Goal: Information Seeking & Learning: Learn about a topic

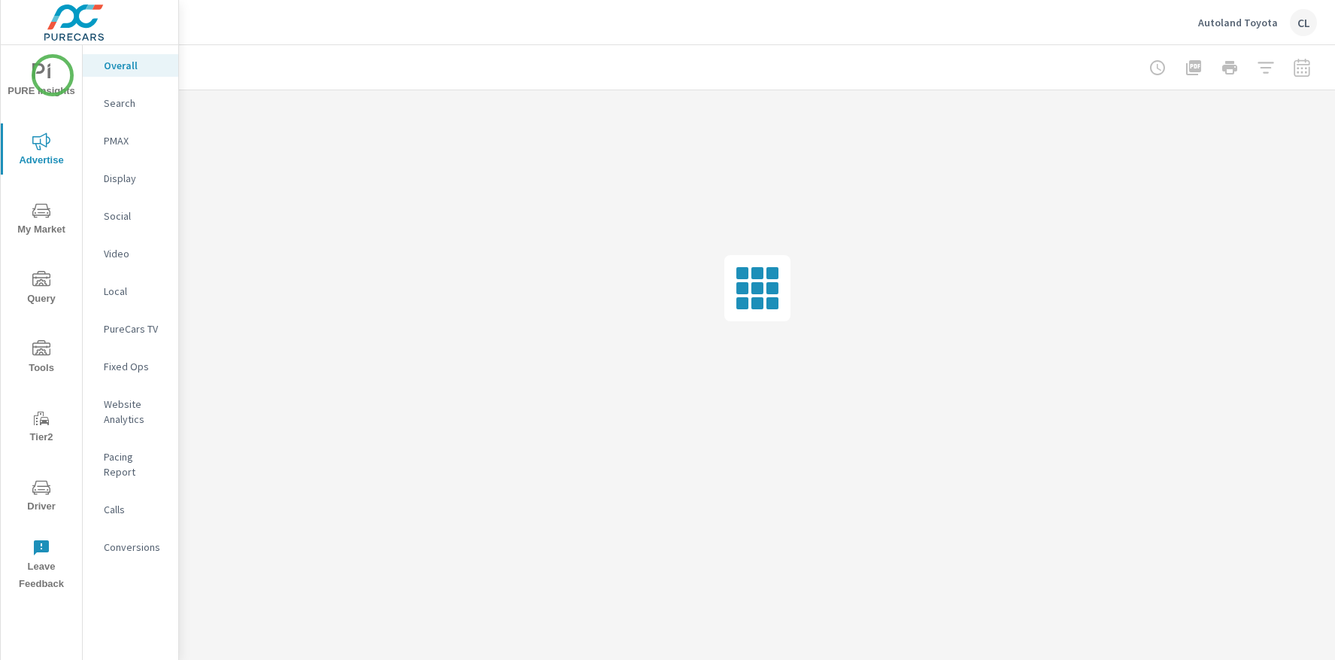
click at [52, 76] on span "PURE Insights" at bounding box center [41, 81] width 72 height 37
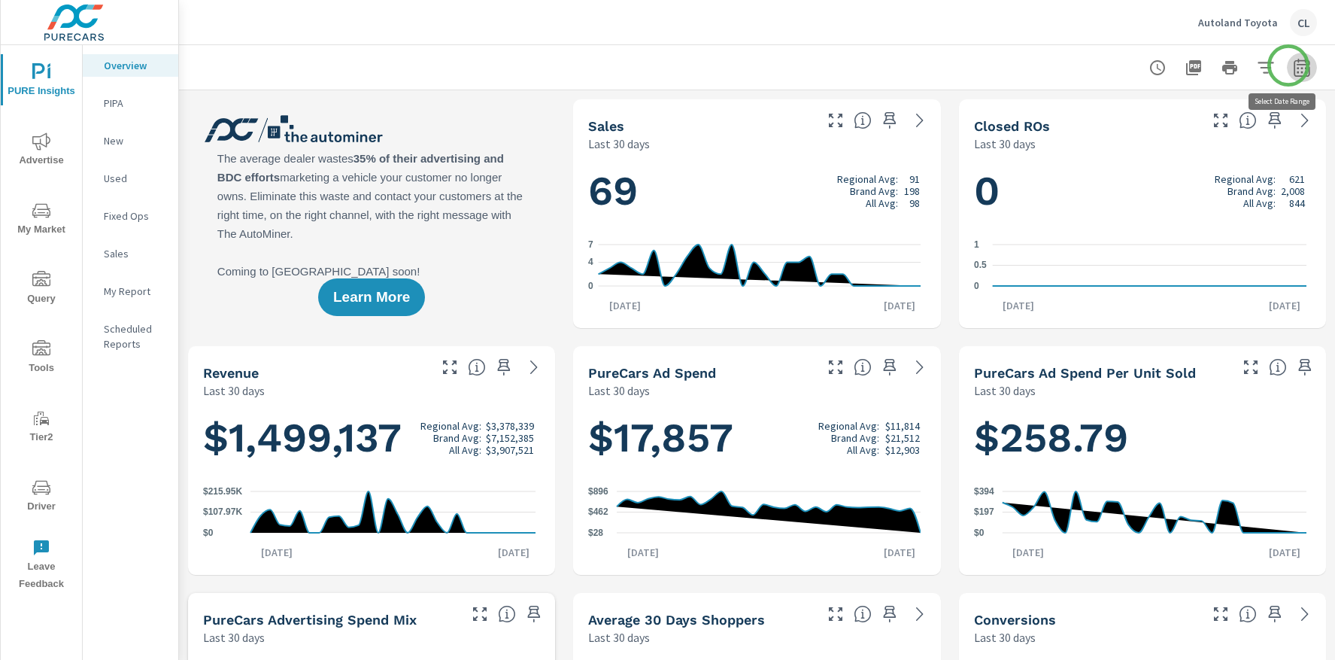
click at [1293, 65] on icon "button" at bounding box center [1302, 68] width 18 height 18
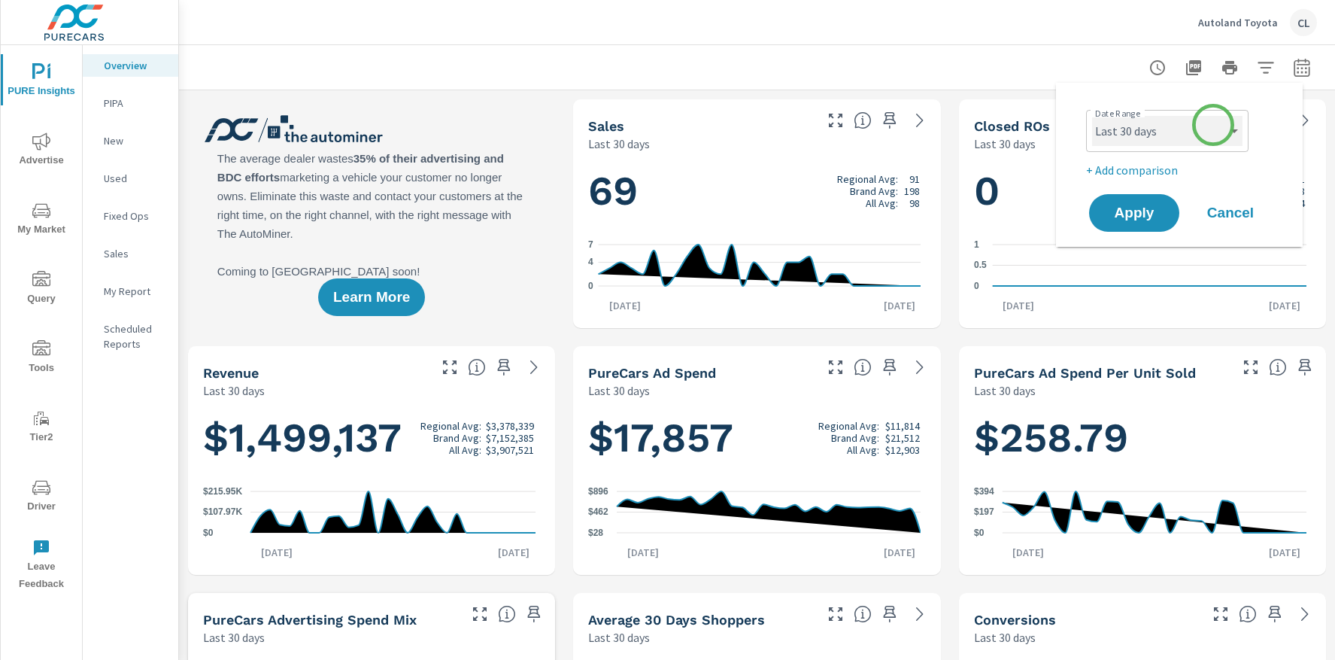
click at [1213, 127] on select "Custom Yesterday Last week Last 7 days Last 14 days Last 30 days Last 45 days L…" at bounding box center [1167, 131] width 150 height 30
click at [1092, 116] on select "Custom Yesterday Last week Last 7 days Last 14 days Last 30 days Last 45 days L…" at bounding box center [1167, 131] width 150 height 30
select select "Last month"
click at [1106, 163] on p "+ Add comparison" at bounding box center [1182, 170] width 193 height 18
select select "Previous period"
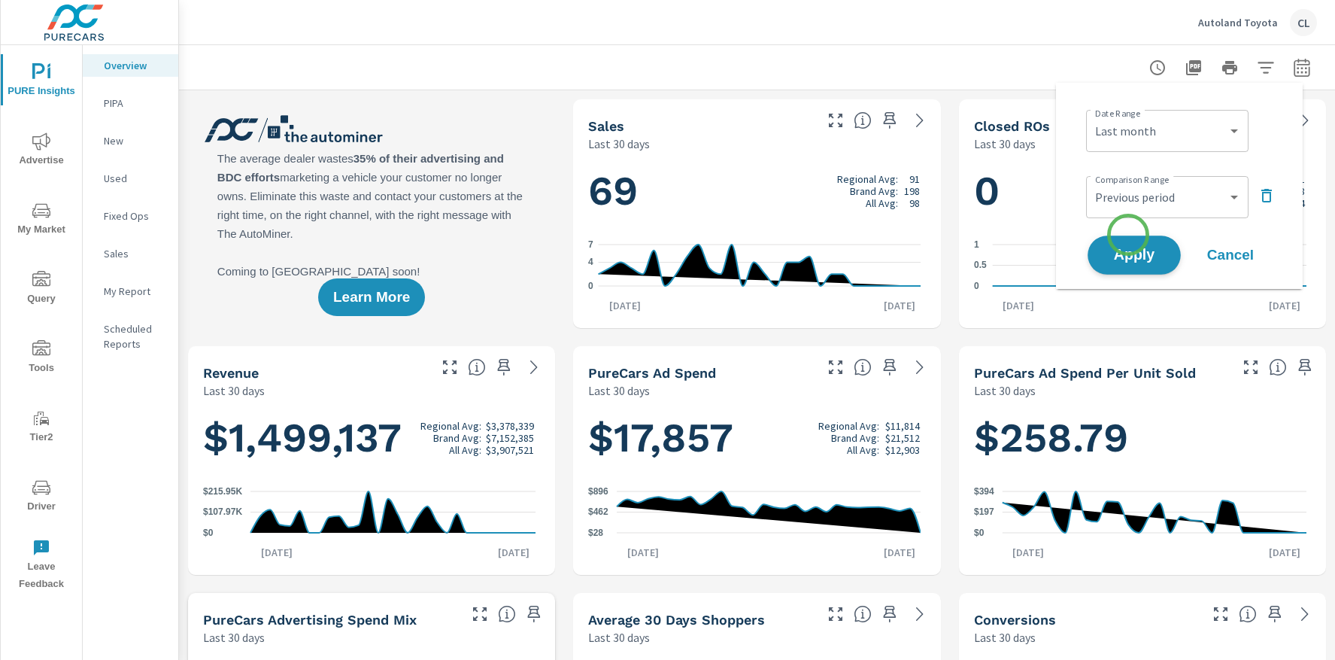
scroll to position [1, 0]
drag, startPoint x: 1128, startPoint y: 249, endPoint x: 1122, endPoint y: 233, distance: 16.9
click at [1128, 249] on span "Apply" at bounding box center [1134, 255] width 60 height 14
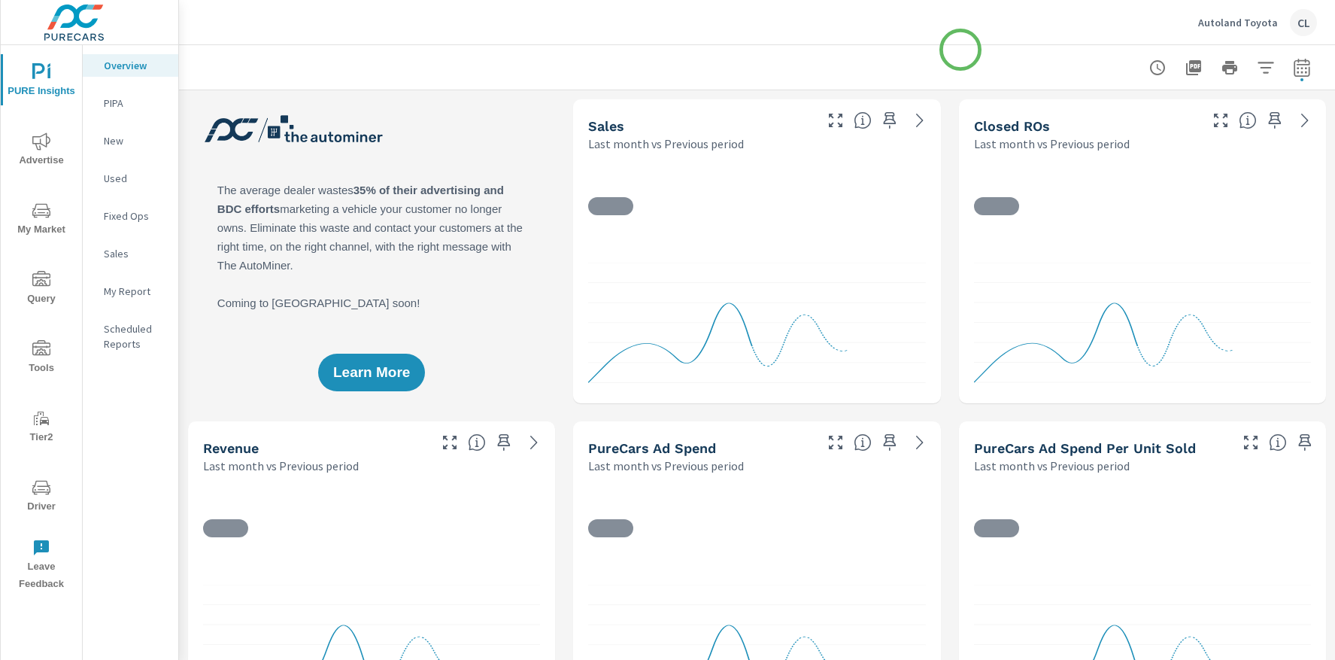
scroll to position [1, 0]
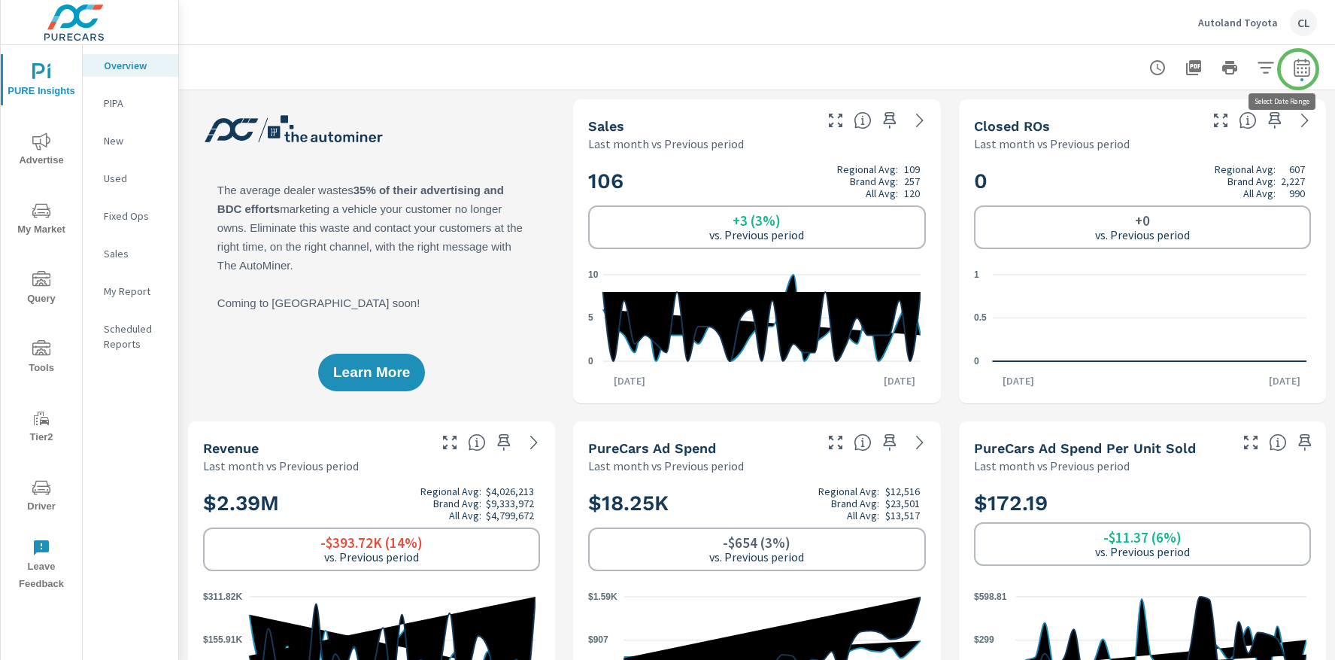
click at [1298, 69] on button "button" at bounding box center [1302, 68] width 30 height 30
select select "Last month"
select select "Previous period"
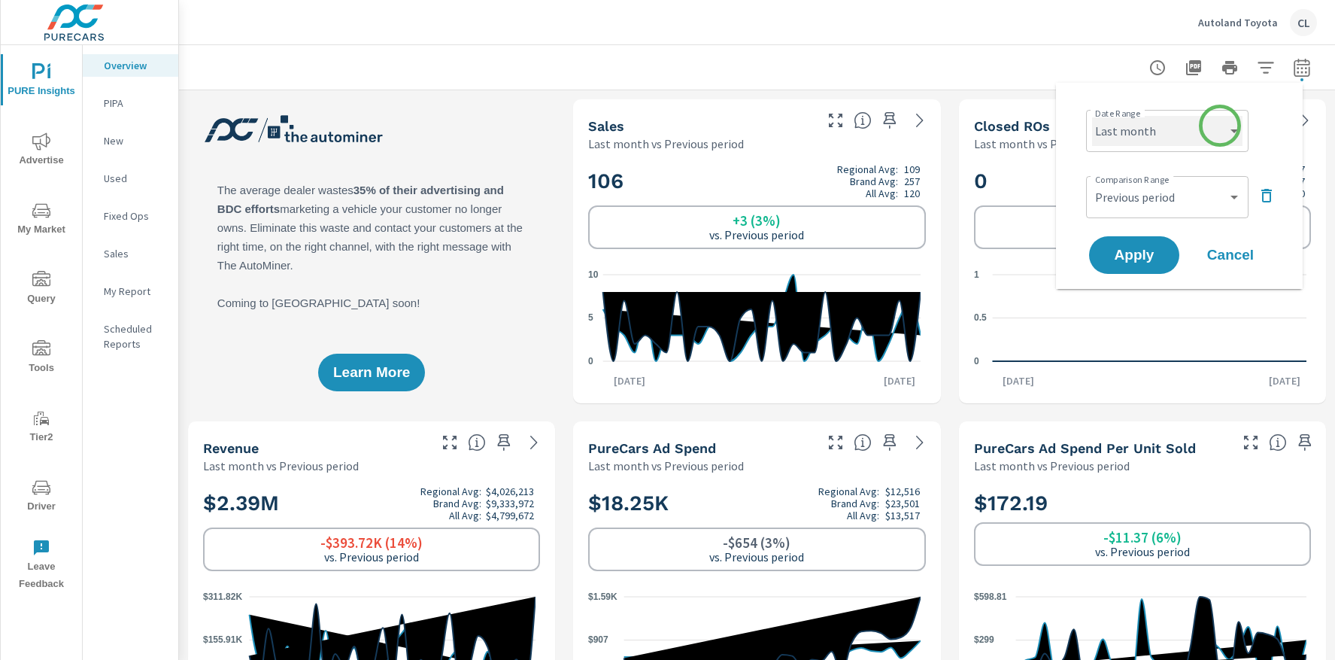
click at [1220, 126] on select "Custom Yesterday Last week Last 7 days Last 14 days Last 30 days Last 45 days L…" at bounding box center [1167, 131] width 150 height 30
click at [1092, 116] on select "Custom Yesterday Last week Last 7 days Last 14 days Last 30 days Last 45 days L…" at bounding box center [1167, 131] width 150 height 30
select select "Month to date"
click at [1200, 199] on select "Custom Previous period Previous month Previous year" at bounding box center [1167, 197] width 150 height 30
click at [1092, 182] on select "Custom Previous period Previous month Previous year" at bounding box center [1167, 197] width 150 height 30
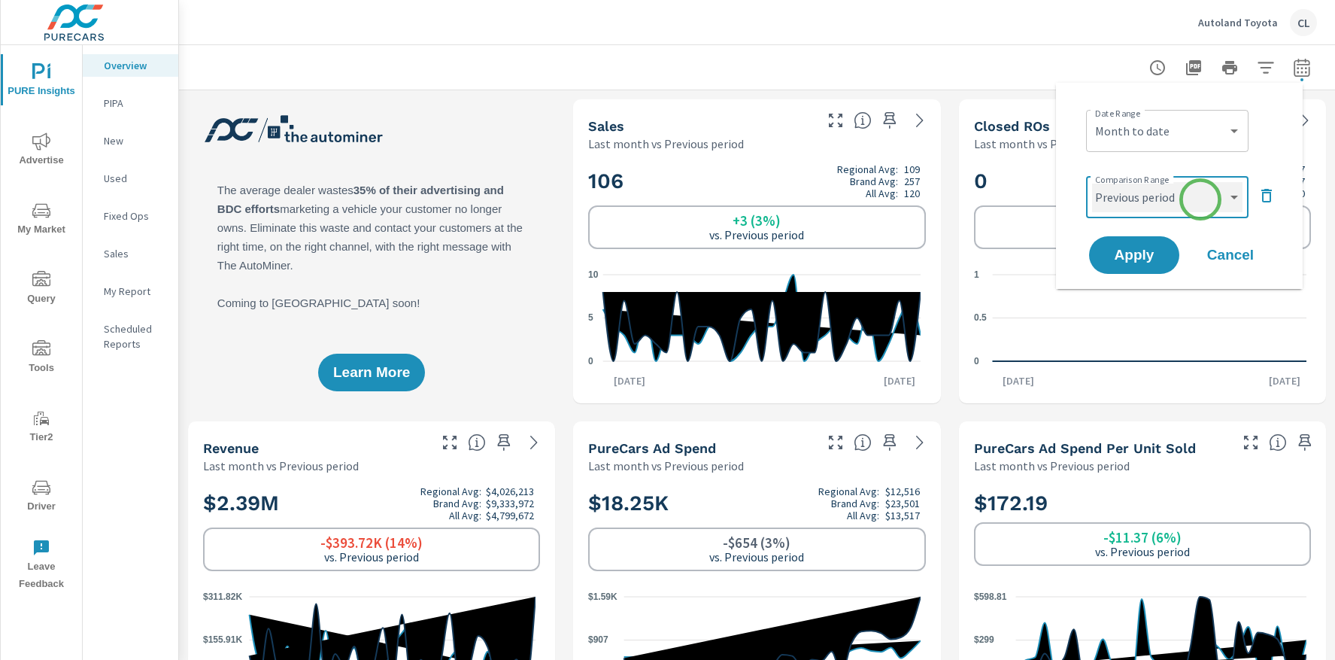
select select "Previous year"
click at [1146, 256] on span "Apply" at bounding box center [1134, 255] width 62 height 14
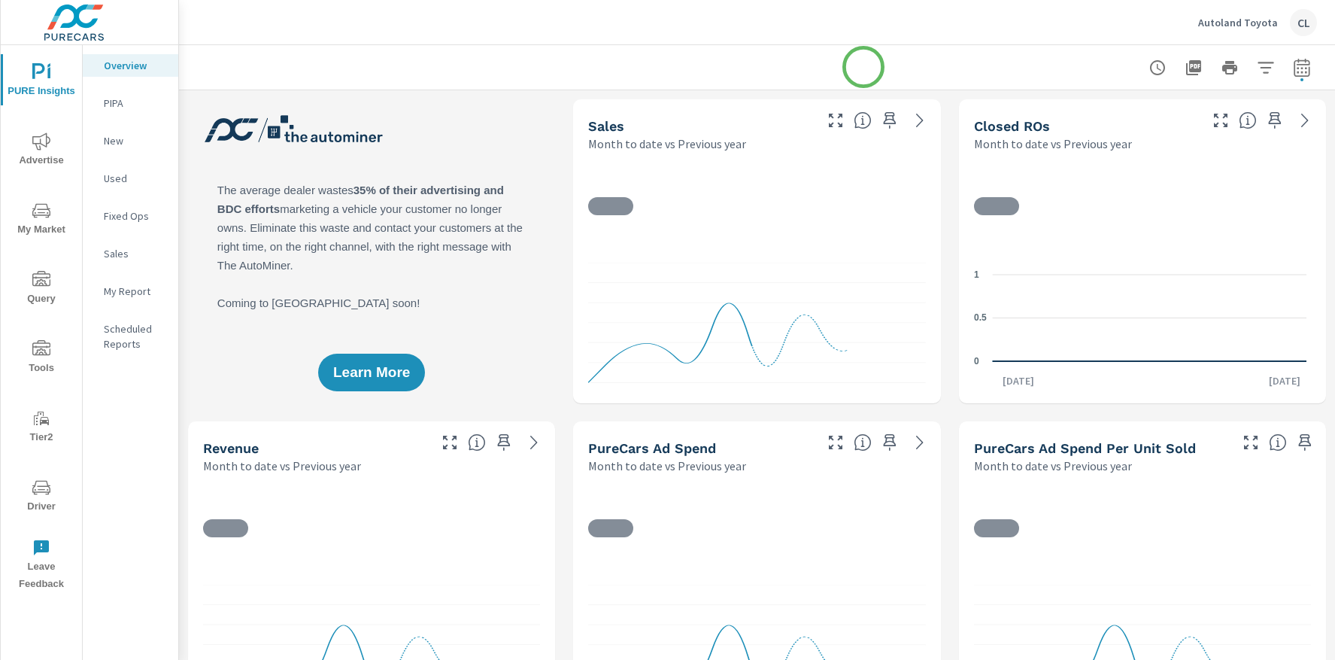
scroll to position [1, 0]
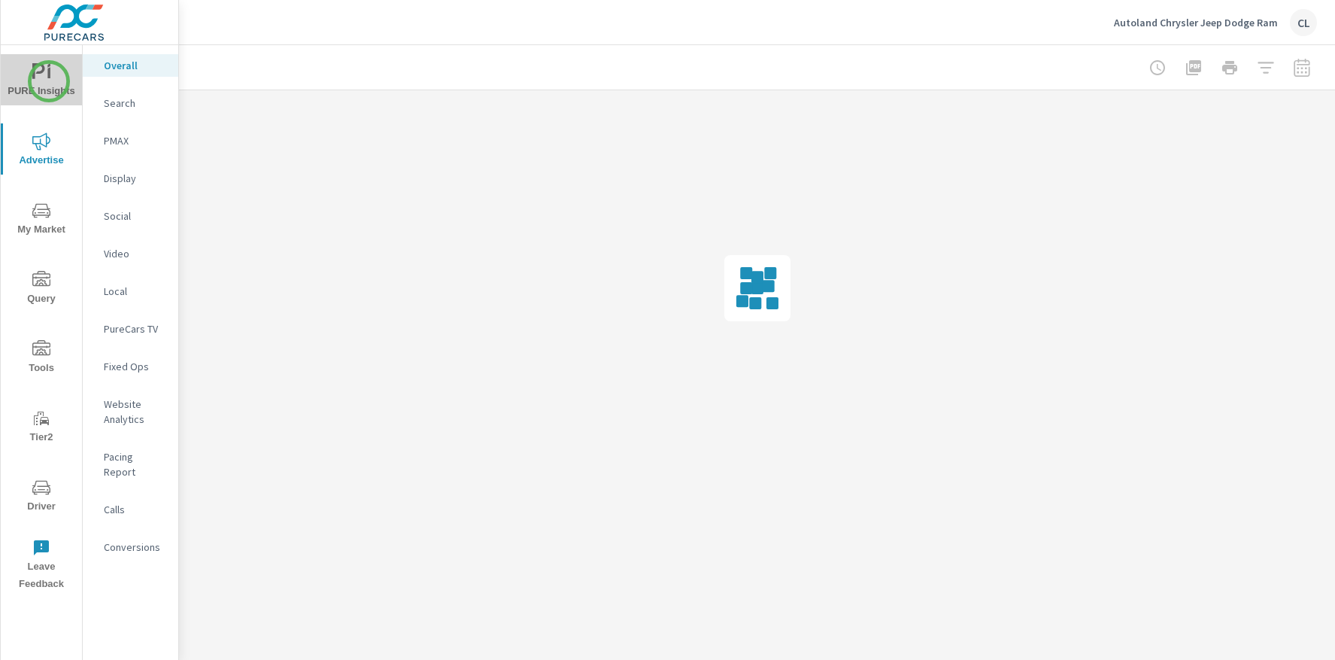
click at [49, 81] on span "PURE Insights" at bounding box center [41, 81] width 72 height 37
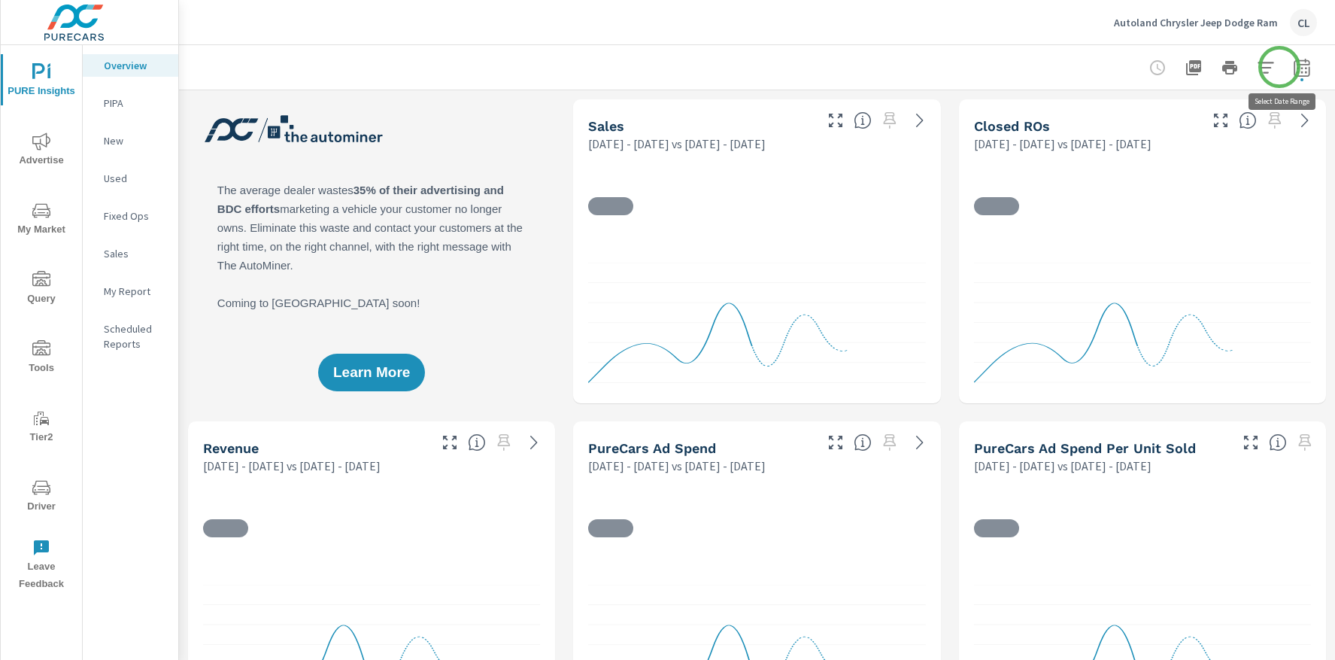
click at [1293, 65] on icon "button" at bounding box center [1302, 68] width 18 height 18
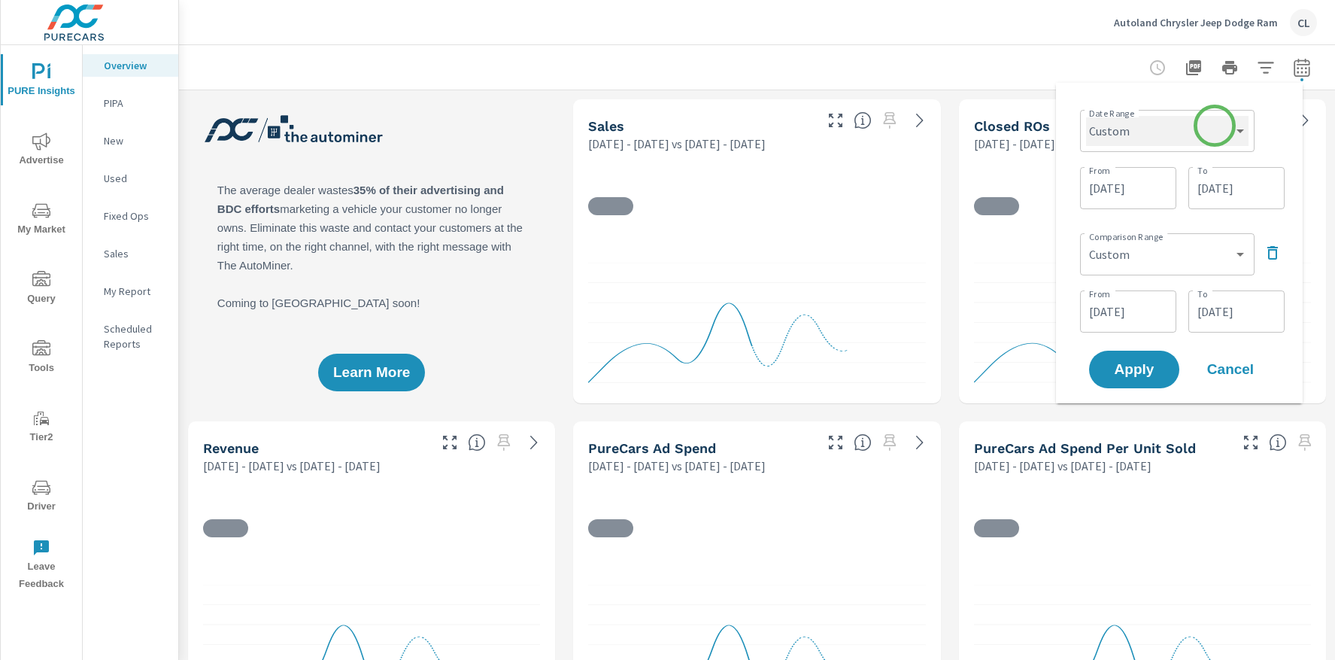
click at [1215, 126] on select "Custom Yesterday Last week Last 7 days Last 14 days Last 30 days Last 45 days L…" at bounding box center [1167, 131] width 162 height 30
click at [1086, 116] on select "Custom Yesterday Last week Last 7 days Last 14 days Last 30 days Last 45 days L…" at bounding box center [1167, 131] width 162 height 30
select select "Last 45 days"
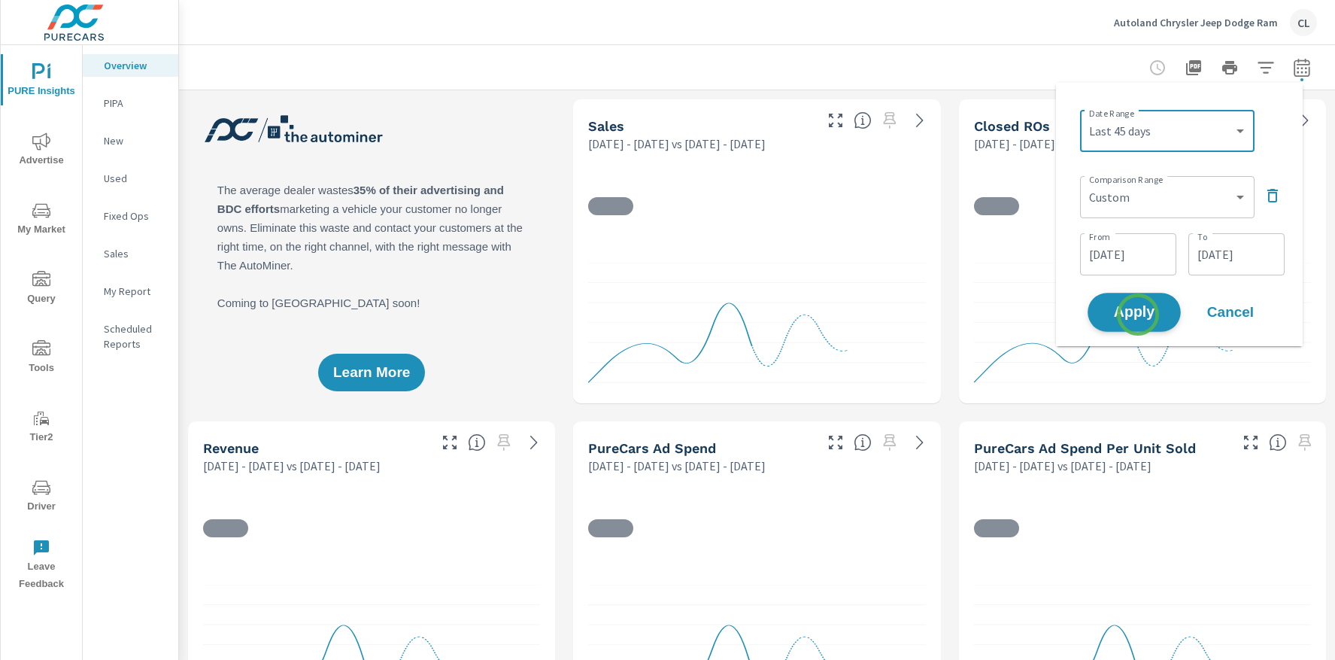
click at [1137, 308] on span "Apply" at bounding box center [1134, 312] width 62 height 14
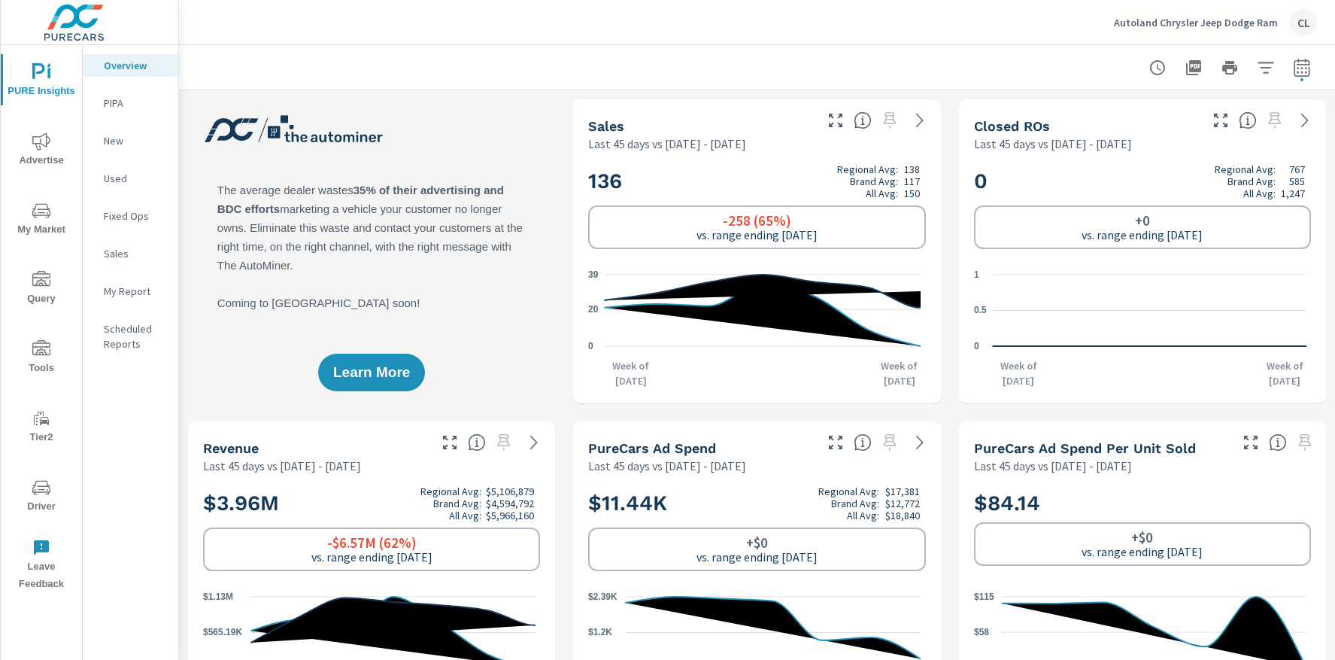
scroll to position [1, 0]
click at [1293, 72] on icon "button" at bounding box center [1302, 68] width 18 height 18
select select "Last 45 days"
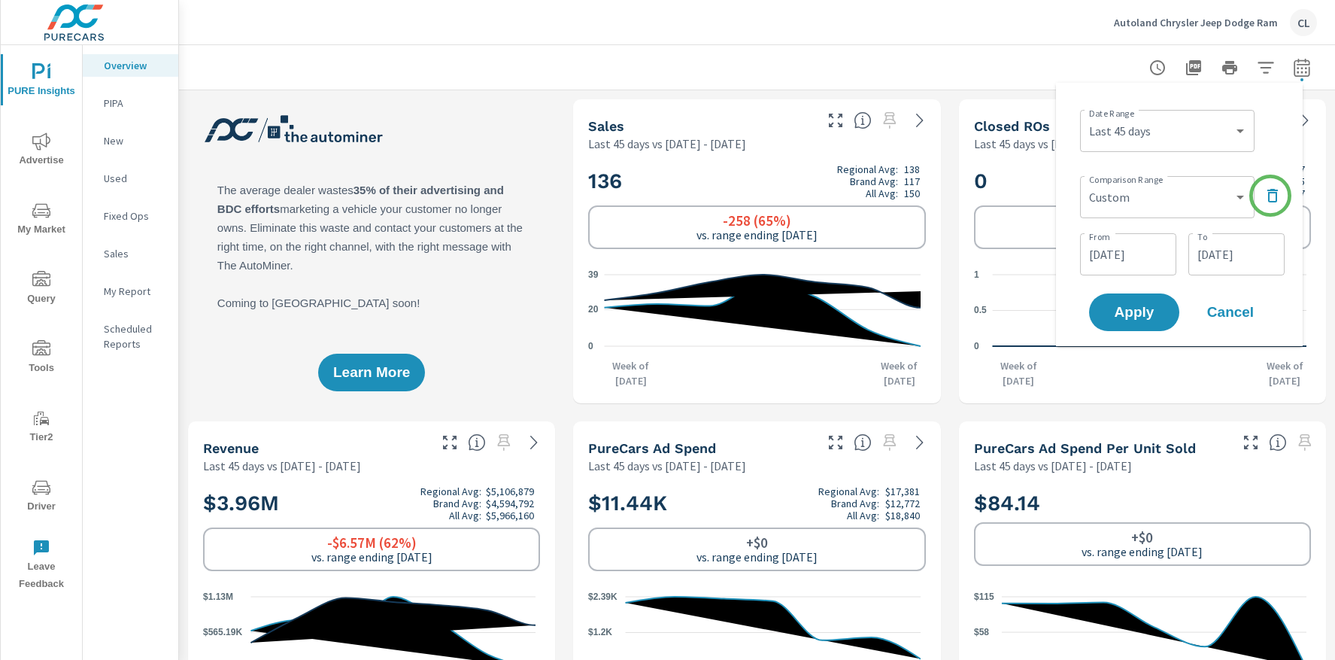
click at [1273, 196] on icon "button" at bounding box center [1273, 196] width 18 height 18
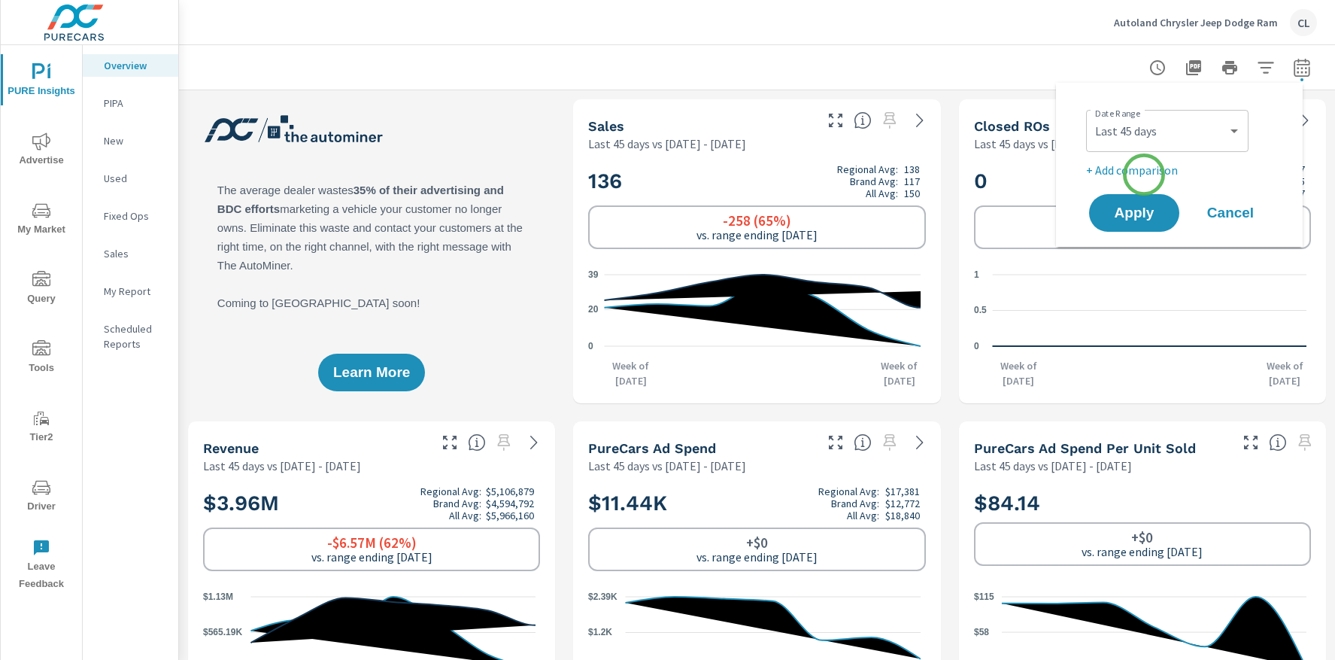
click at [1145, 171] on p "+ Add comparison" at bounding box center [1182, 170] width 193 height 18
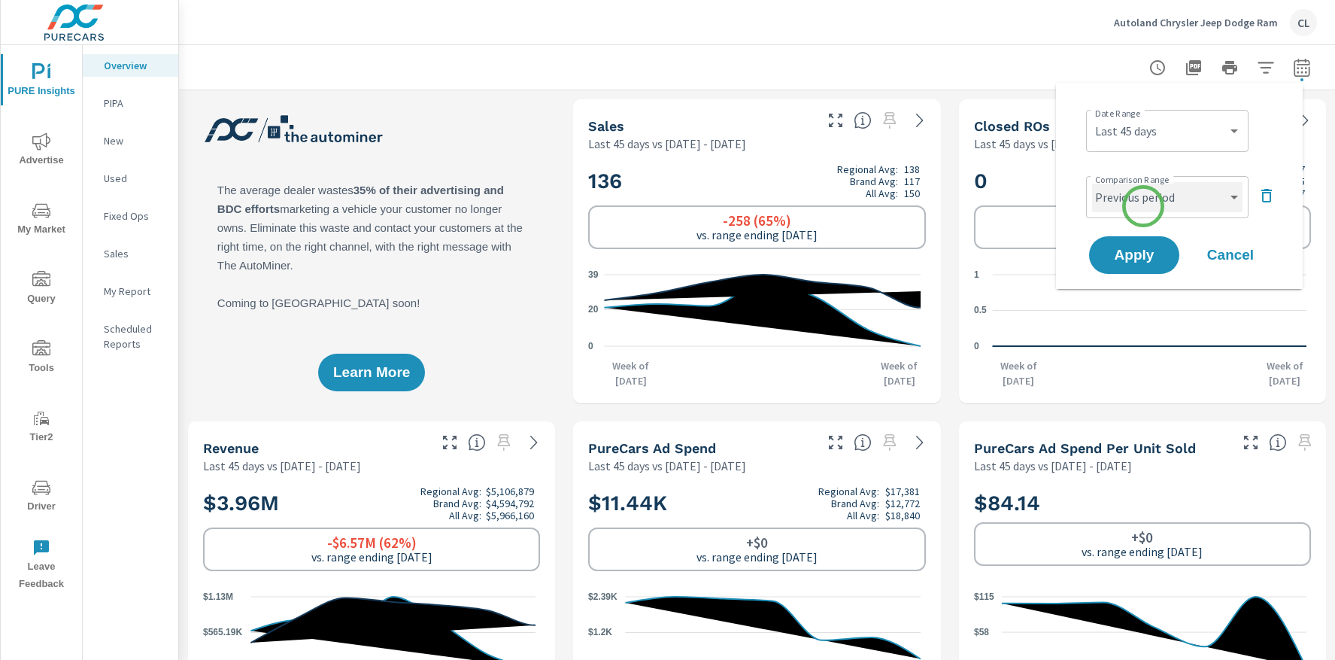
click at [1144, 202] on select "Custom Previous period Previous month Previous year" at bounding box center [1167, 197] width 150 height 30
click at [1092, 182] on select "Custom Previous period Previous month Previous year" at bounding box center [1167, 197] width 150 height 30
select select "Previous year"
click at [1138, 250] on span "Apply" at bounding box center [1134, 255] width 62 height 14
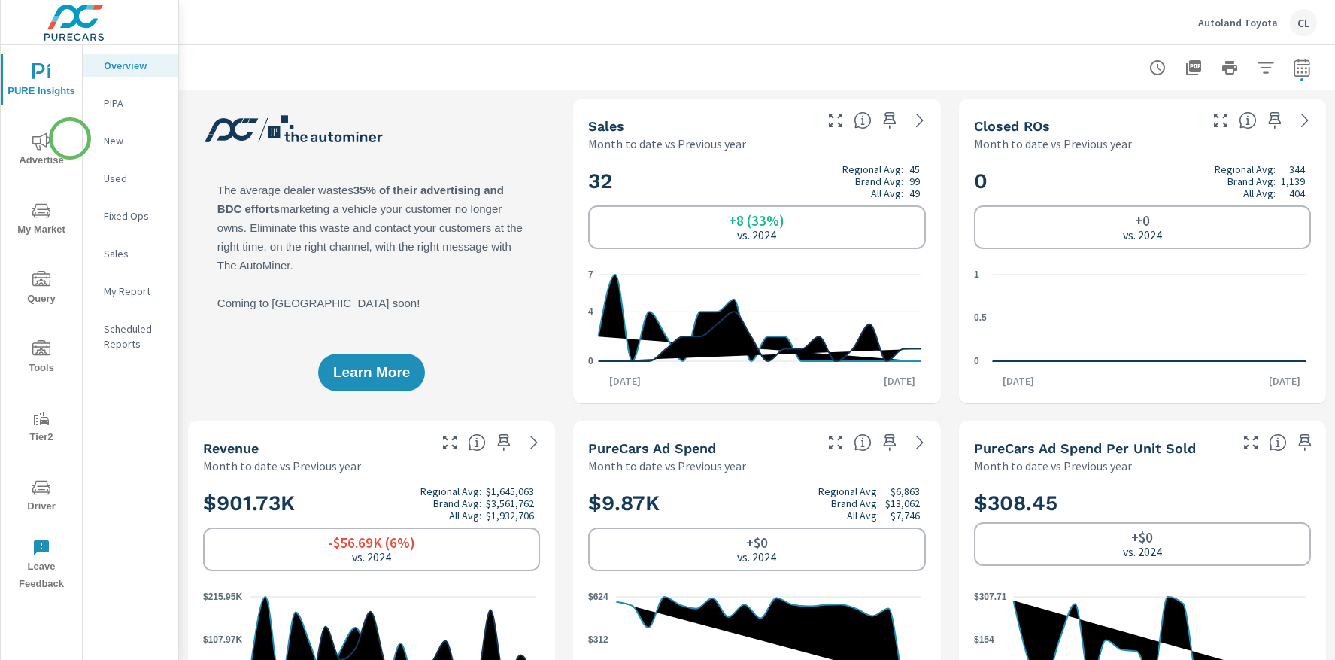
scroll to position [1, 0]
click at [44, 141] on icon "nav menu" at bounding box center [41, 141] width 18 height 18
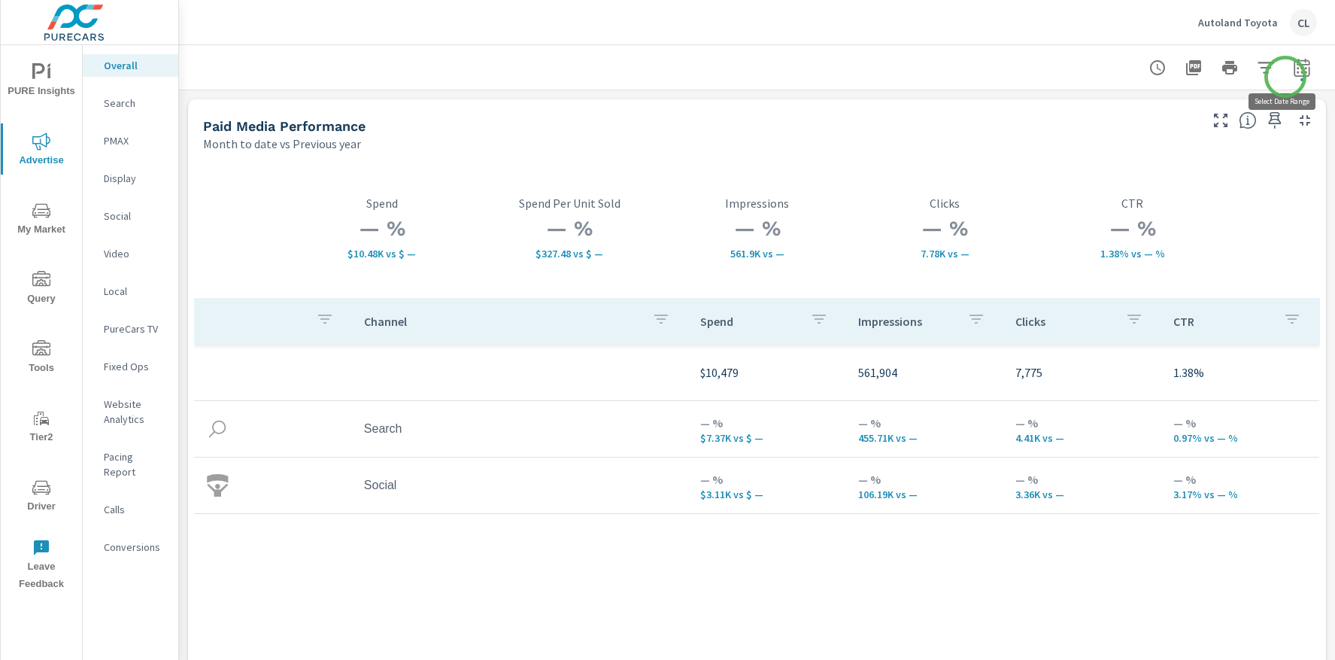
click at [1293, 68] on icon "button" at bounding box center [1302, 68] width 18 height 18
select select "Month to date"
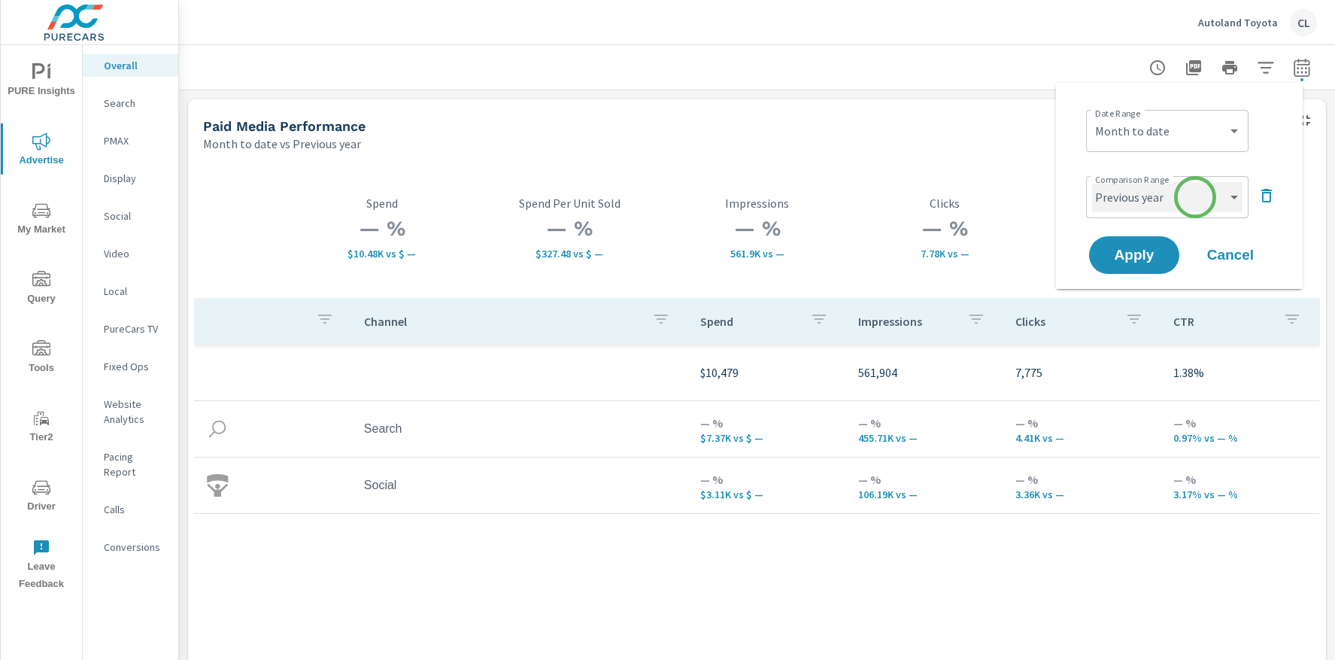
click at [1195, 197] on select "Custom Previous period Previous month Previous year" at bounding box center [1167, 197] width 150 height 30
click at [1092, 182] on select "Custom Previous period Previous month Previous year" at bounding box center [1167, 197] width 150 height 30
select select "Previous period"
click at [1185, 195] on select "Custom Previous period Previous month Previous year" at bounding box center [1167, 197] width 150 height 30
click at [1140, 255] on span "Apply" at bounding box center [1134, 255] width 62 height 14
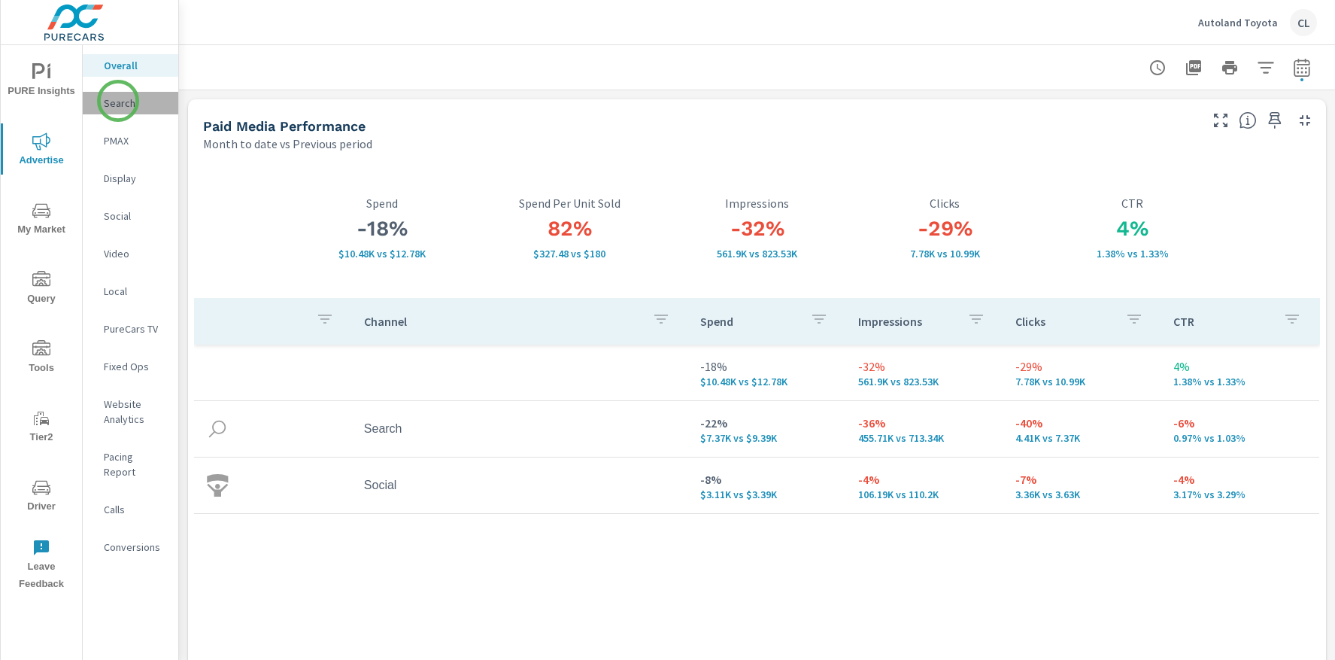
click at [118, 101] on p "Search" at bounding box center [135, 103] width 62 height 15
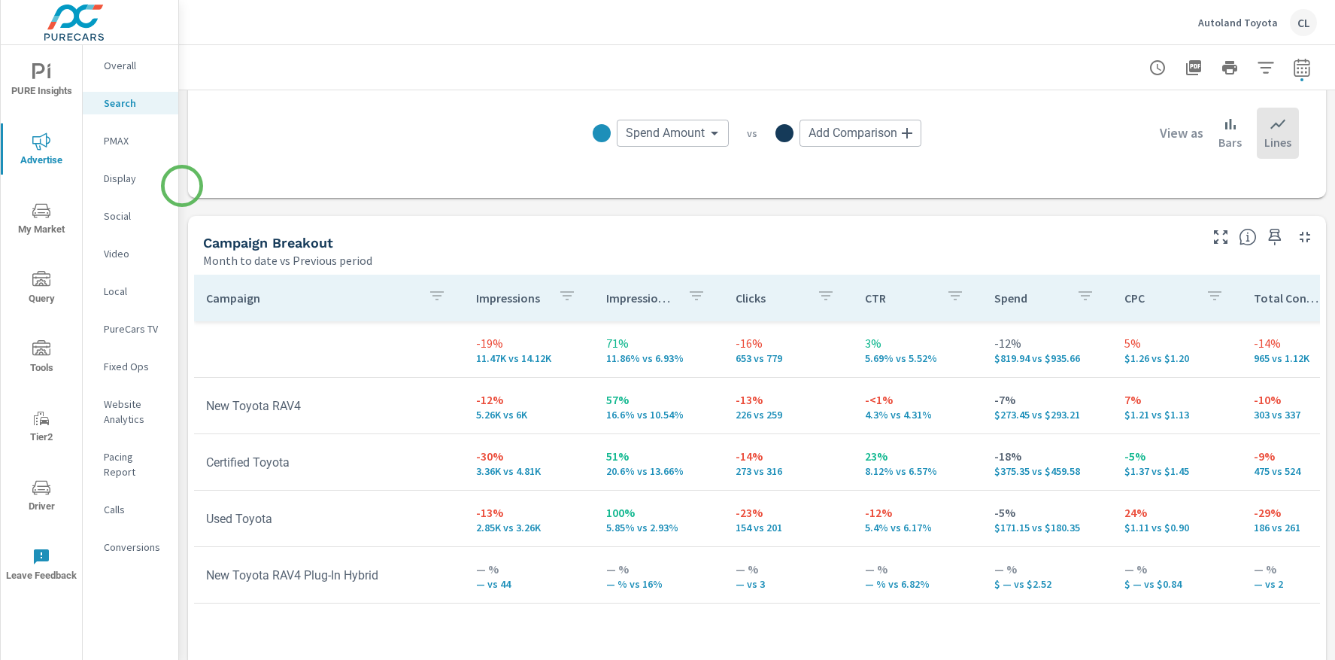
scroll to position [1484, 0]
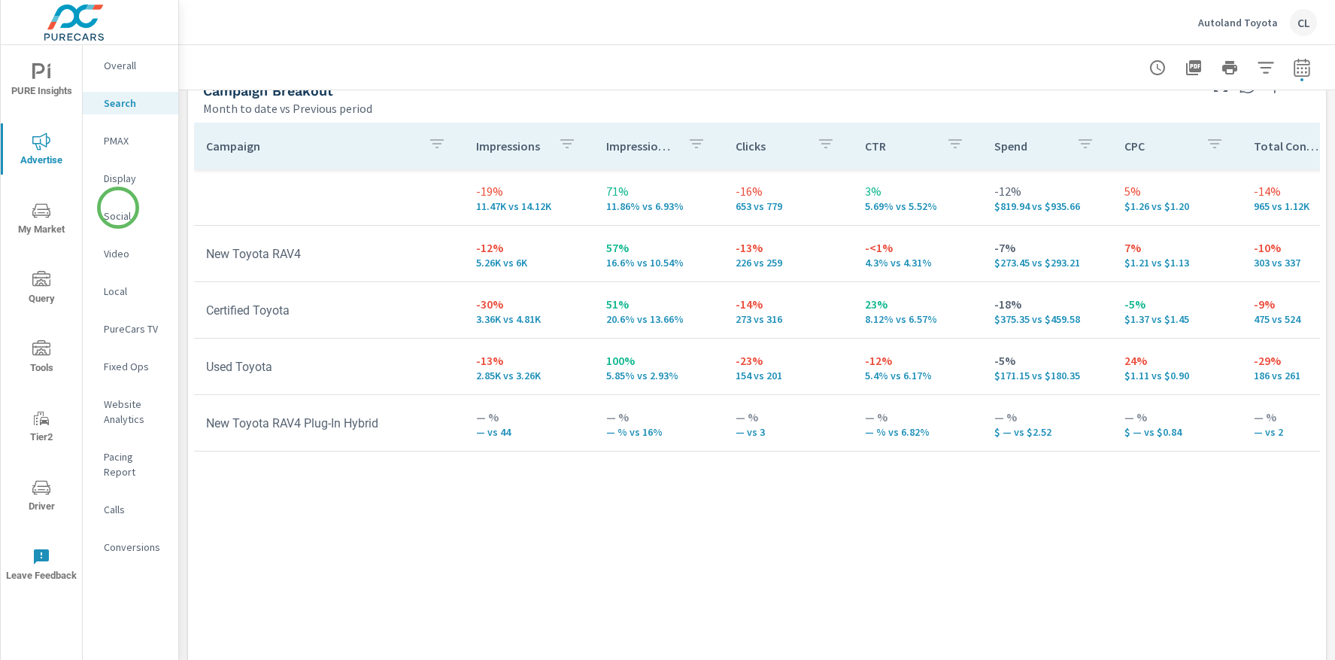
click at [118, 207] on div "Social" at bounding box center [131, 216] width 96 height 23
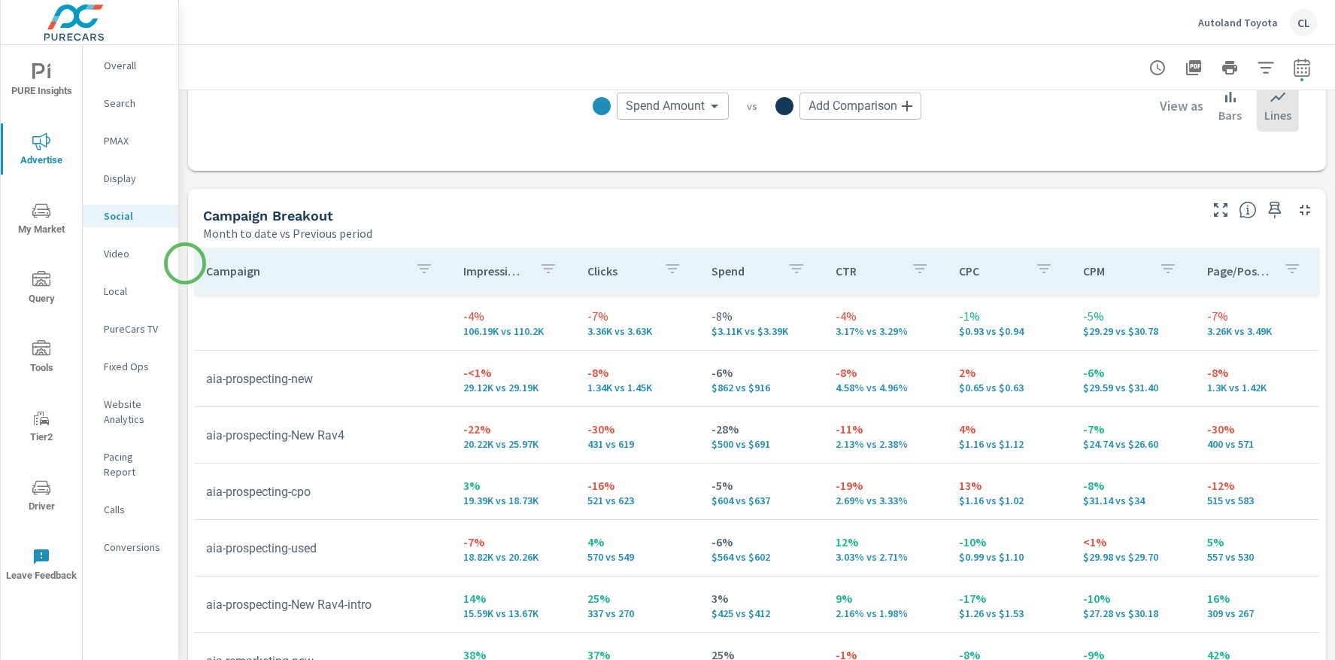
scroll to position [575, 0]
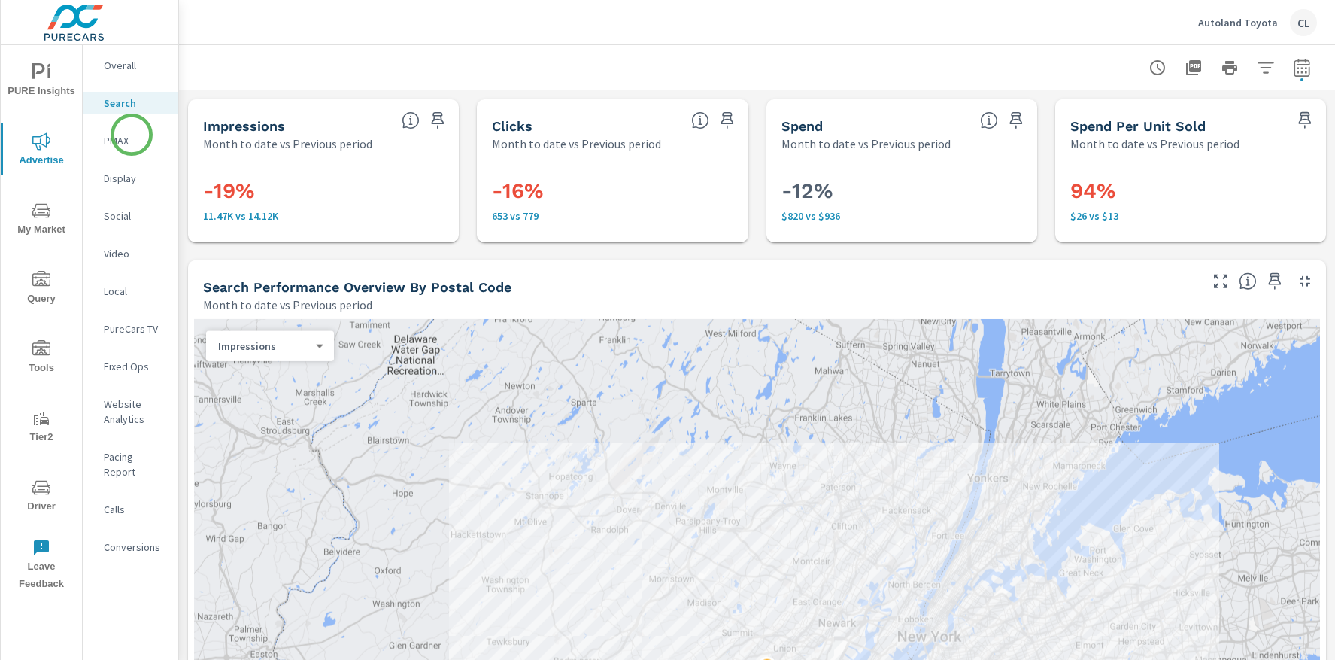
click at [132, 135] on p "PMAX" at bounding box center [135, 140] width 62 height 15
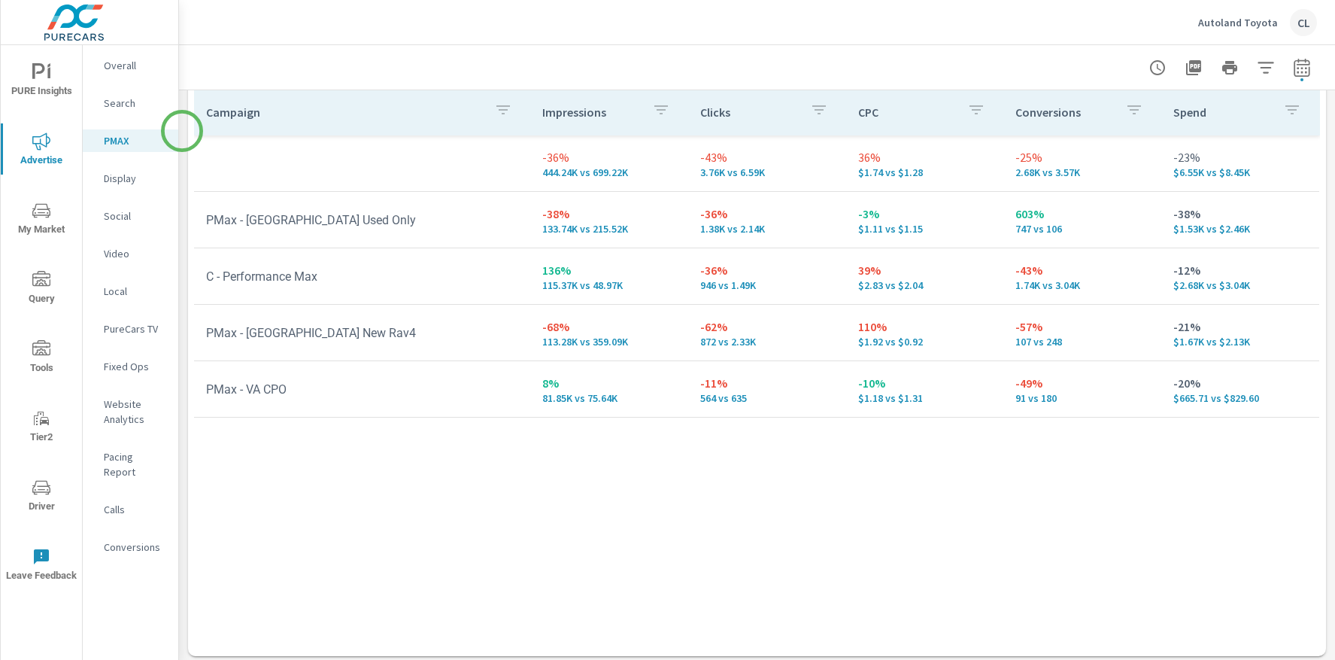
scroll to position [235, 0]
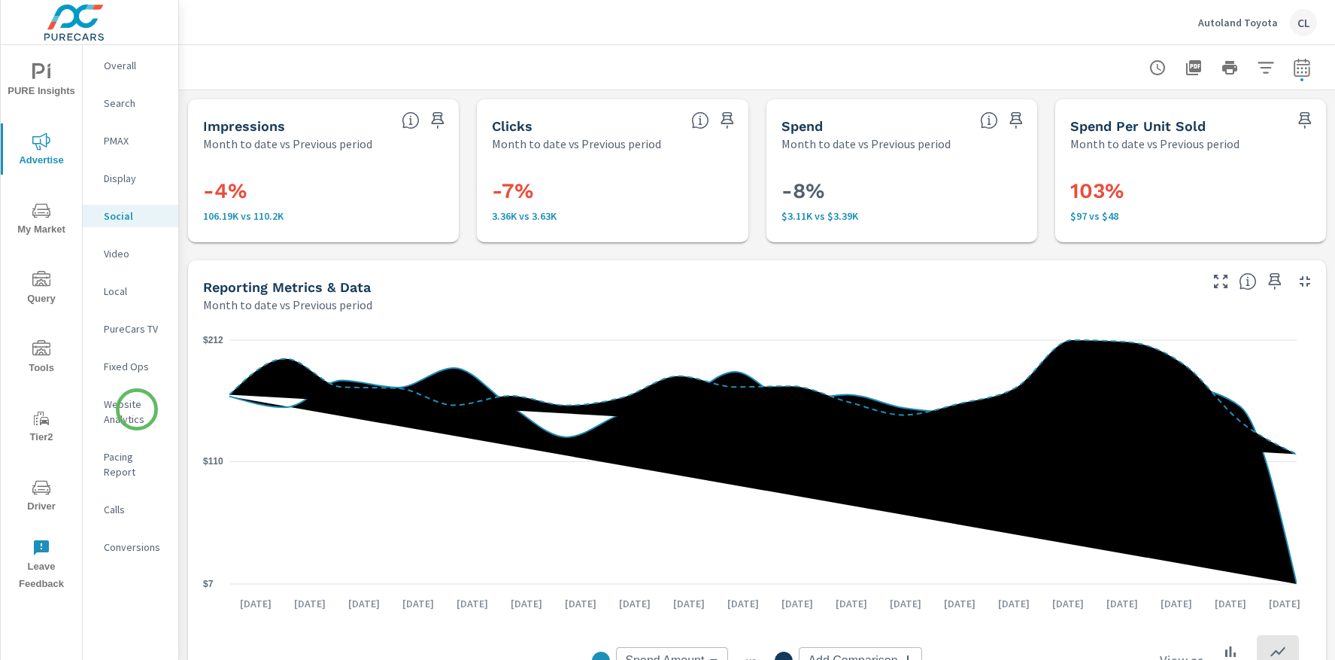
click at [137, 409] on p "Website Analytics" at bounding box center [135, 411] width 62 height 30
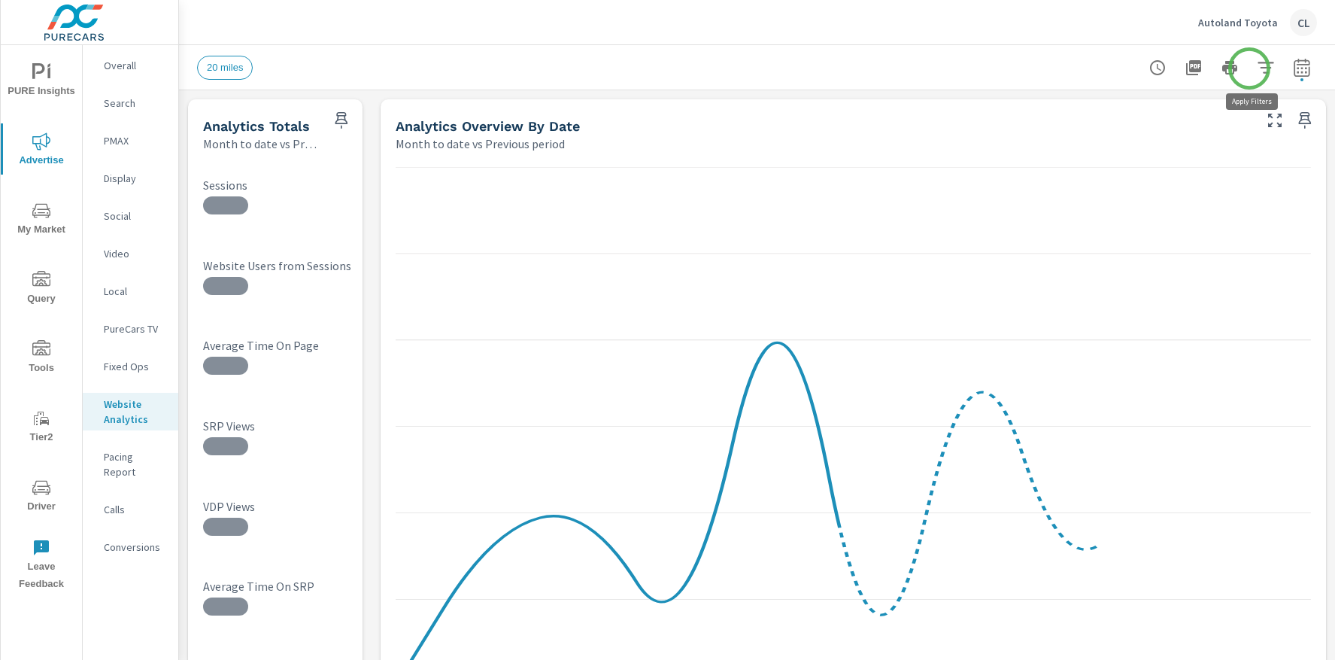
click at [1257, 68] on icon "button" at bounding box center [1266, 68] width 18 height 18
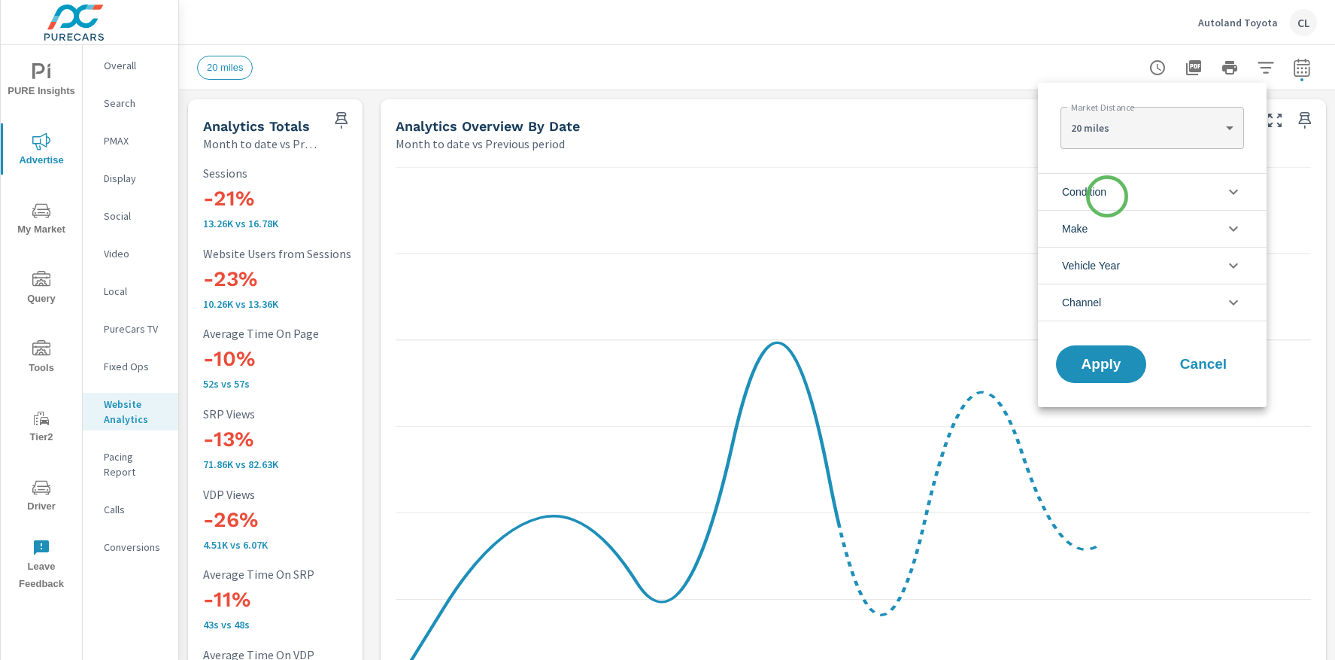
click at [1106, 195] on span "Condition" at bounding box center [1084, 192] width 44 height 36
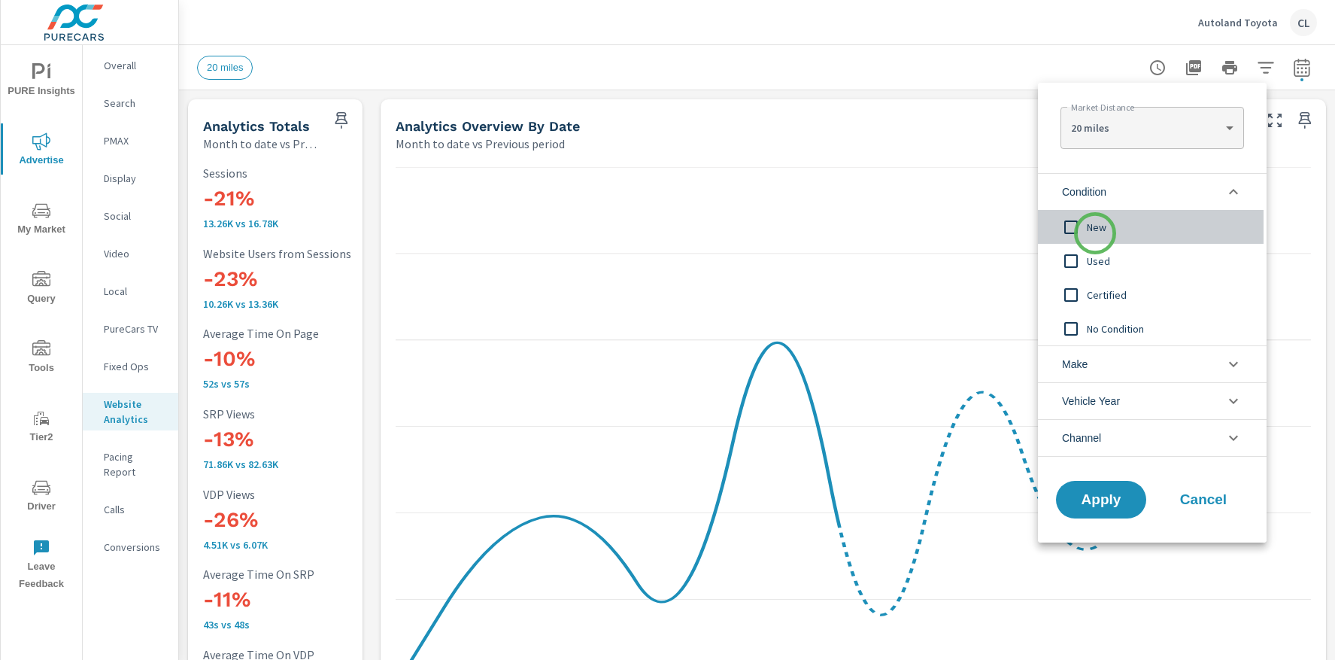
click at [1095, 233] on span "New" at bounding box center [1169, 227] width 165 height 18
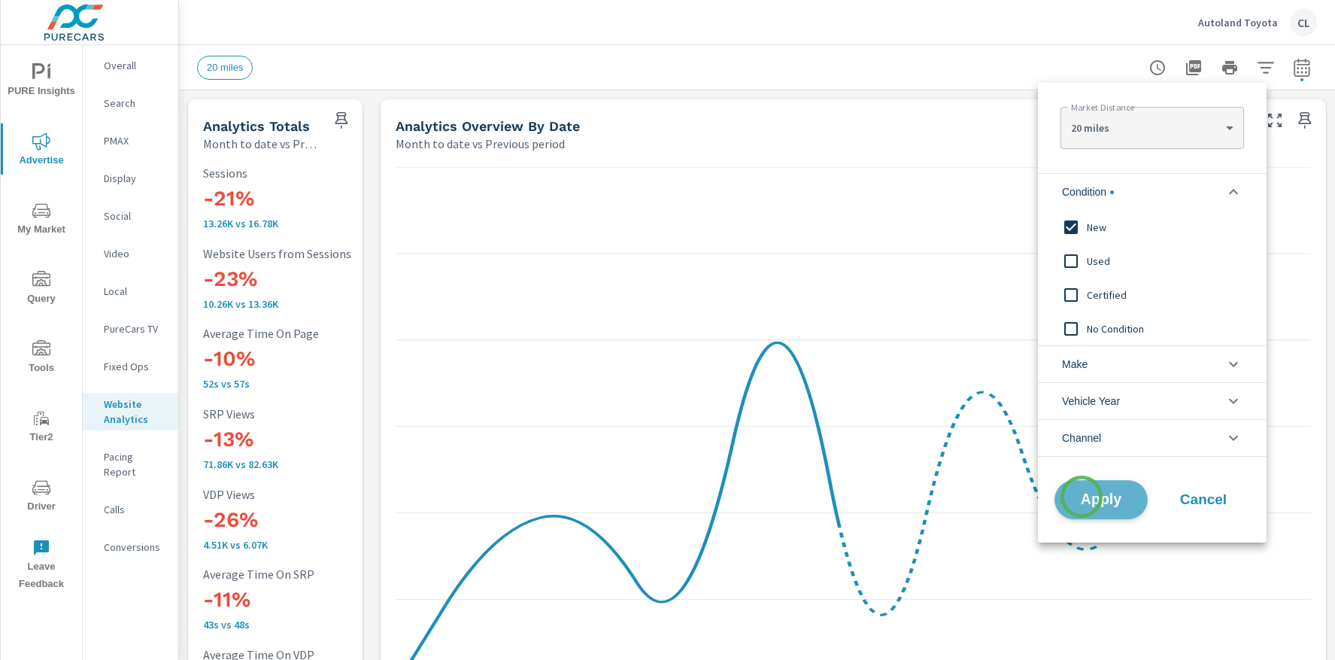
click at [1082, 496] on span "Apply" at bounding box center [1101, 500] width 62 height 14
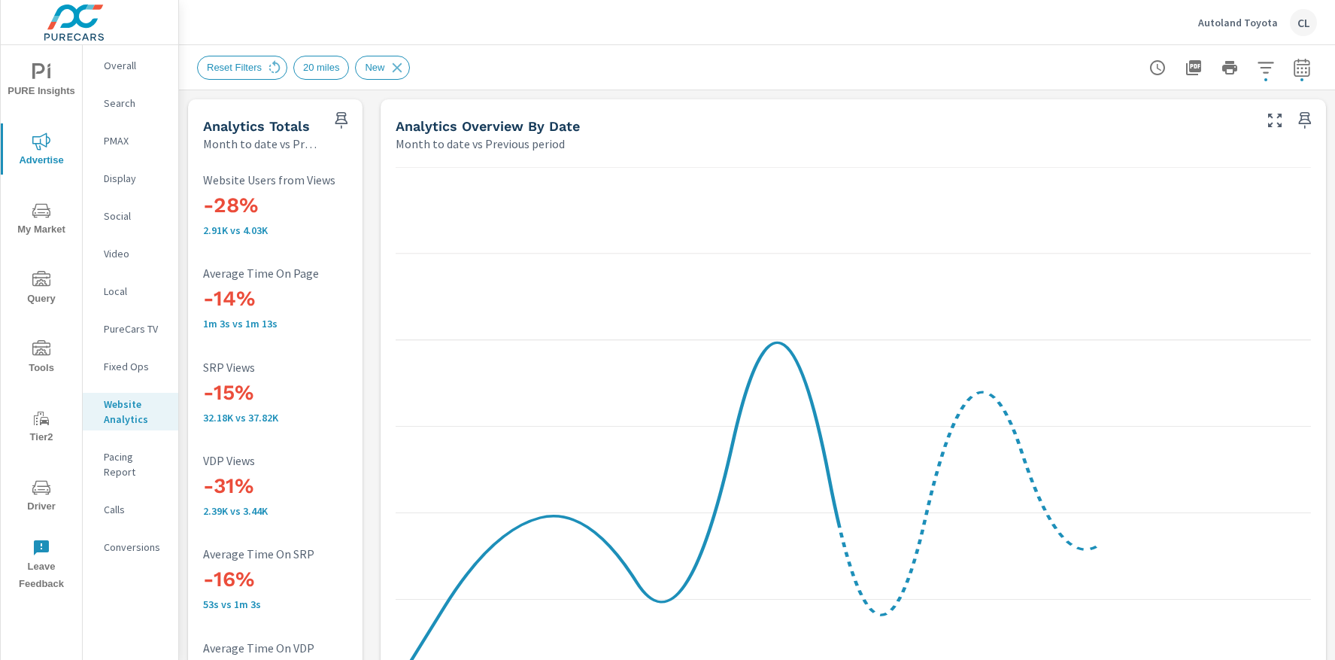
scroll to position [1, 0]
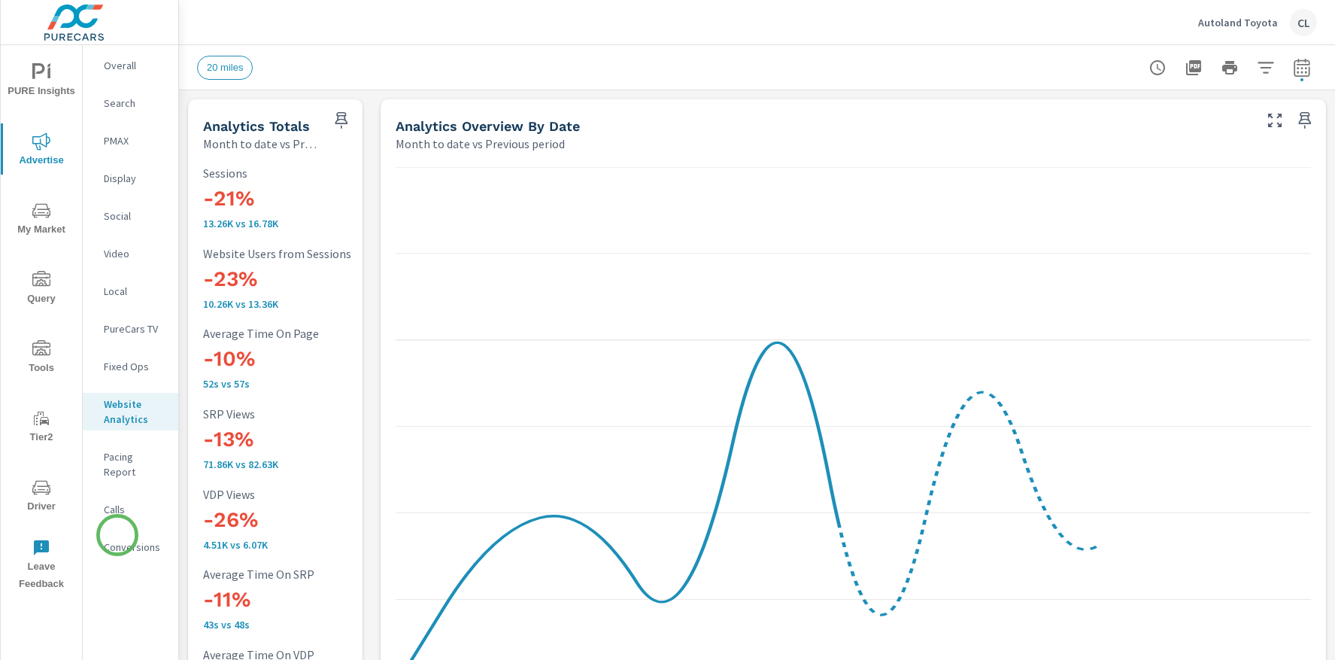
click at [119, 539] on p "Conversions" at bounding box center [135, 546] width 62 height 15
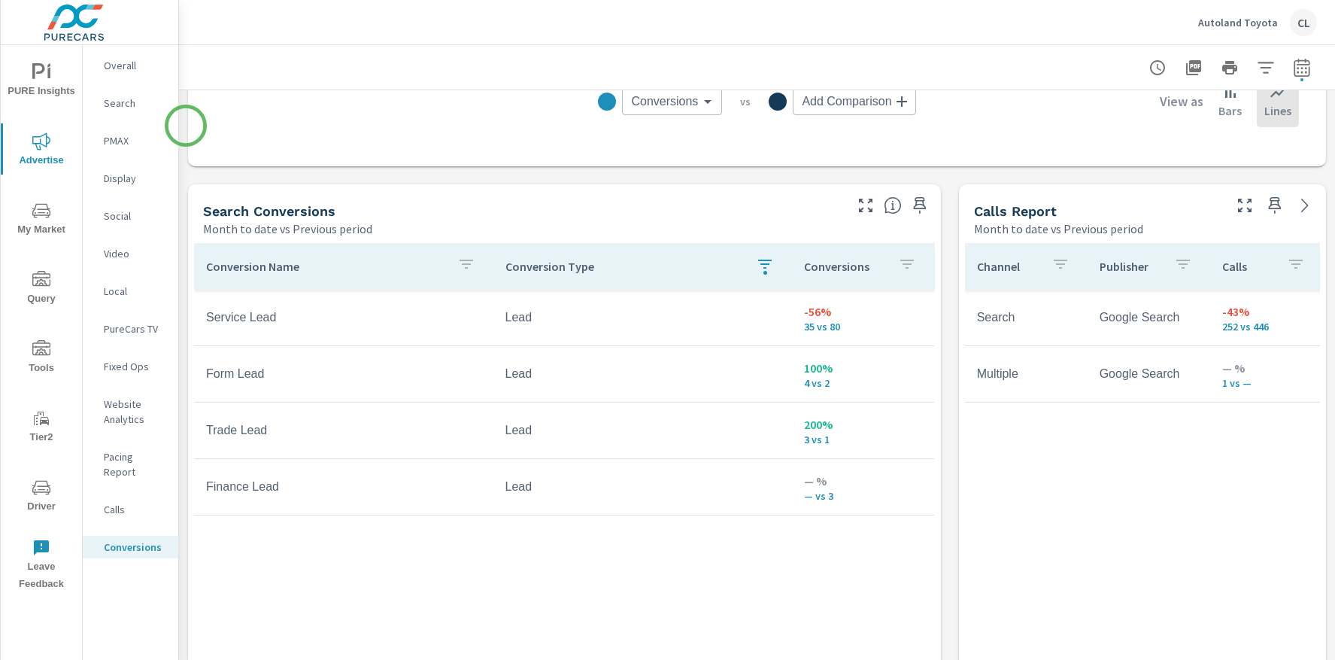
scroll to position [715, 0]
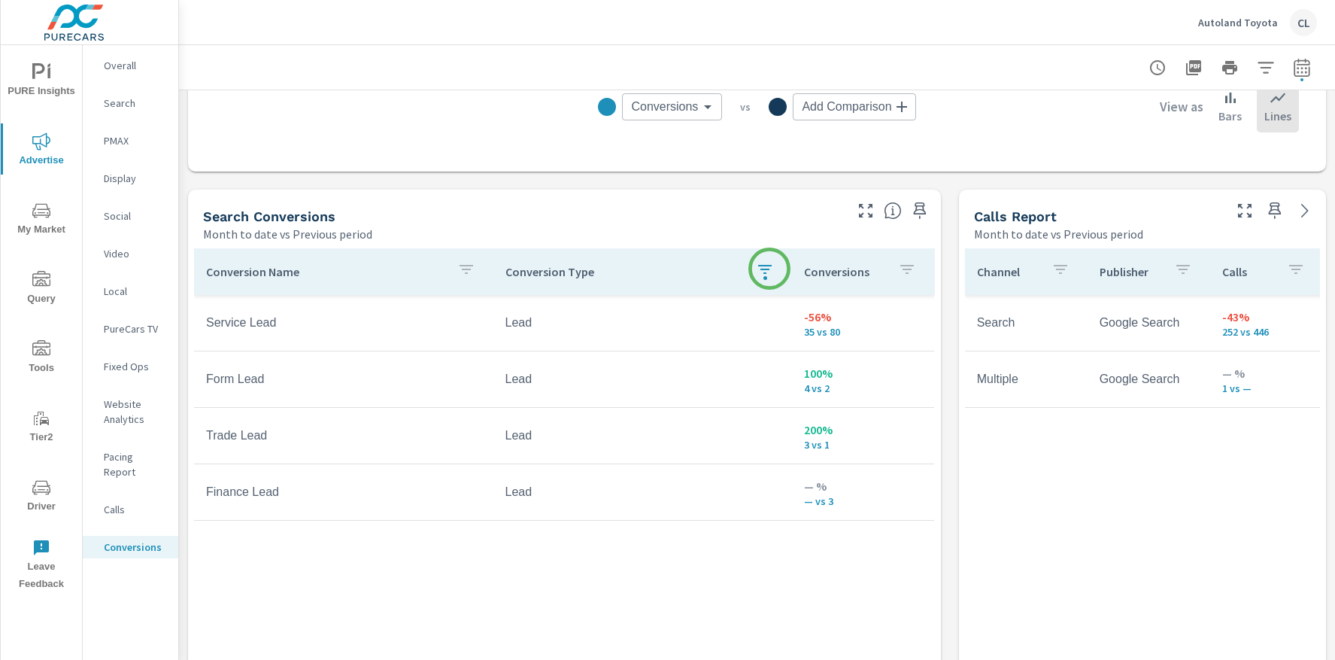
click at [770, 269] on button "button" at bounding box center [765, 271] width 30 height 35
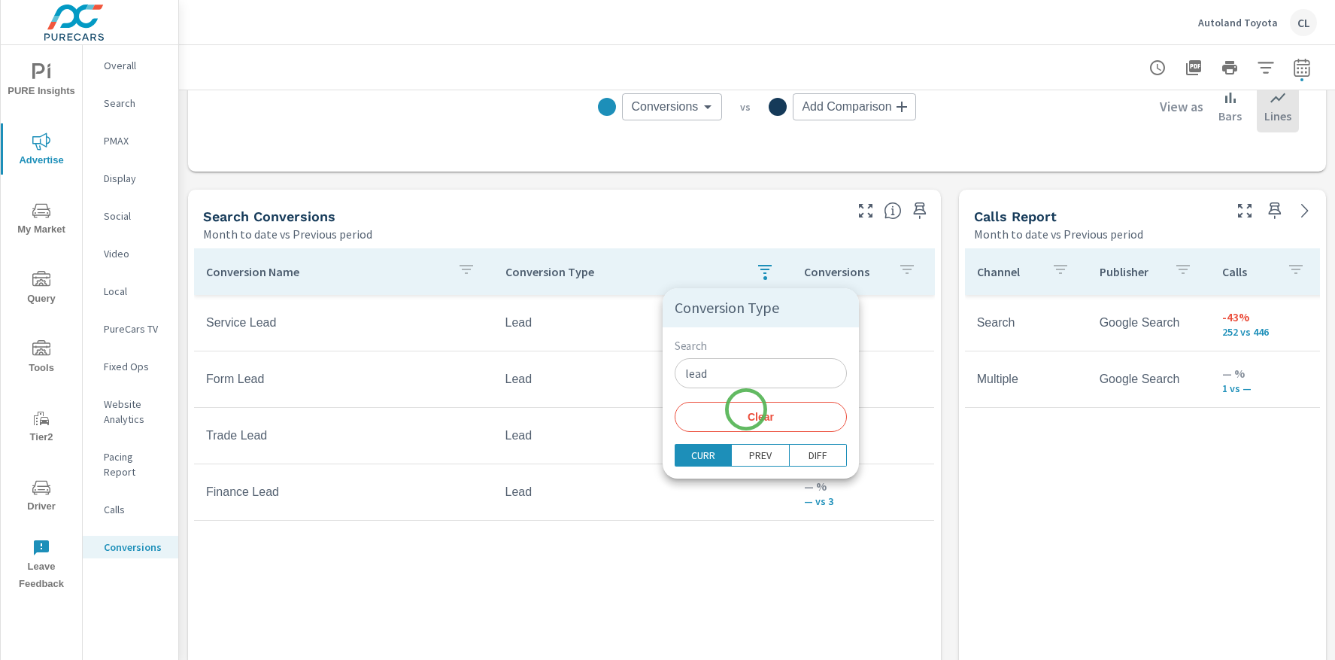
click at [747, 414] on span "Clear" at bounding box center [761, 417] width 154 height 14
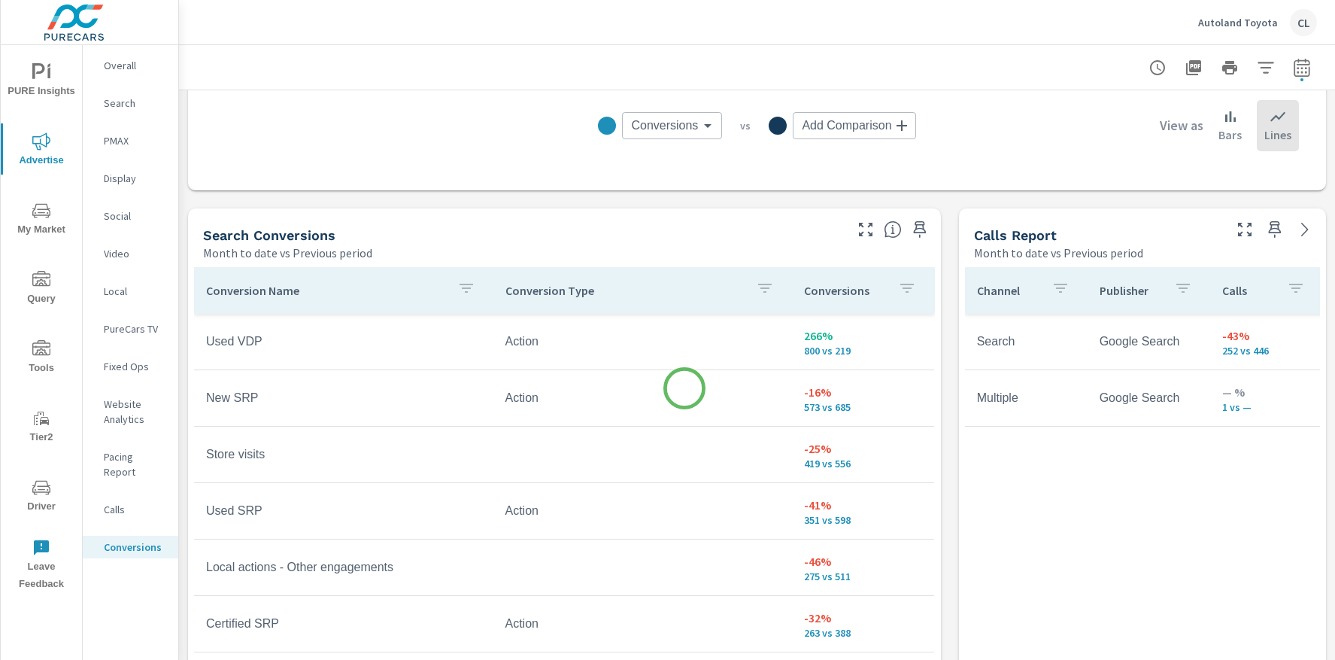
scroll to position [673, 0]
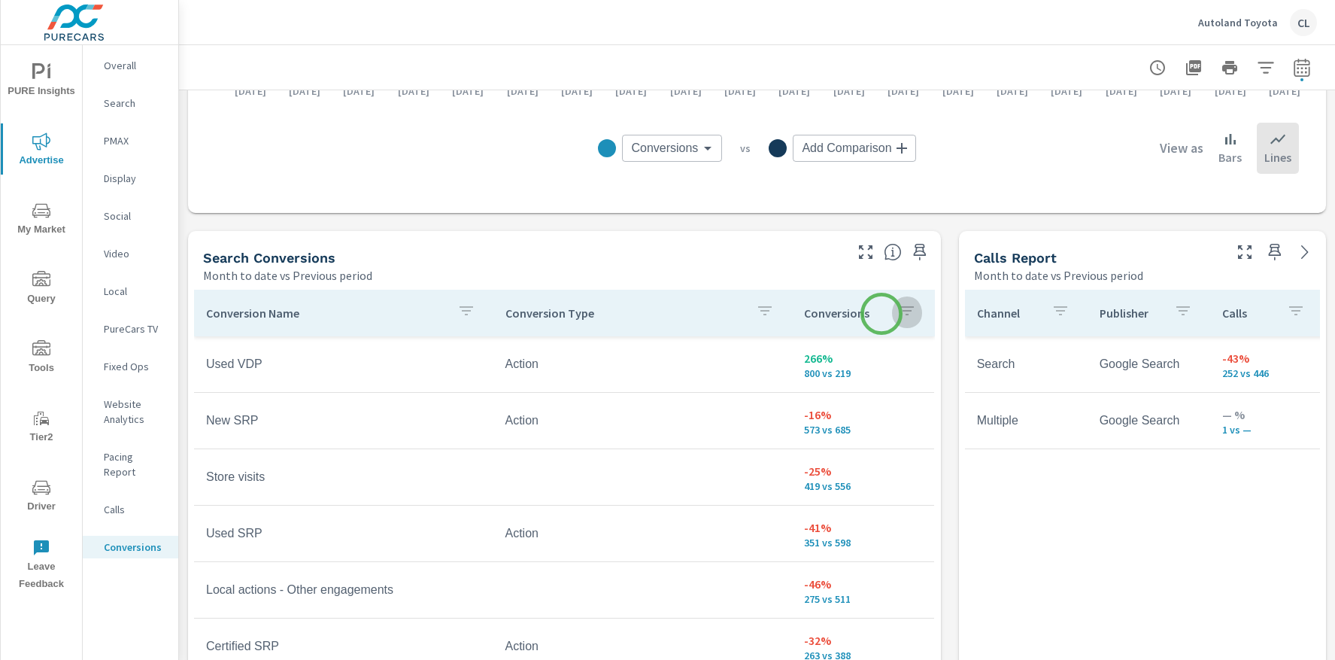
click at [900, 314] on icon "button" at bounding box center [907, 310] width 14 height 9
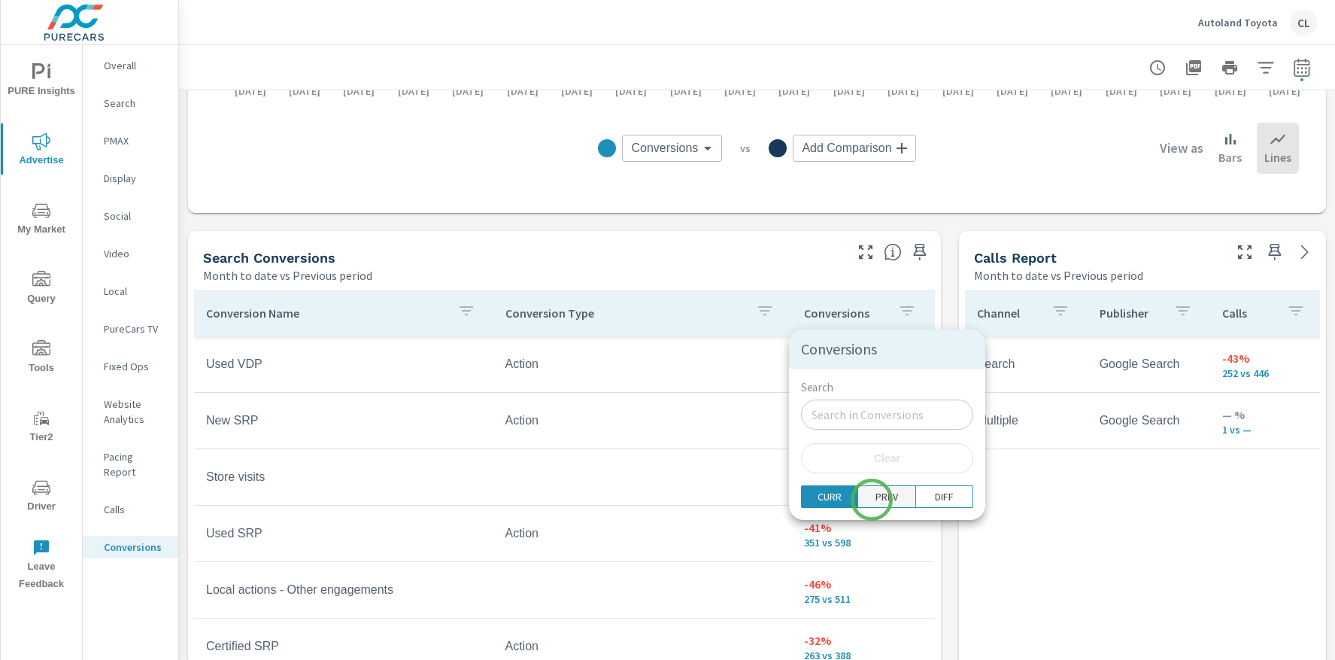
click at [876, 499] on p "PREV" at bounding box center [887, 496] width 23 height 15
click at [935, 500] on p "DIFF" at bounding box center [944, 496] width 19 height 15
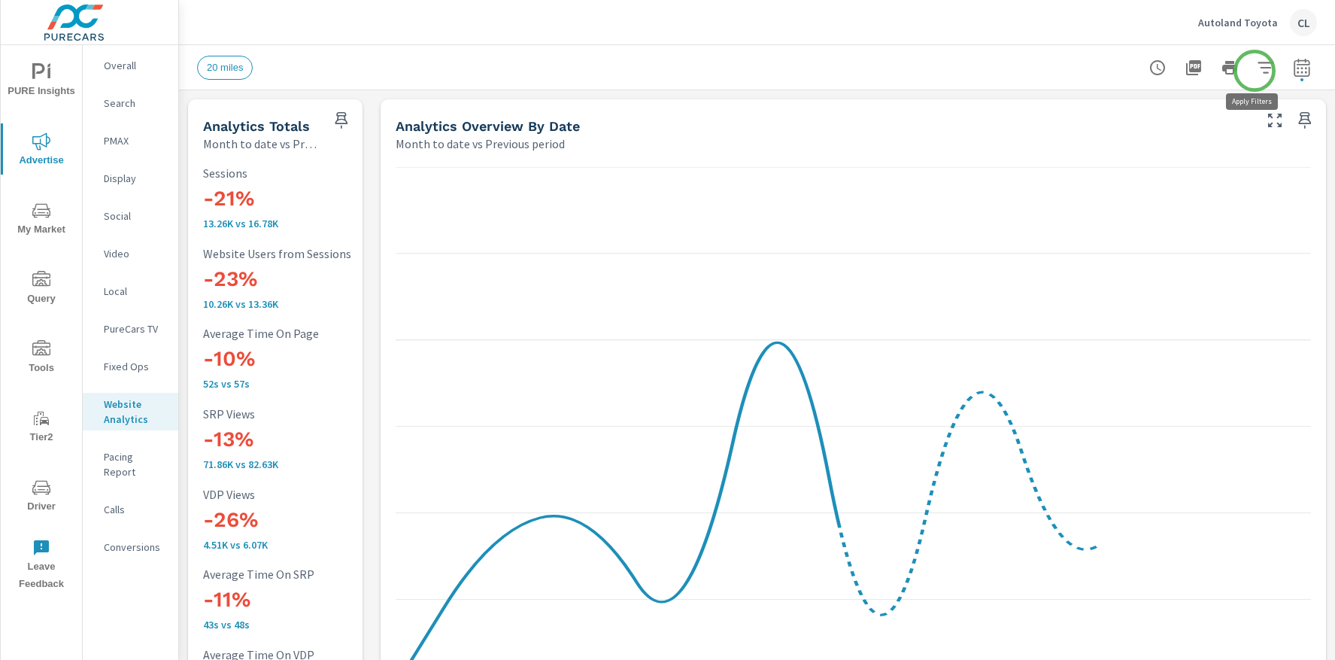
click at [1257, 70] on icon "button" at bounding box center [1266, 68] width 18 height 18
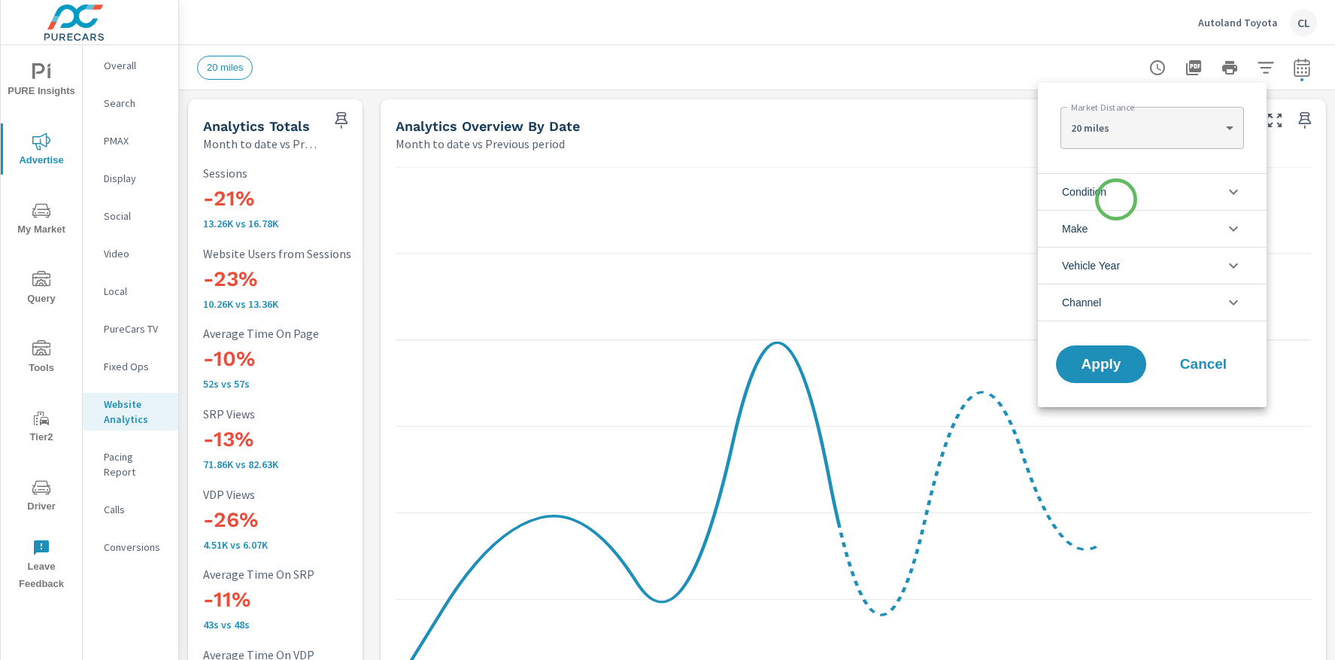
click at [1116, 199] on li "Condition" at bounding box center [1152, 191] width 229 height 37
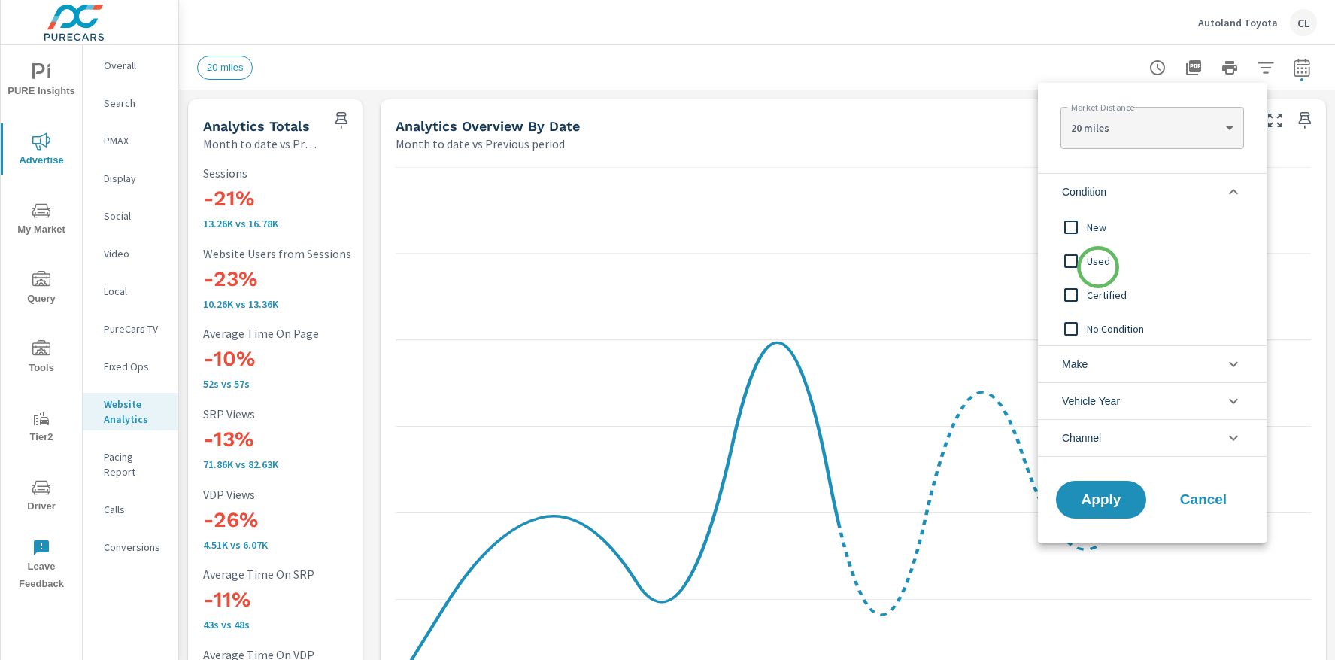
click at [1100, 265] on span "Used" at bounding box center [1169, 261] width 165 height 18
click at [1094, 287] on span "Certified" at bounding box center [1169, 295] width 165 height 18
click at [1088, 496] on span "Apply" at bounding box center [1101, 500] width 62 height 14
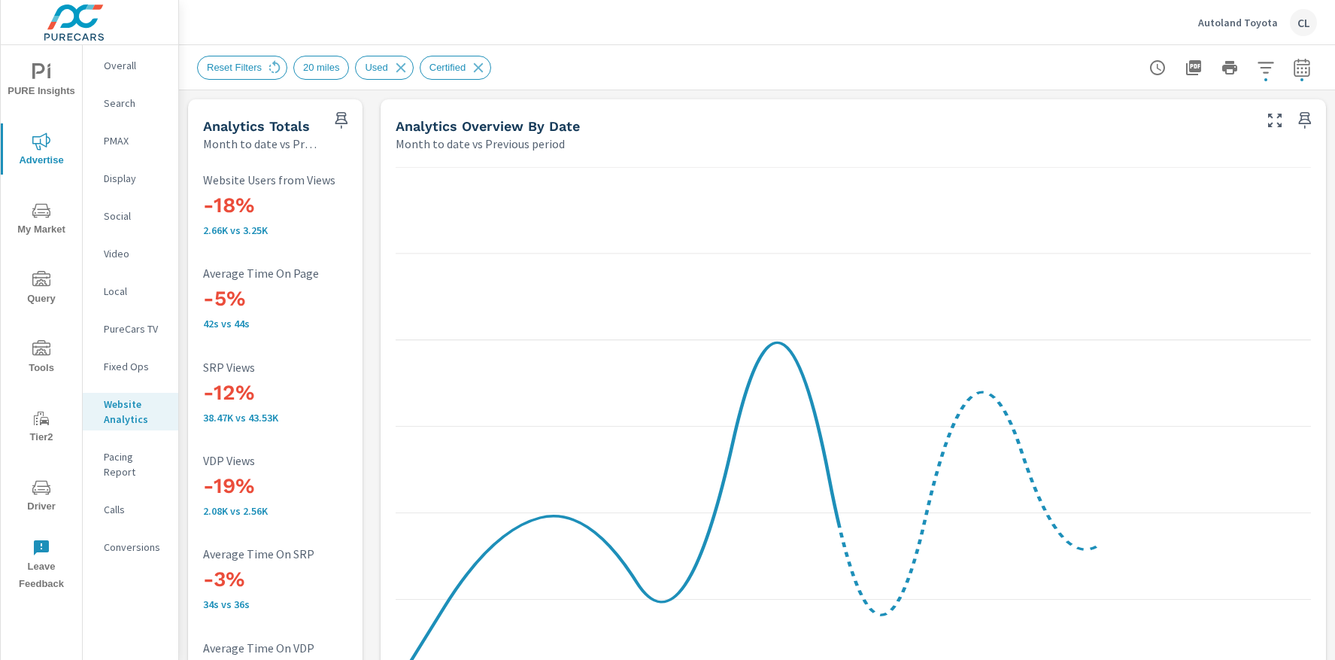
scroll to position [1, 0]
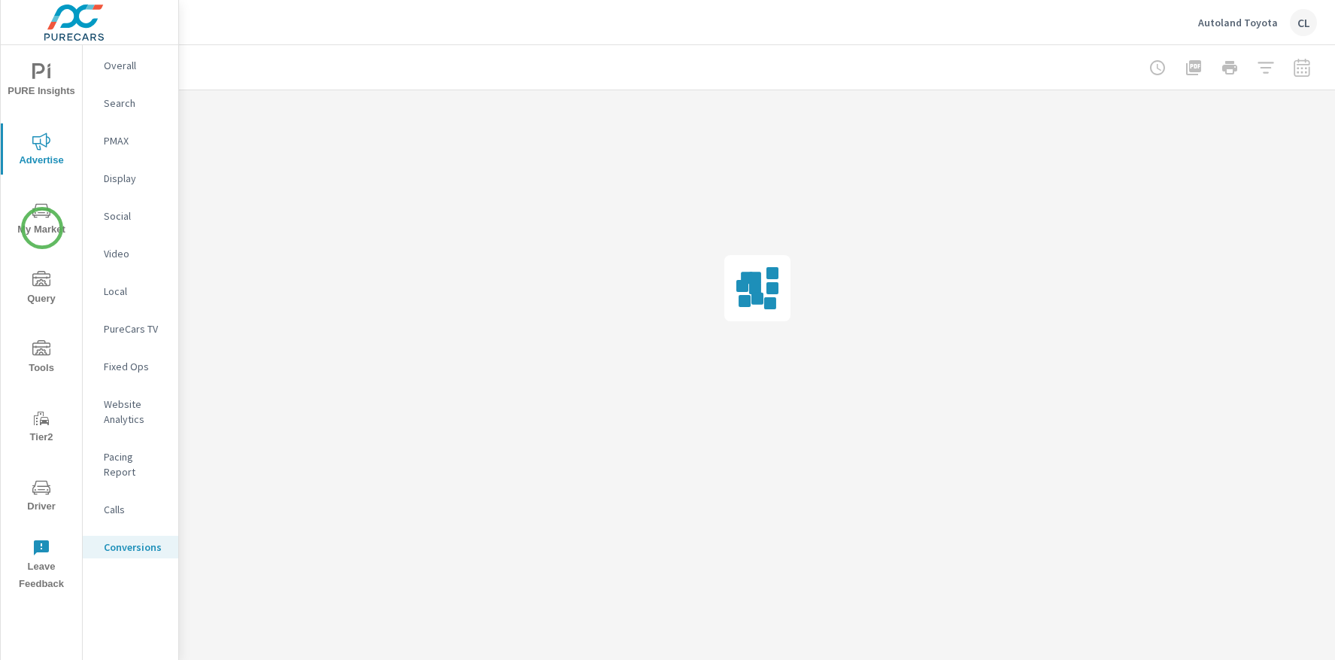
click at [42, 228] on span "My Market" at bounding box center [41, 220] width 72 height 37
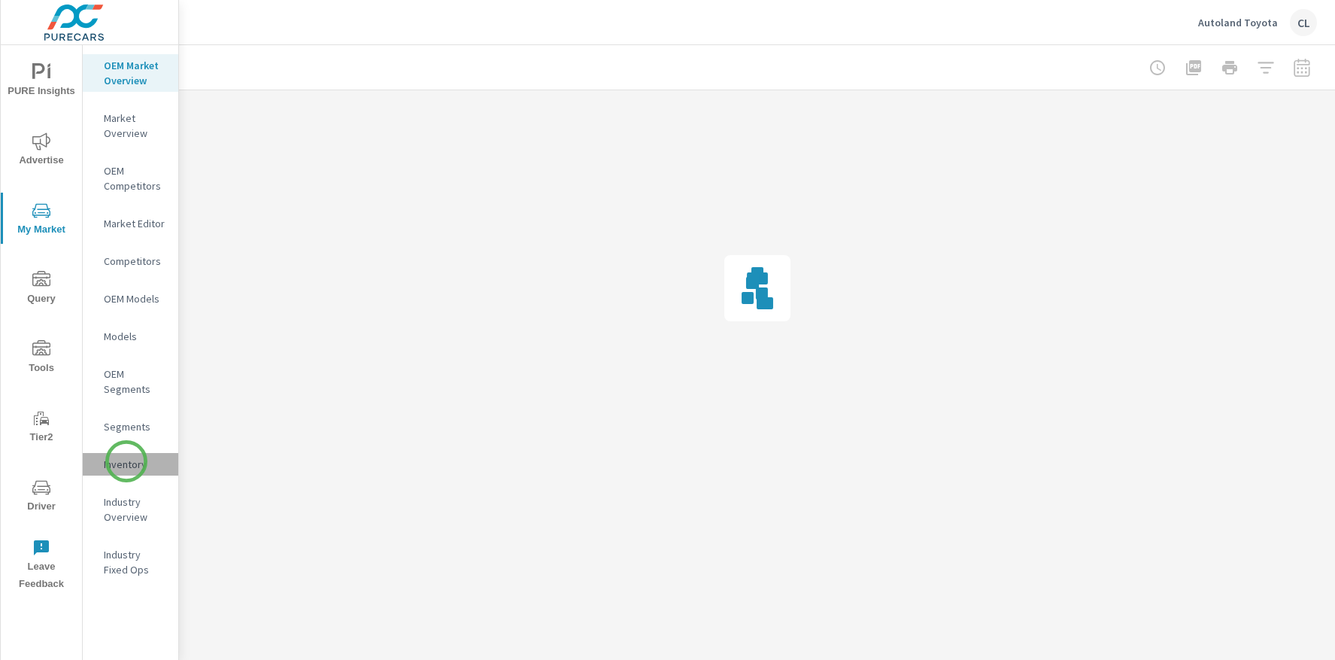
click at [126, 461] on p "Inventory" at bounding box center [135, 464] width 62 height 15
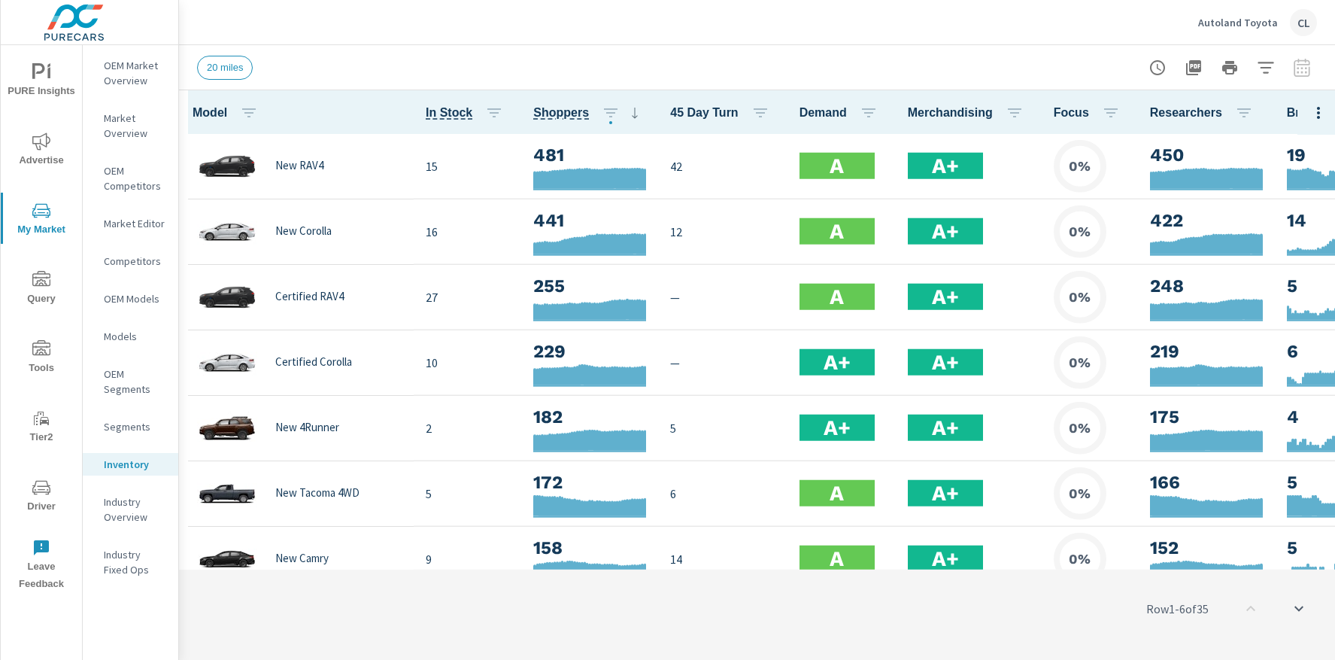
scroll to position [1, 0]
click at [1266, 68] on icon "button" at bounding box center [1266, 67] width 16 height 11
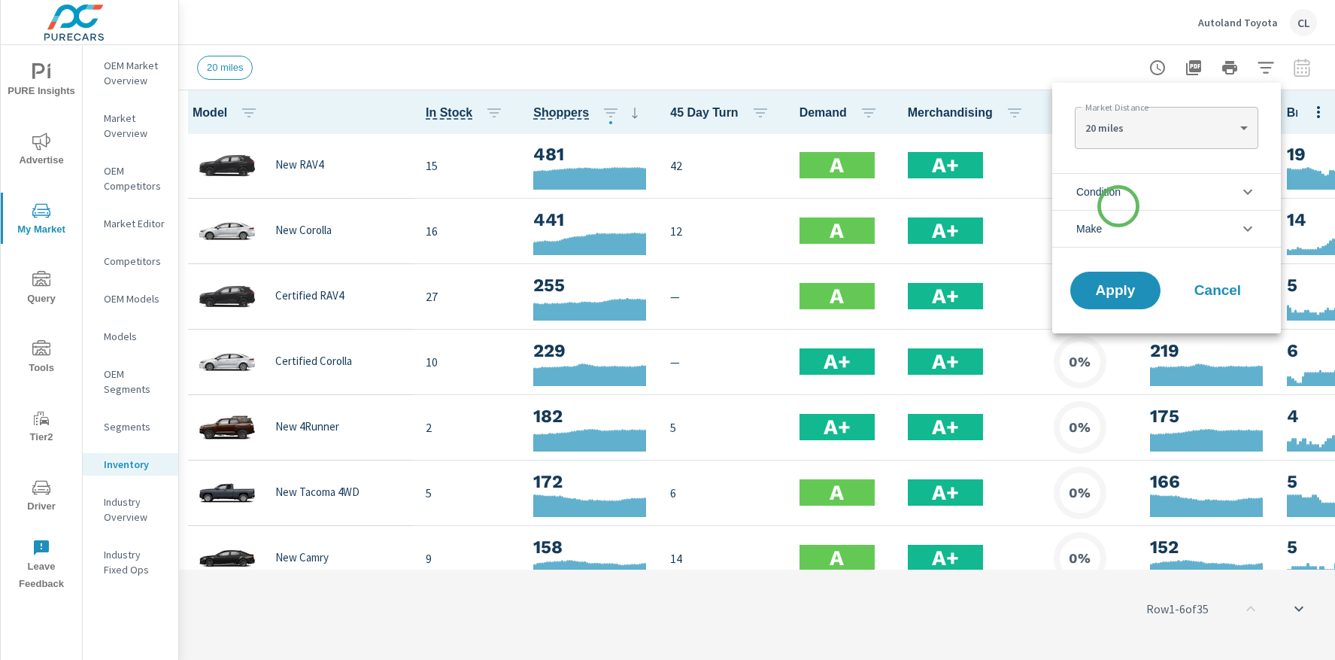
click at [1119, 205] on span "Condition" at bounding box center [1098, 192] width 44 height 36
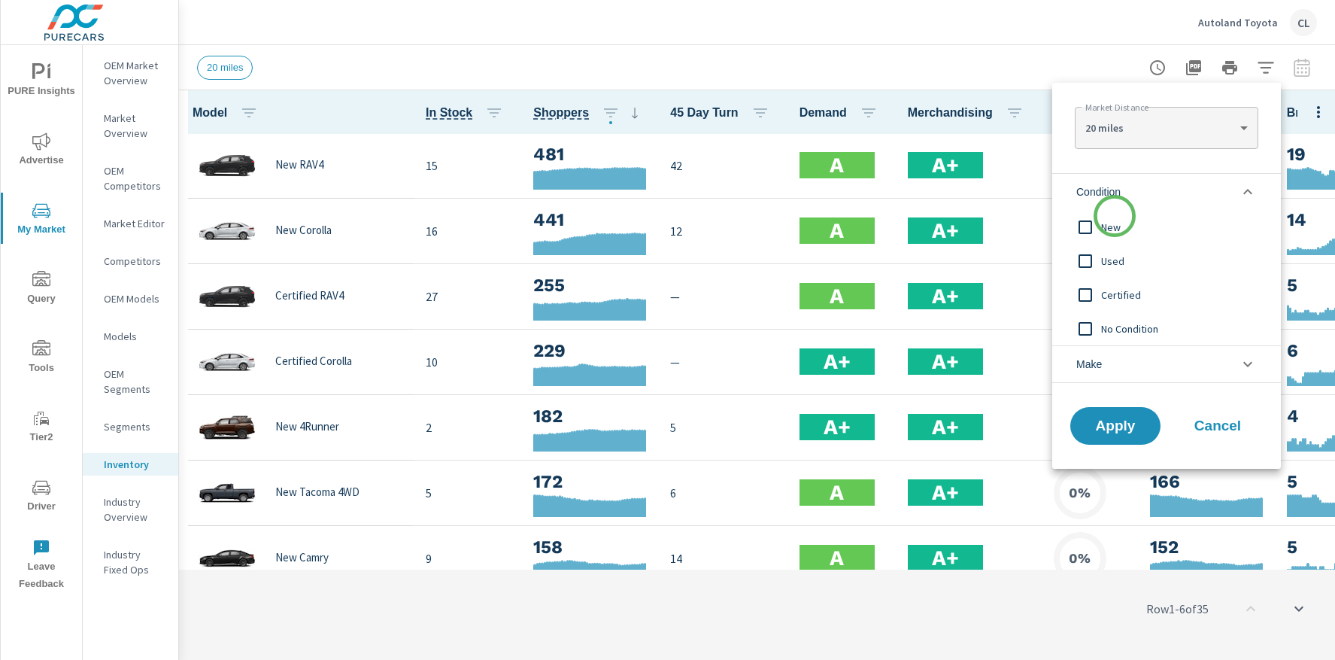
click at [1115, 217] on div "New" at bounding box center [1165, 227] width 226 height 34
click at [1100, 429] on span "Apply" at bounding box center [1116, 426] width 62 height 14
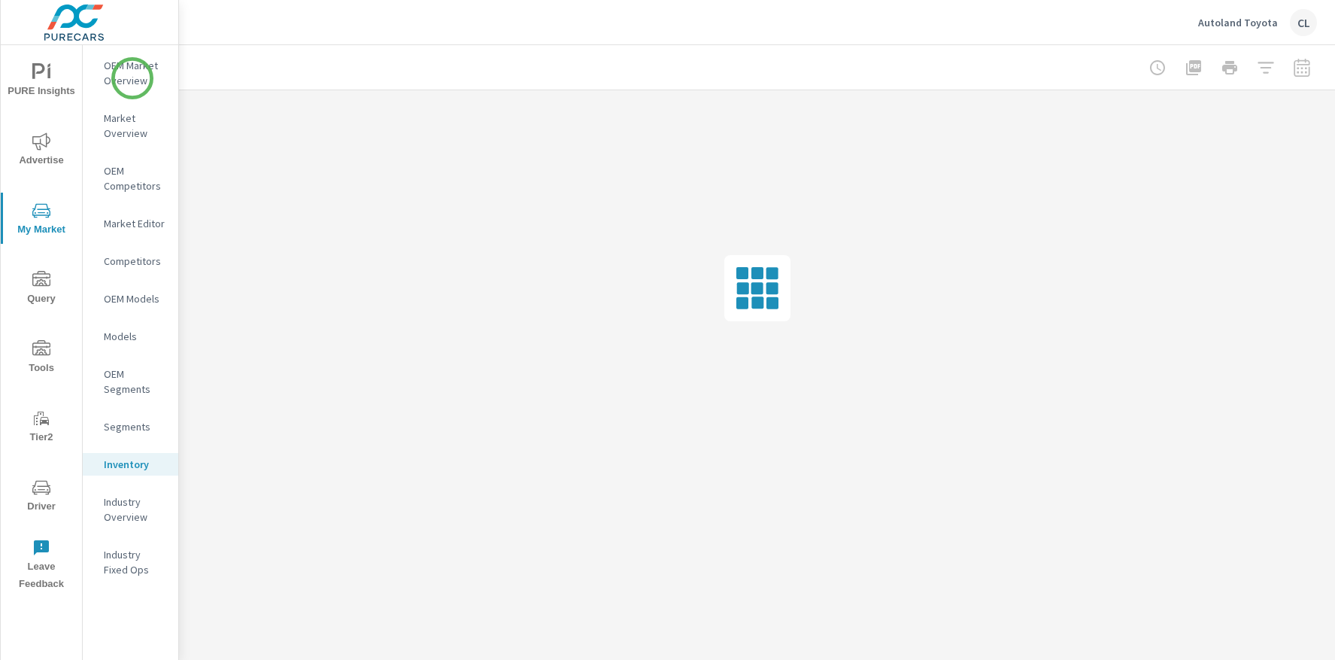
click at [132, 78] on p "OEM Market Overview" at bounding box center [135, 73] width 62 height 30
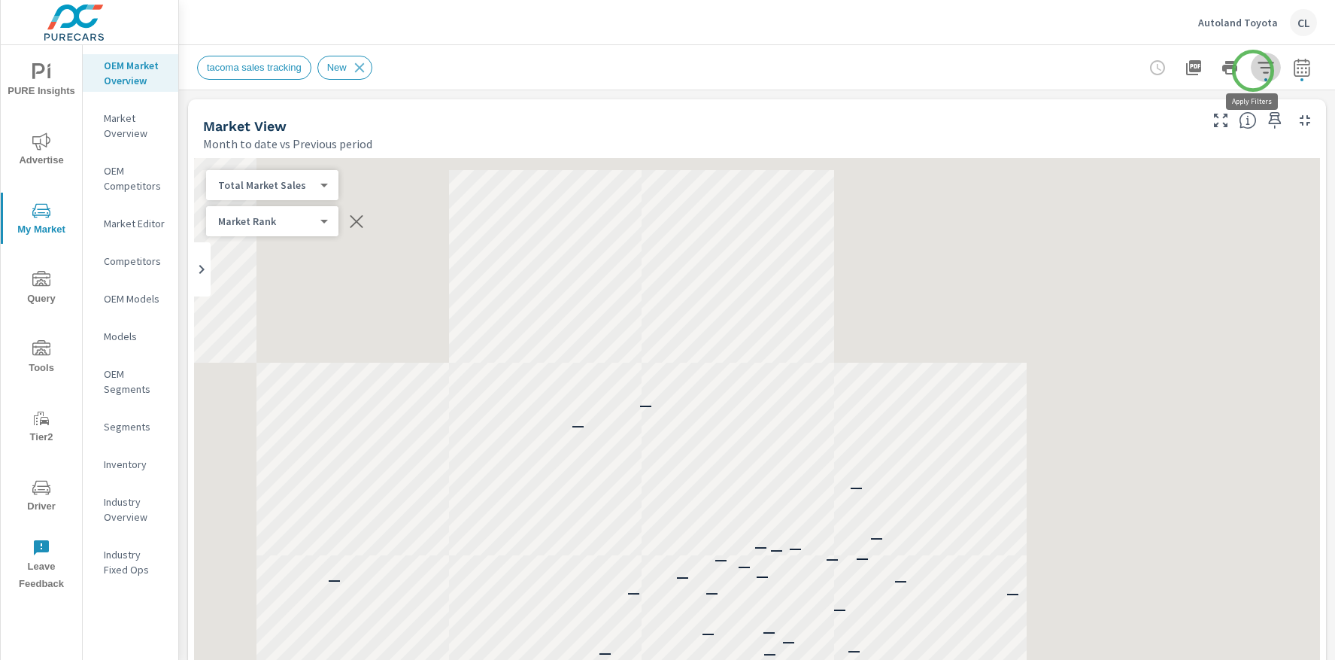
click at [1257, 71] on icon "button" at bounding box center [1266, 68] width 18 height 18
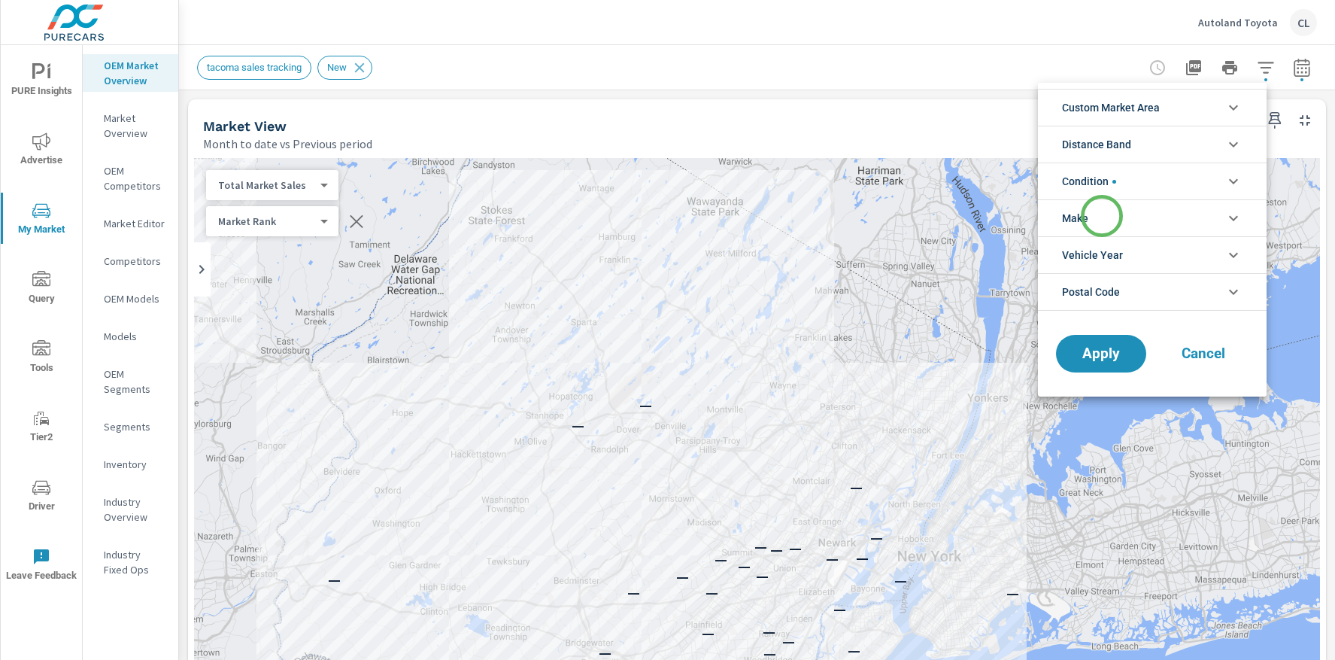
click at [1102, 216] on li "Make" at bounding box center [1152, 217] width 229 height 37
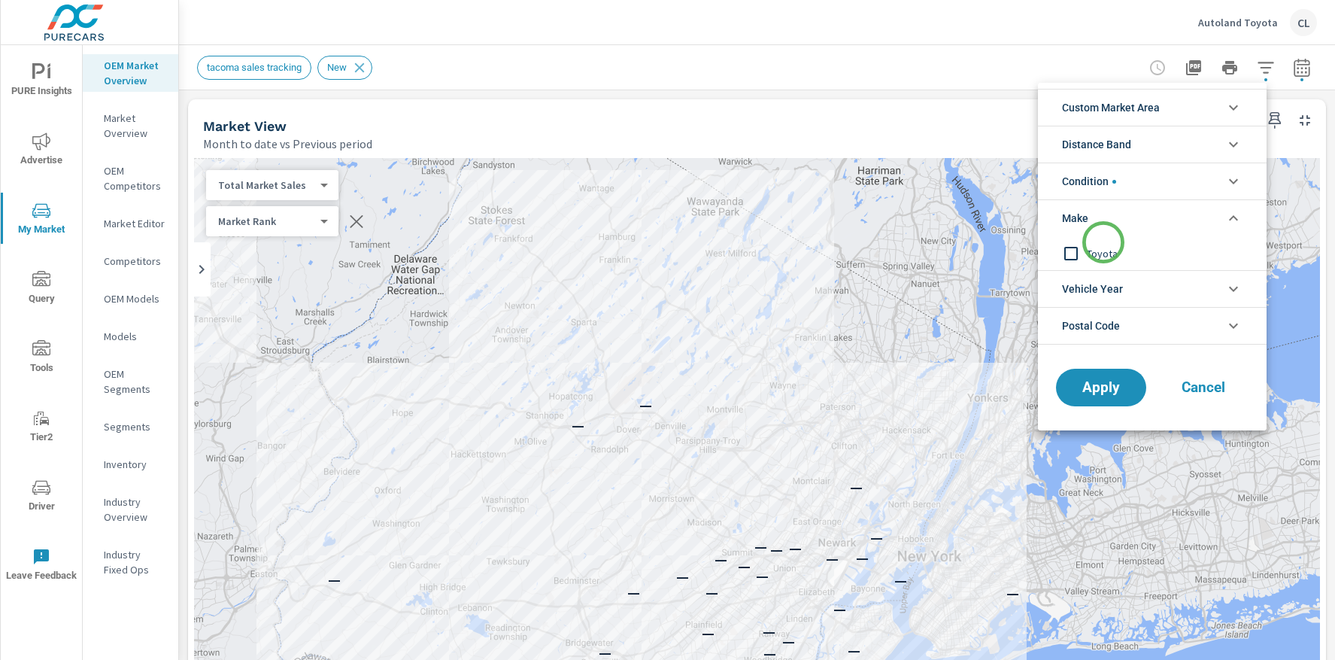
click at [1103, 245] on span "Toyota" at bounding box center [1169, 253] width 165 height 18
click at [1096, 382] on span "Apply" at bounding box center [1101, 388] width 62 height 14
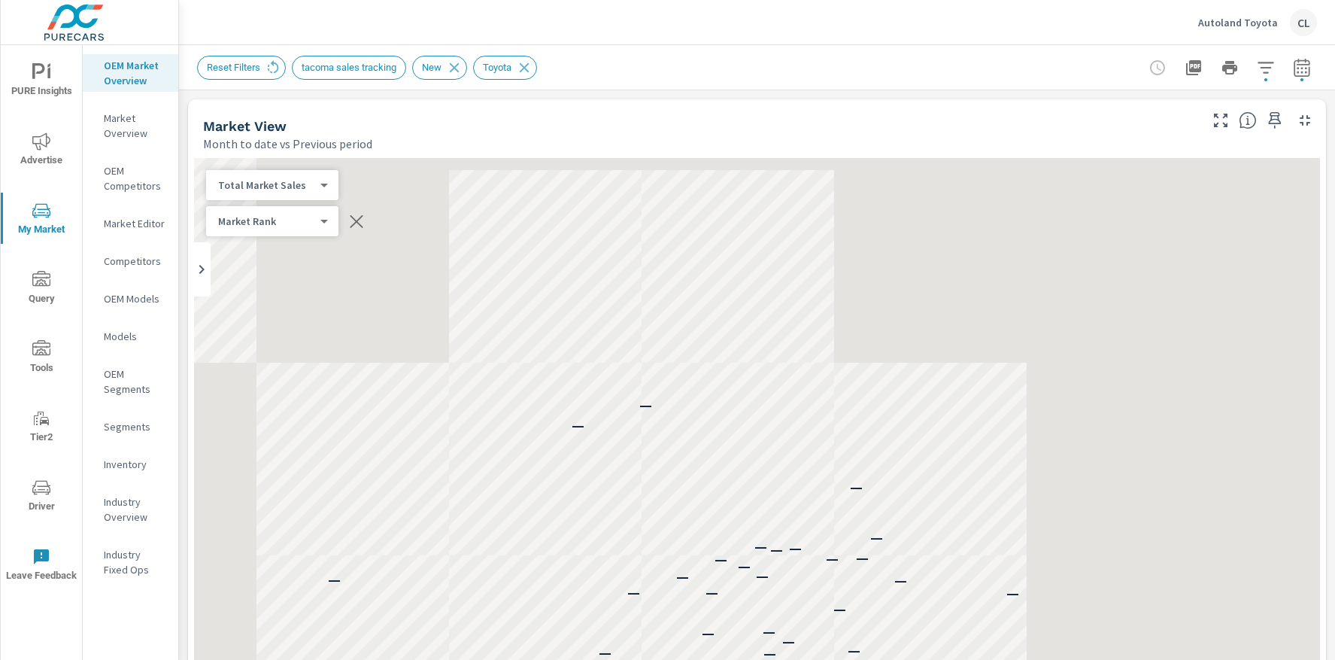
click at [1297, 71] on icon "button" at bounding box center [1302, 70] width 10 height 6
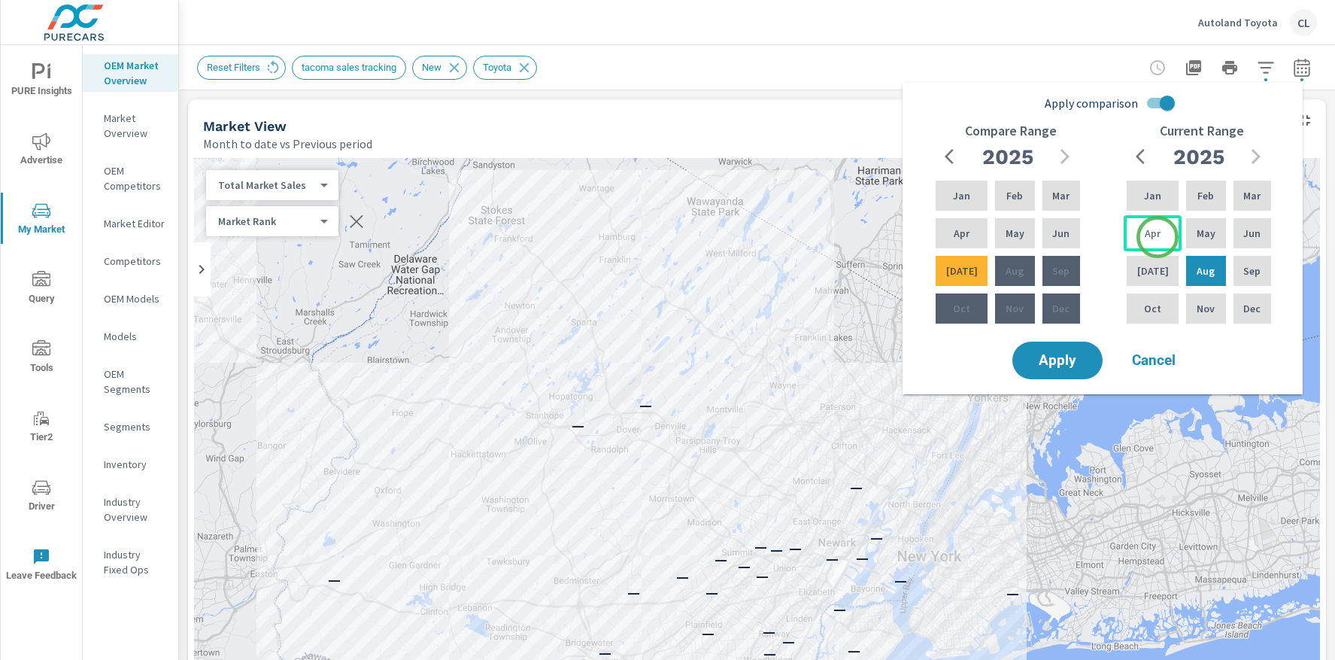
click at [1158, 237] on div "Apr" at bounding box center [1153, 233] width 58 height 36
click at [1246, 230] on p "Jun" at bounding box center [1251, 233] width 17 height 15
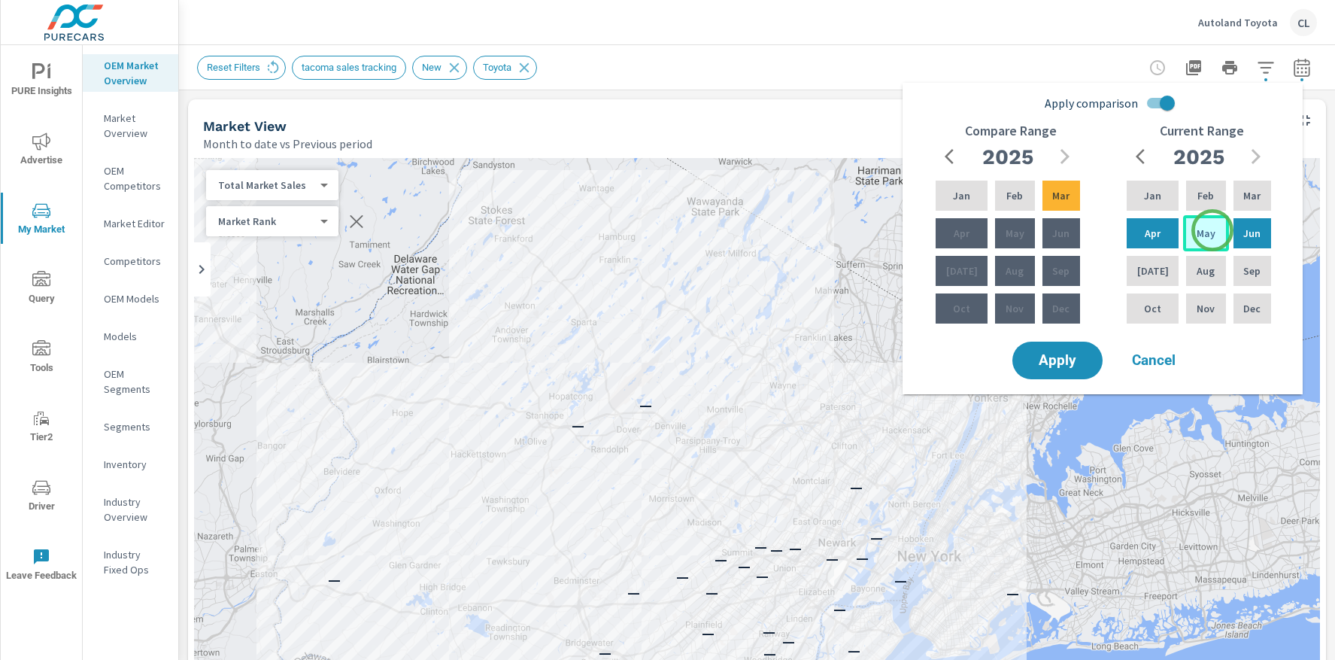
click at [1210, 230] on div "May" at bounding box center [1205, 233] width 45 height 36
click at [1170, 266] on div "Jul" at bounding box center [1153, 271] width 58 height 36
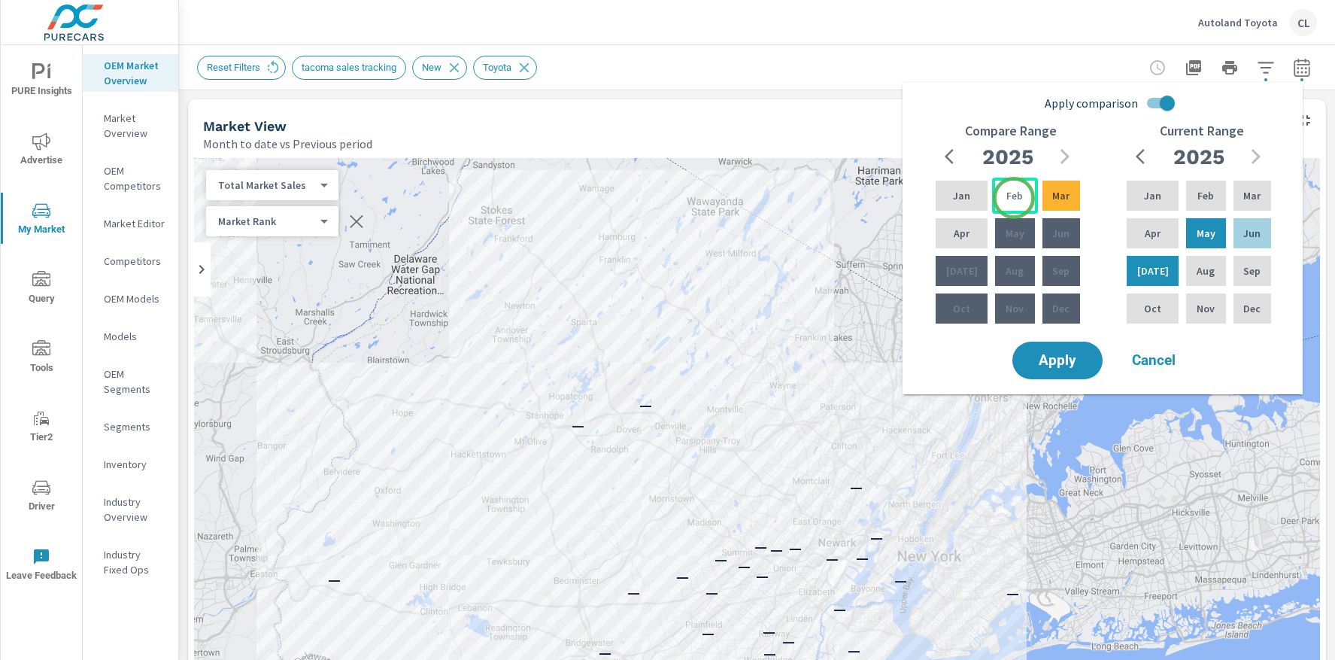
click at [1014, 198] on p "Feb" at bounding box center [1014, 195] width 17 height 15
click at [966, 232] on div "Apr" at bounding box center [962, 233] width 58 height 36
click at [1070, 357] on span "Apply" at bounding box center [1058, 361] width 62 height 14
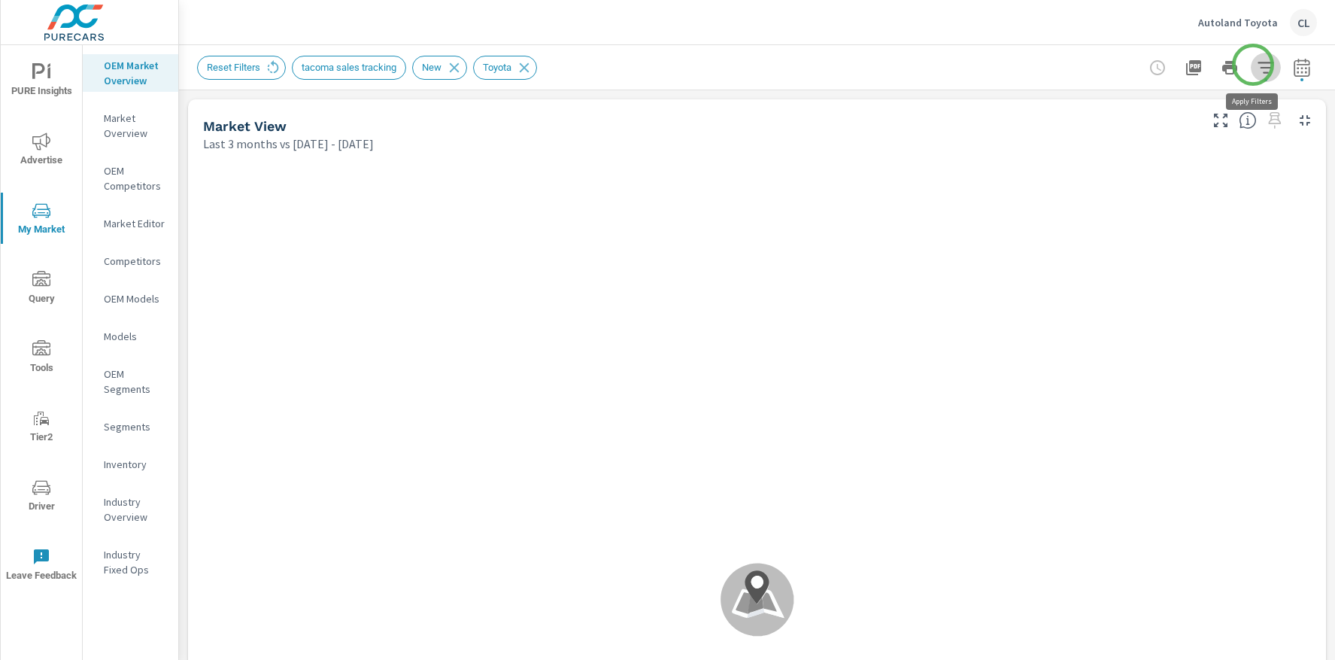
click at [1257, 65] on icon "button" at bounding box center [1266, 68] width 18 height 18
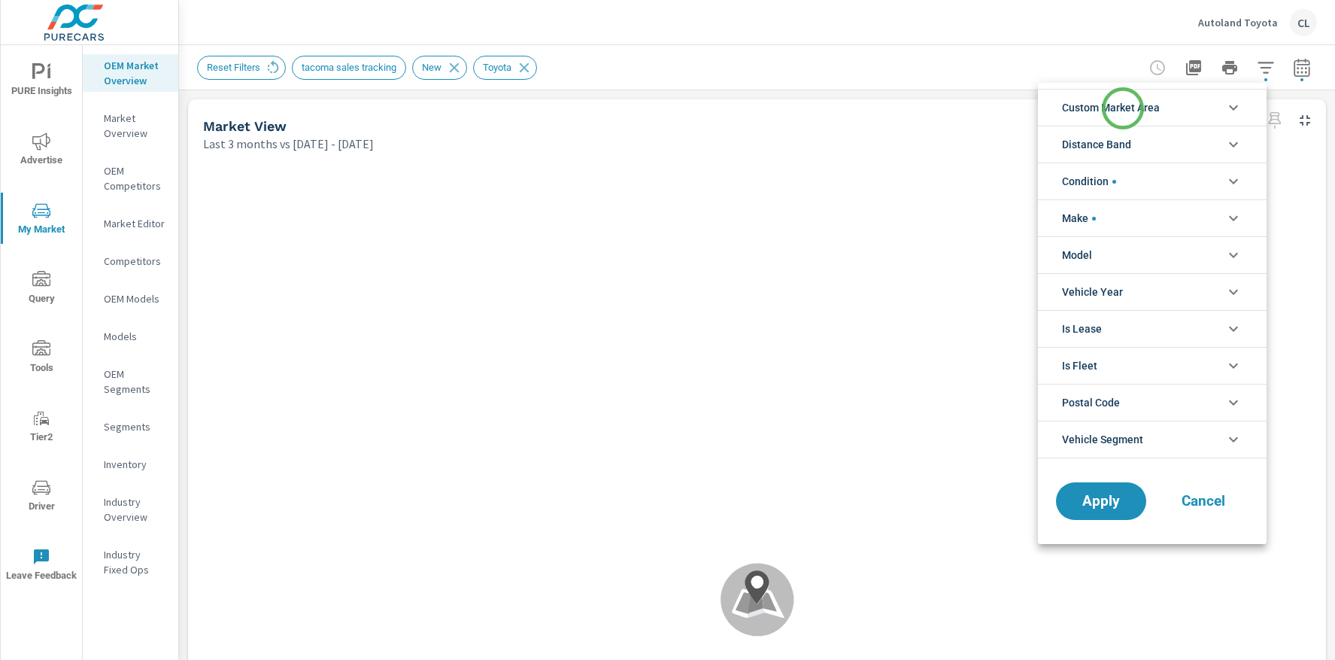
click at [1123, 108] on span "Custom Market Area" at bounding box center [1111, 108] width 98 height 36
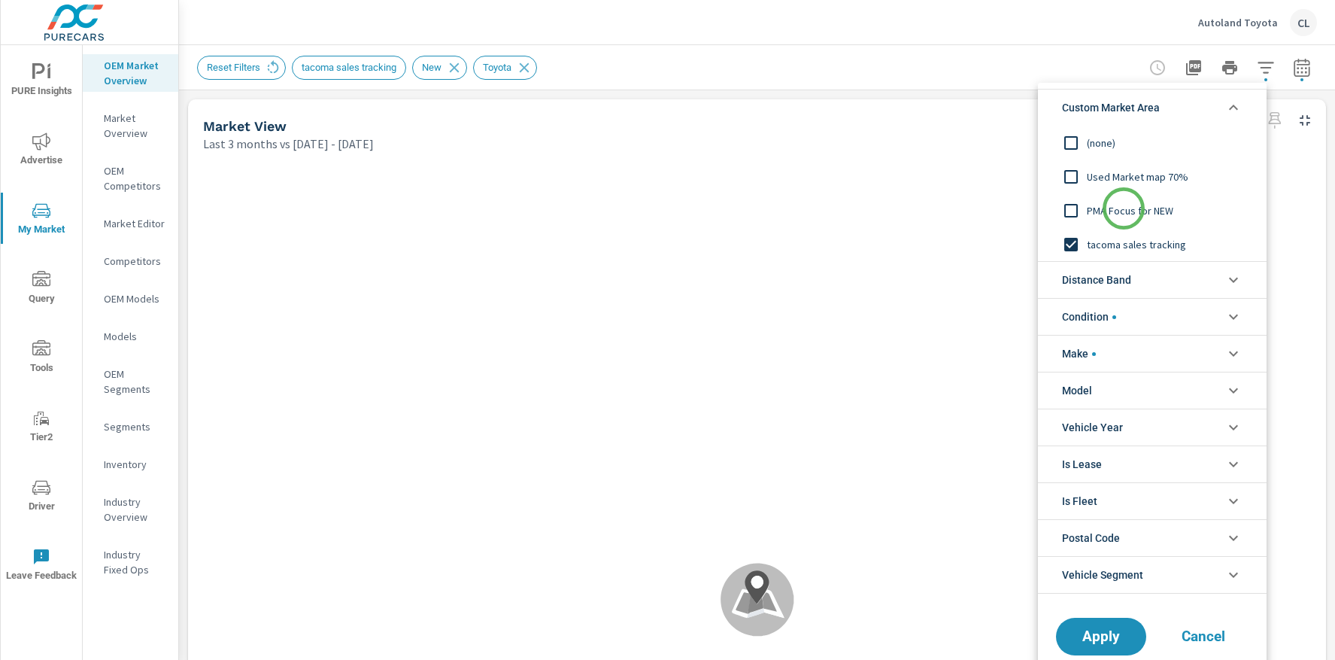
click at [1124, 208] on span "PMA Focus for NEW" at bounding box center [1169, 211] width 165 height 18
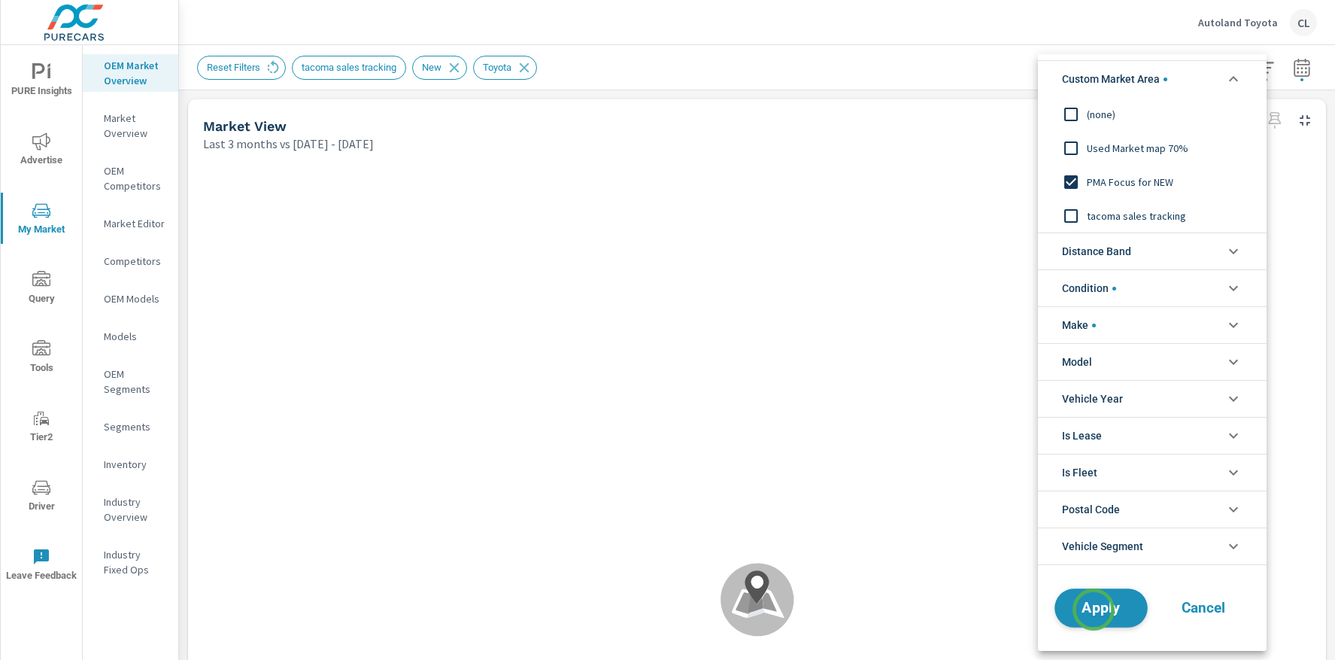
click at [1094, 609] on span "Apply" at bounding box center [1101, 608] width 62 height 14
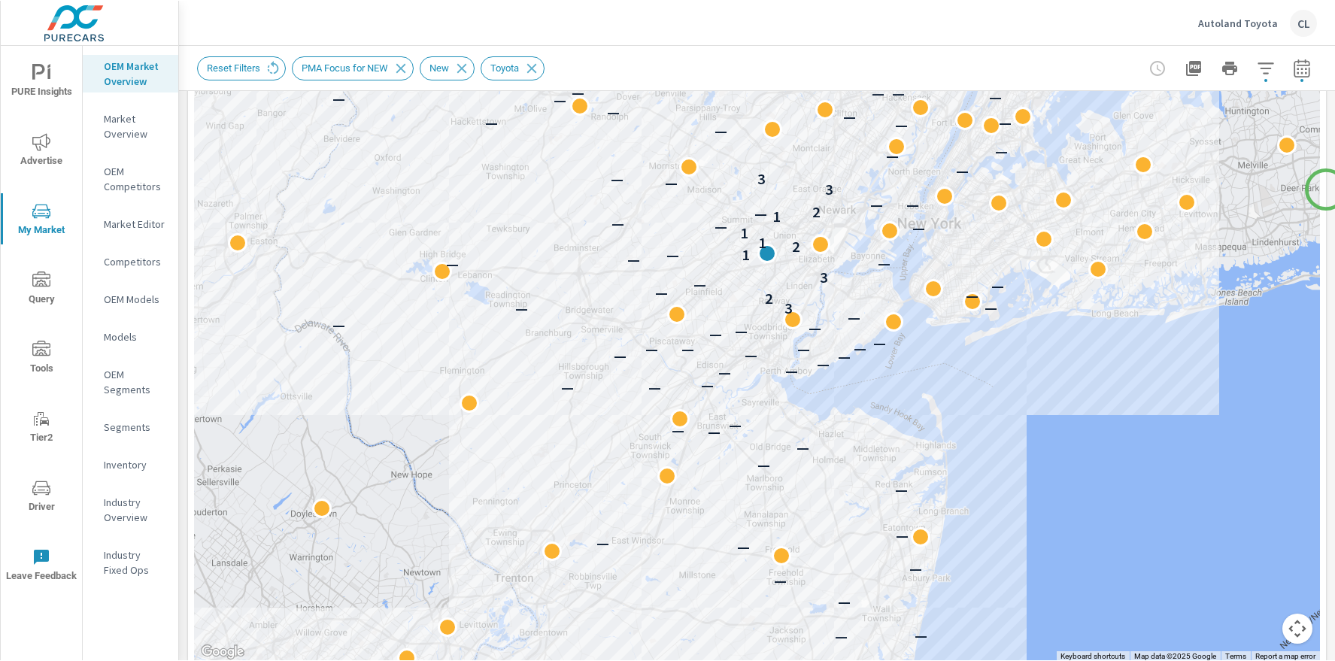
scroll to position [363, 0]
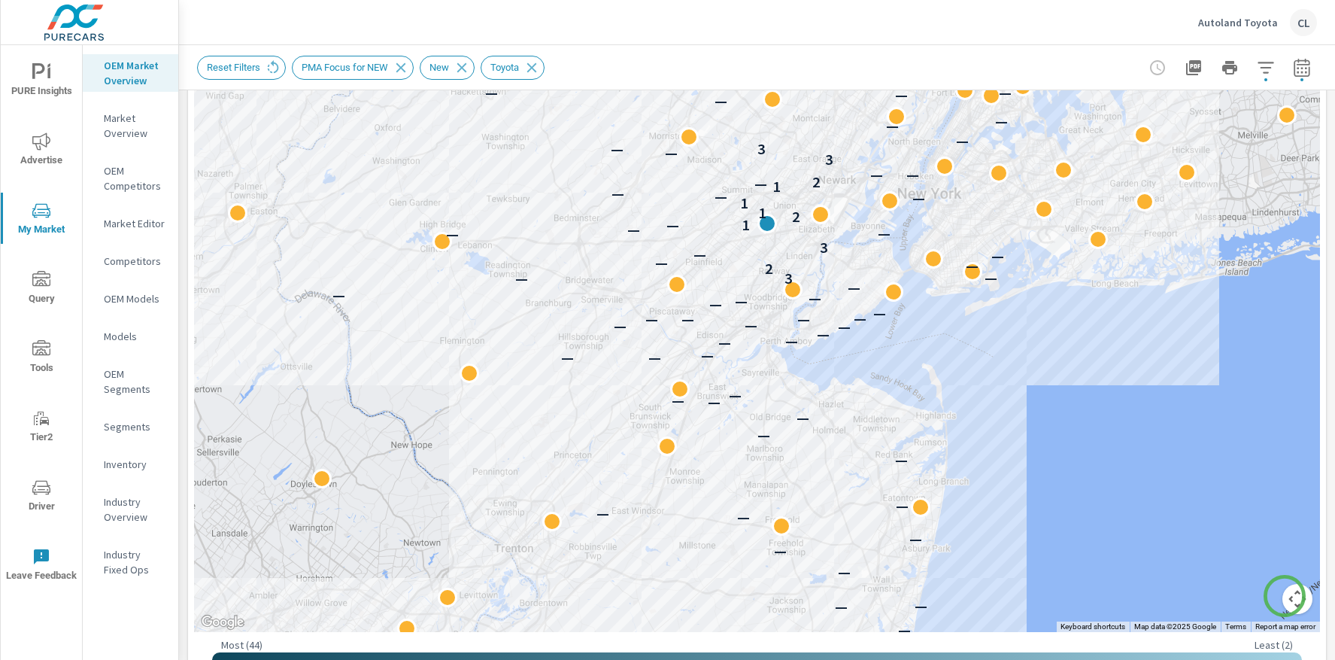
click at [1285, 596] on button "Map camera controls" at bounding box center [1297, 599] width 30 height 30
click at [1249, 526] on button "Zoom in" at bounding box center [1260, 523] width 30 height 30
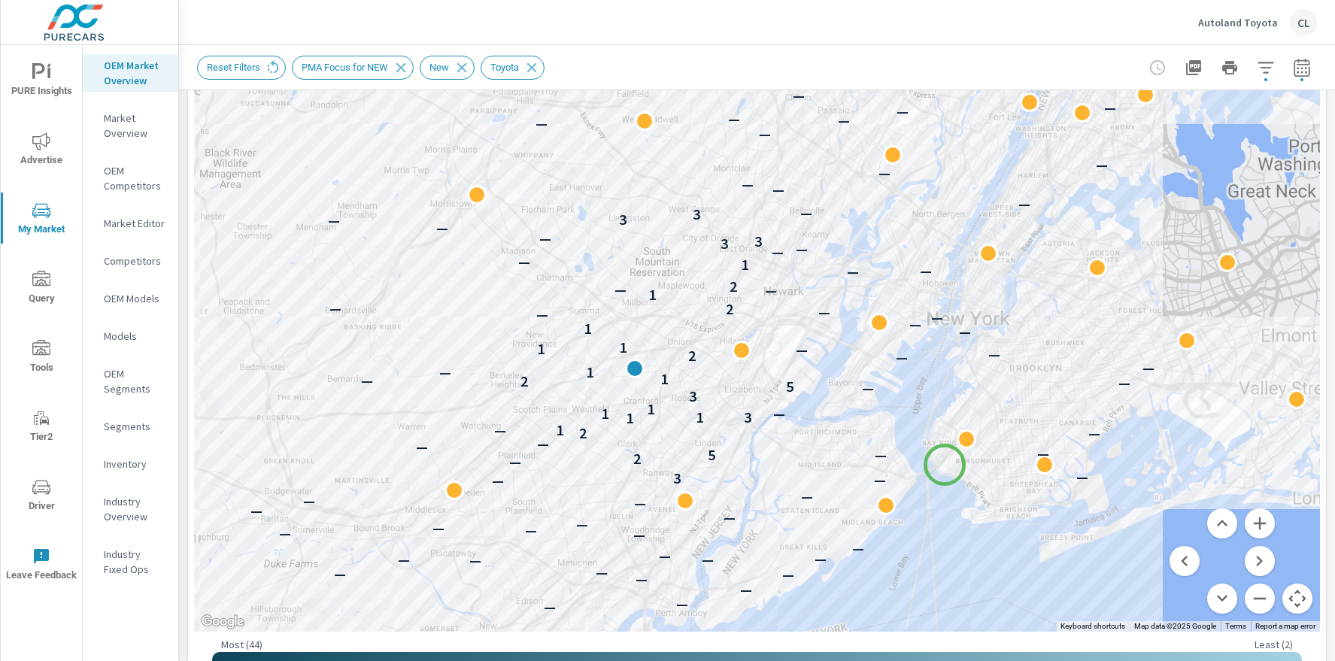
drag, startPoint x: 1078, startPoint y: 316, endPoint x: 942, endPoint y: 468, distance: 203.5
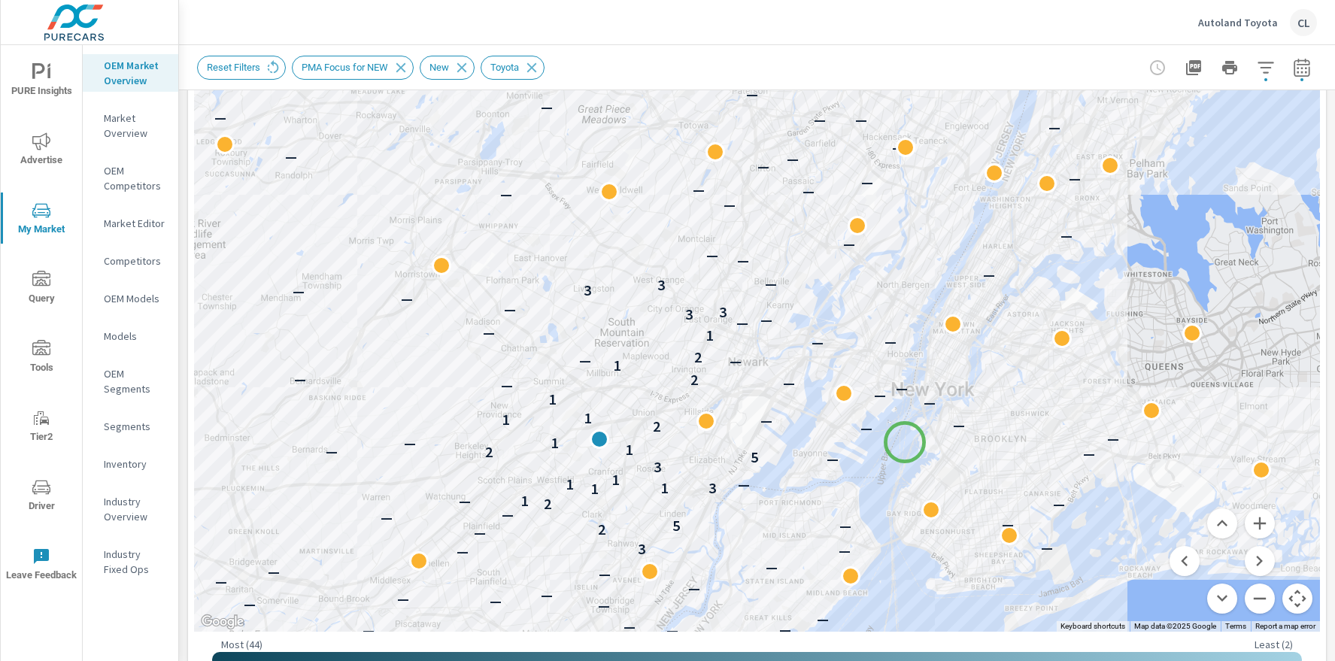
drag, startPoint x: 939, startPoint y: 373, endPoint x: 905, endPoint y: 442, distance: 77.4
click at [905, 442] on div "— — — — — — — — — — — — — — — — — — — — — — — — — — — — — — — — — — — — — — — —…" at bounding box center [1266, 619] width 1083 height 677
click at [1248, 527] on button "Zoom in" at bounding box center [1260, 523] width 30 height 30
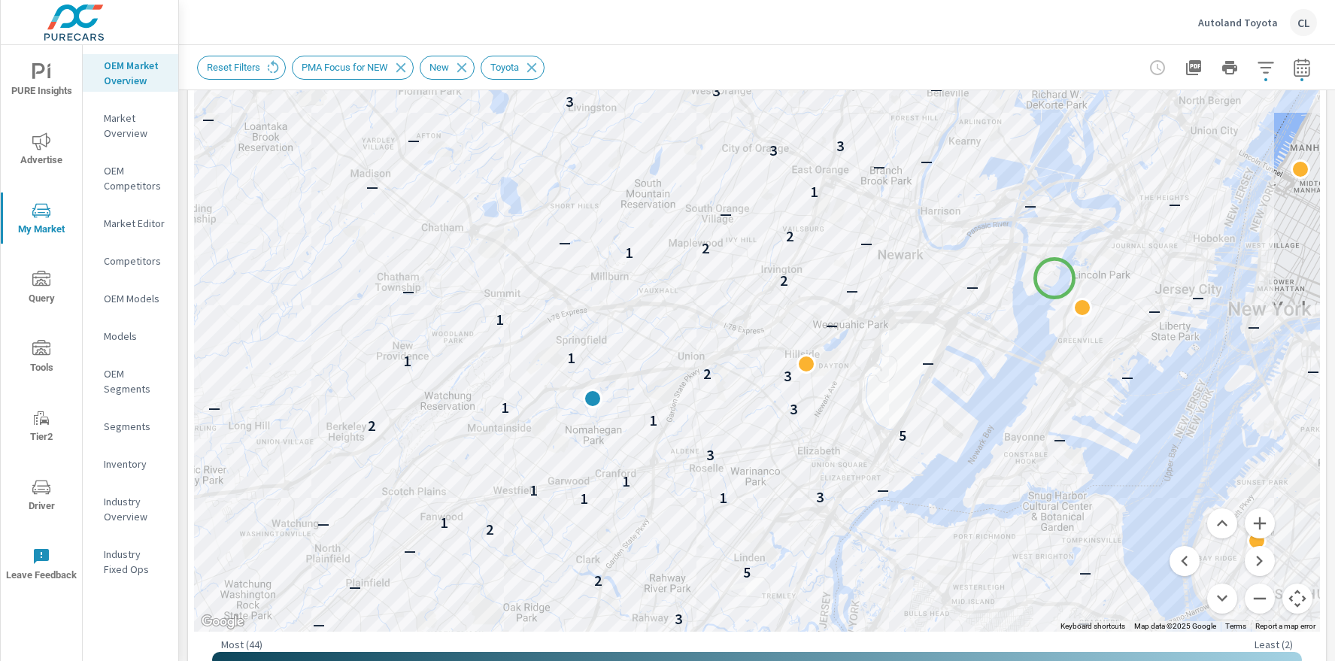
drag, startPoint x: 891, startPoint y: 538, endPoint x: 1055, endPoint y: 278, distance: 307.0
click at [1258, 67] on icon "button" at bounding box center [1266, 67] width 16 height 11
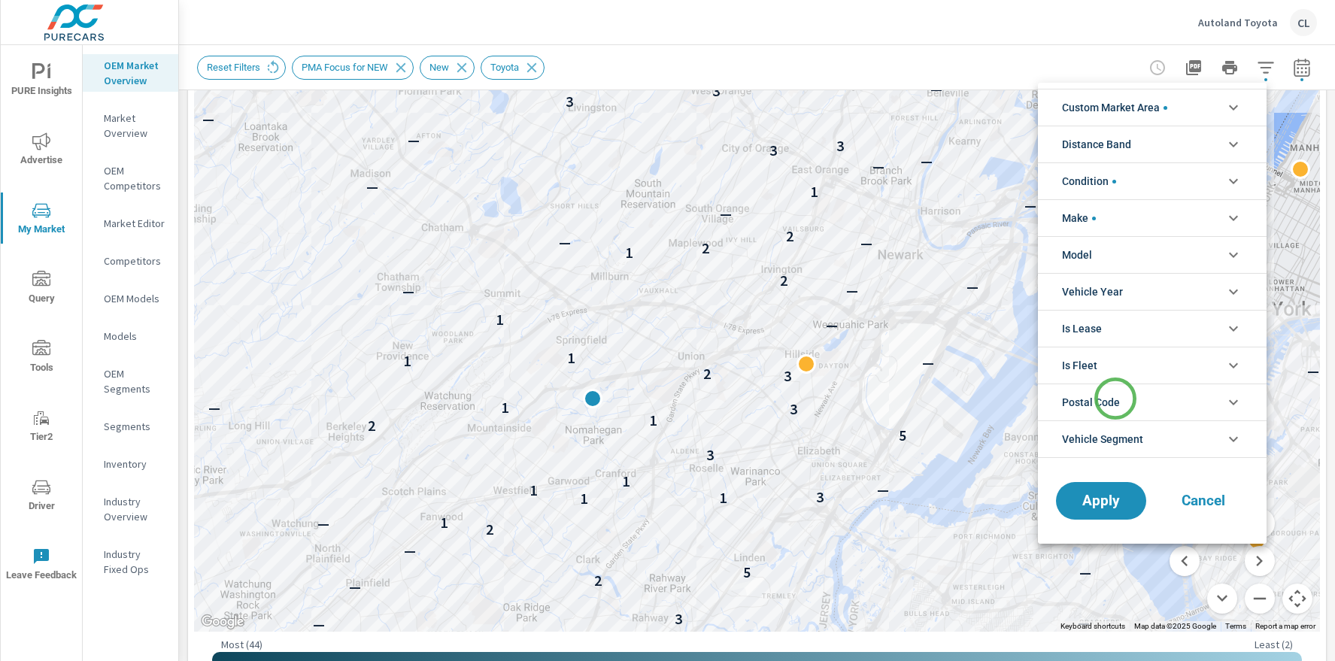
click at [1115, 399] on span "Postal Code" at bounding box center [1091, 402] width 58 height 36
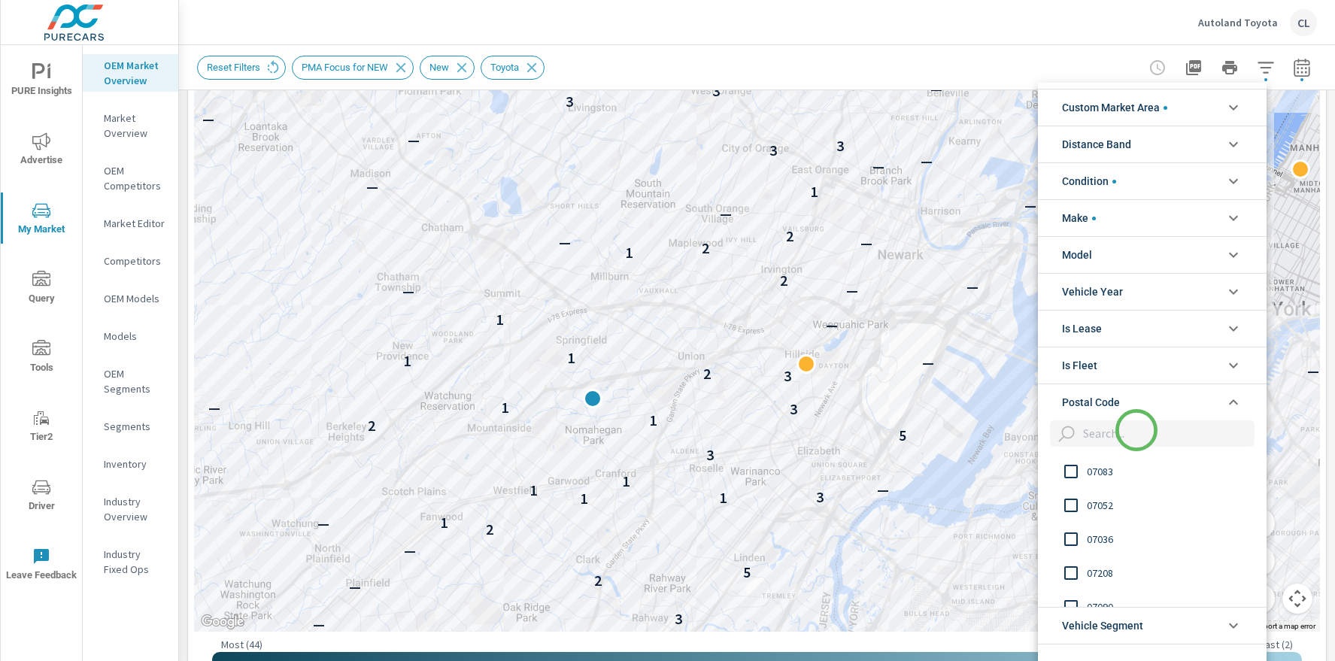
click at [1137, 430] on input "filter options" at bounding box center [1166, 433] width 178 height 26
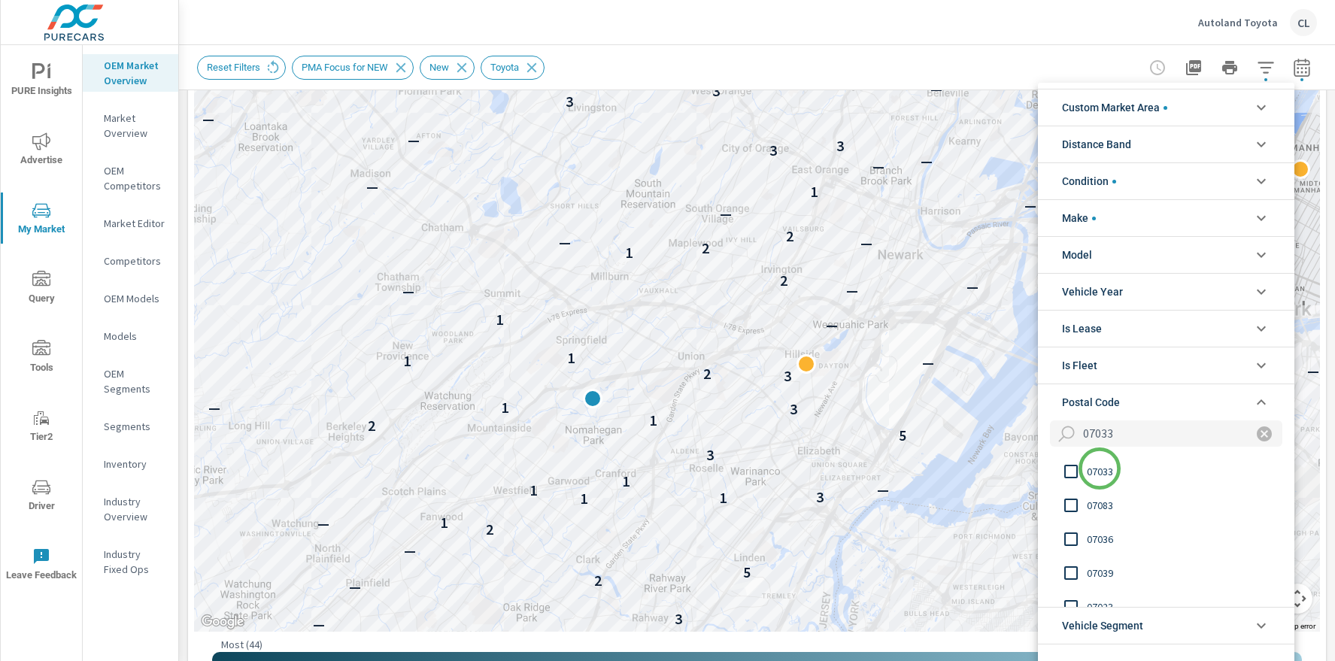
type input "07033"
click at [1098, 471] on span "07033" at bounding box center [1169, 472] width 165 height 18
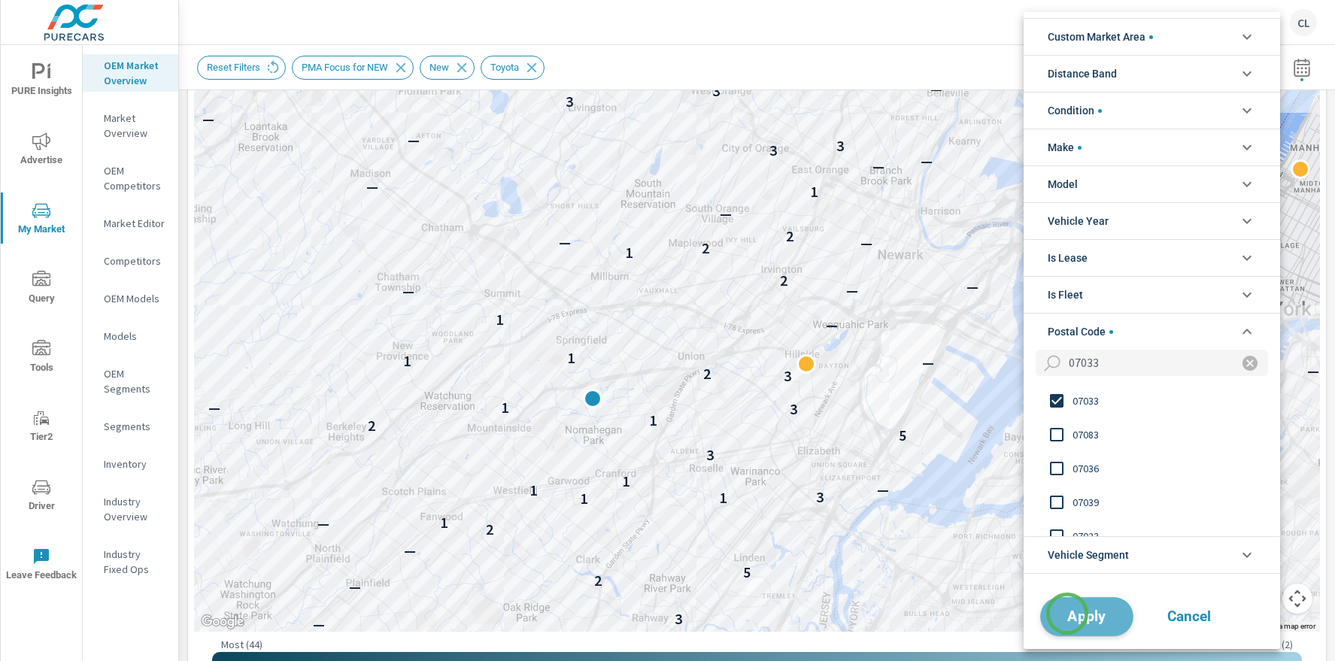
click at [1067, 614] on span "Apply" at bounding box center [1087, 616] width 62 height 14
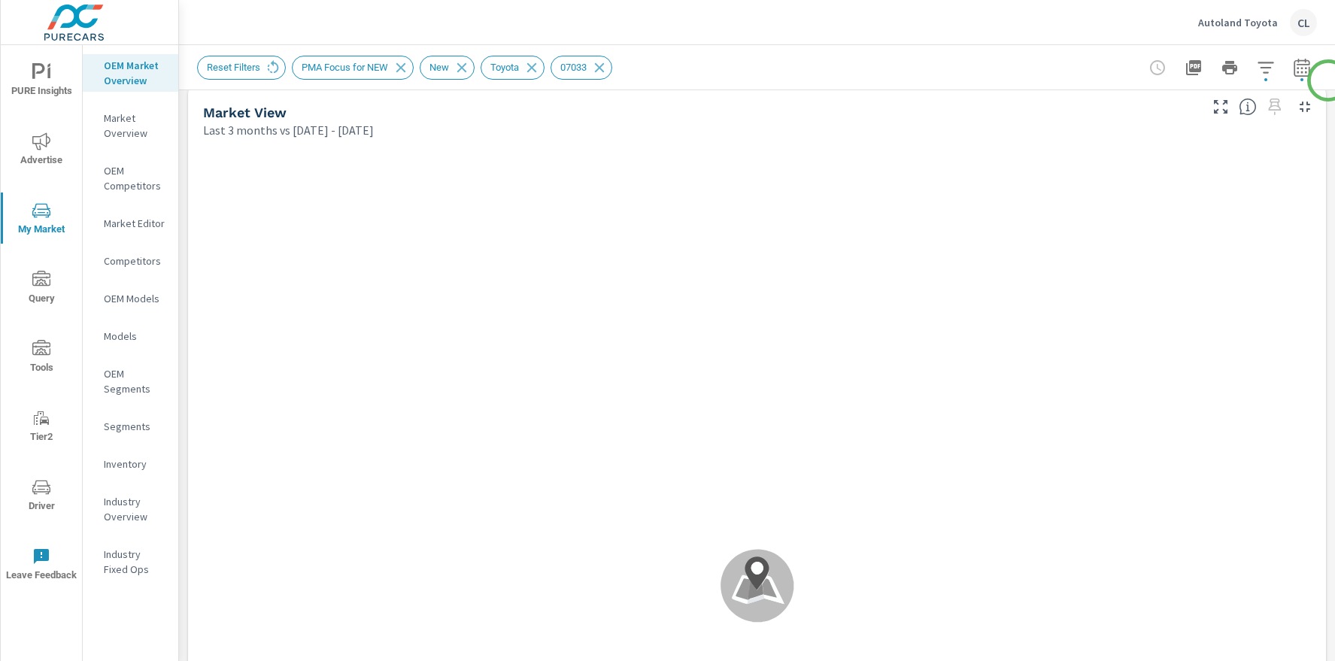
scroll to position [8, 0]
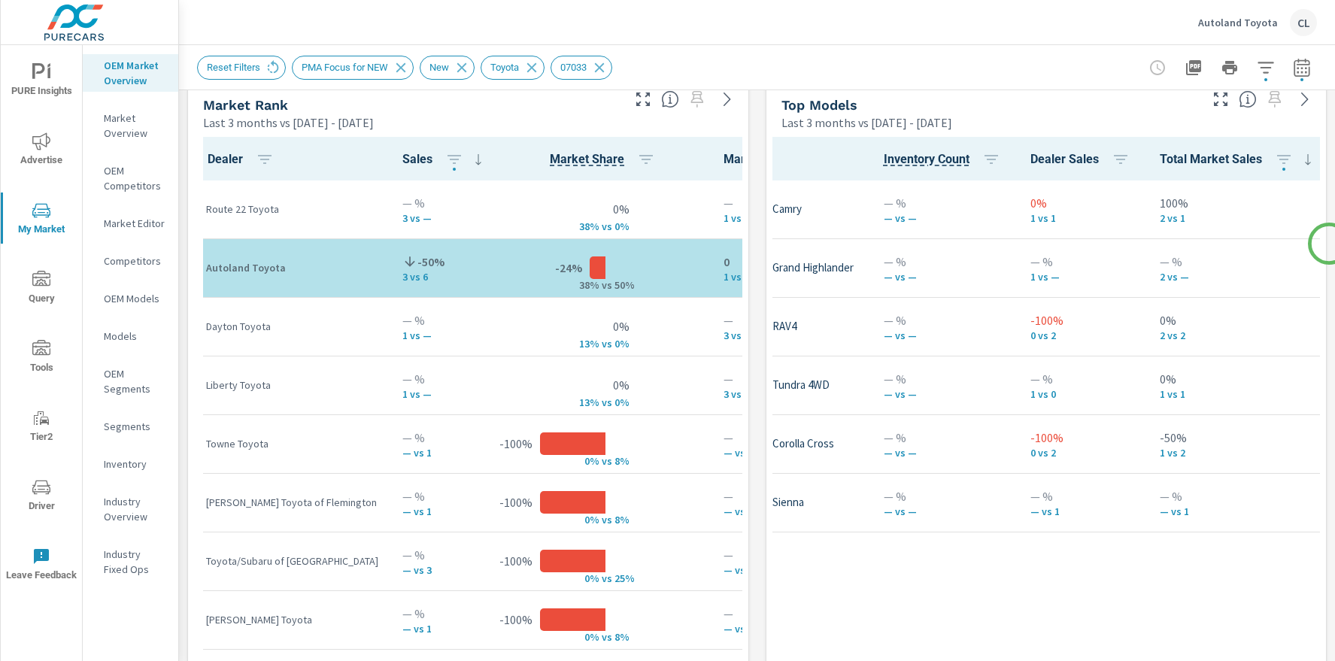
scroll to position [991, 0]
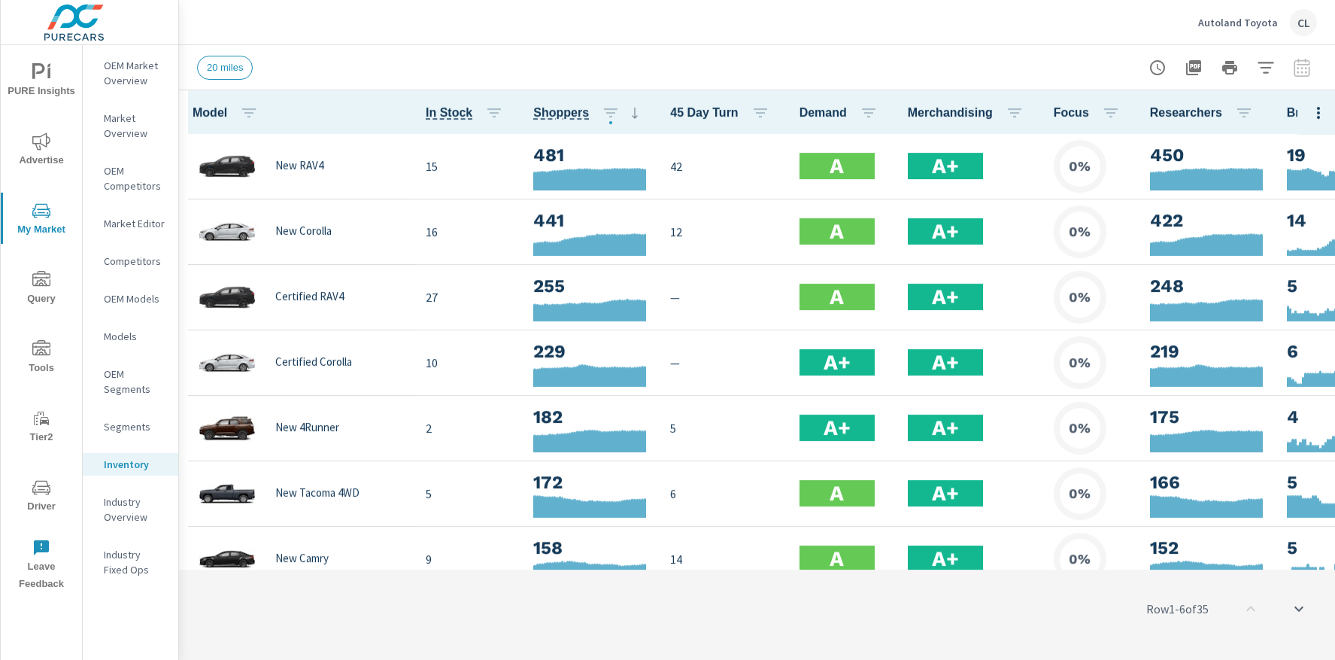
scroll to position [1, 0]
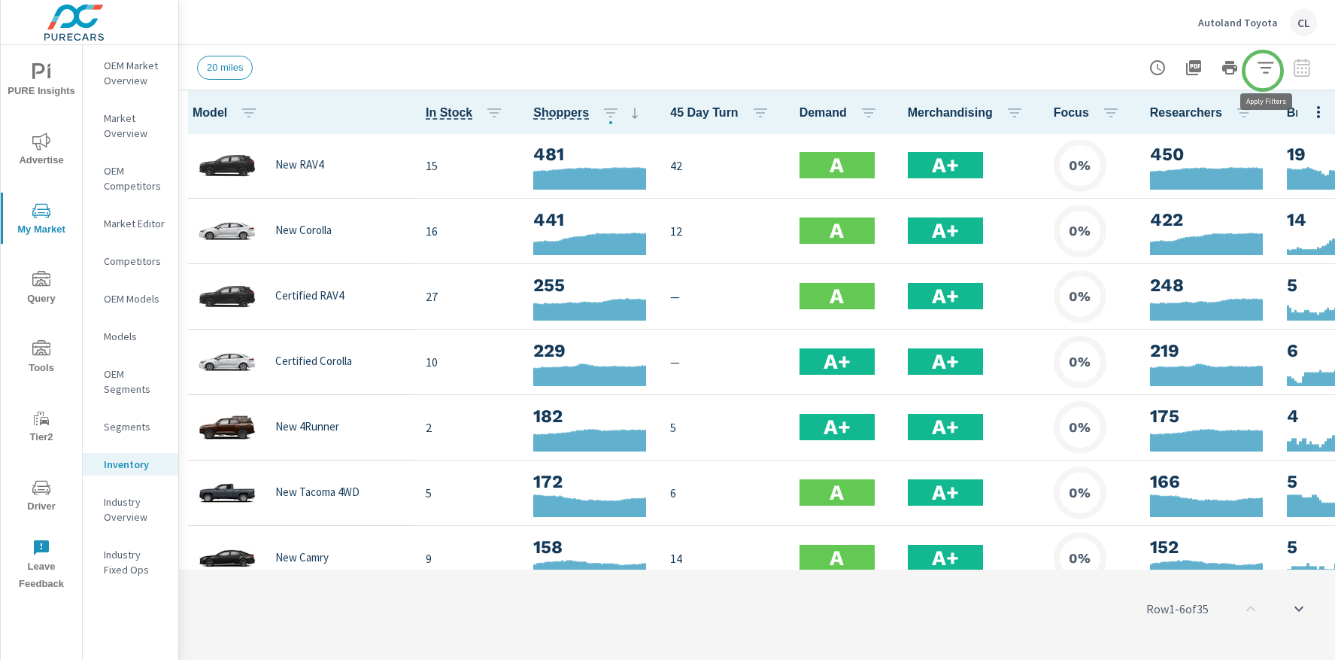
click at [1268, 64] on icon "button" at bounding box center [1266, 68] width 18 height 18
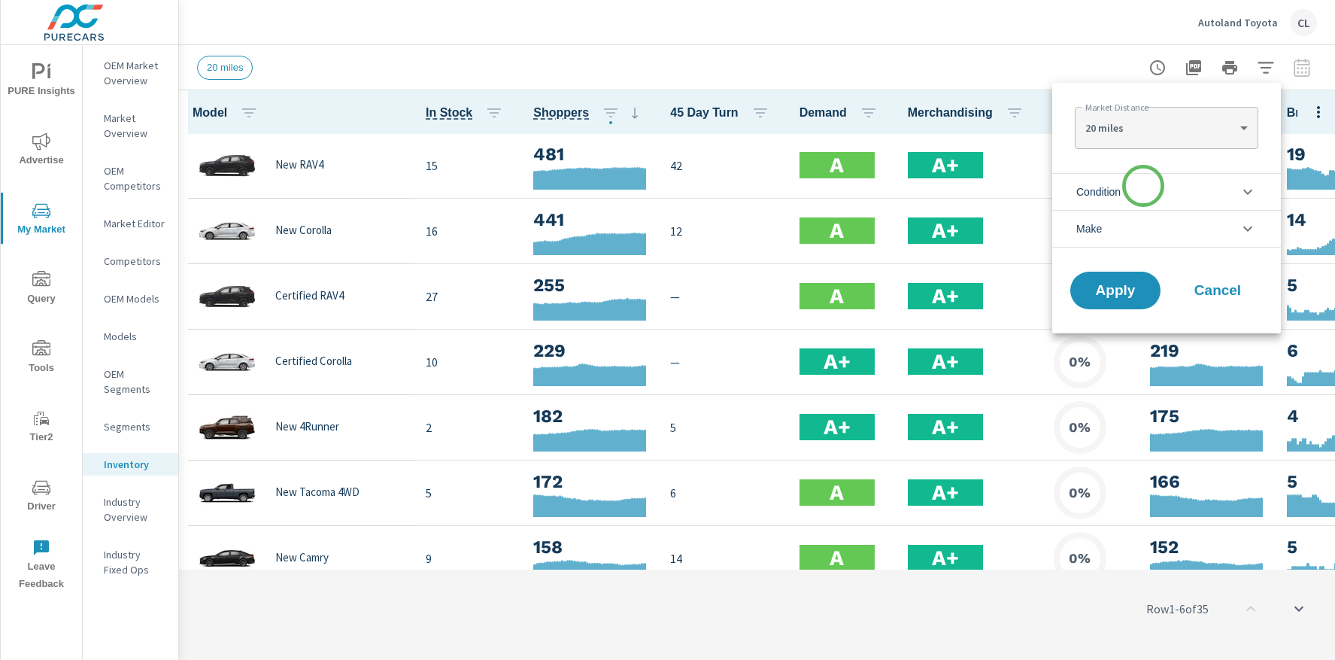
click at [1143, 186] on li "Condition" at bounding box center [1166, 191] width 229 height 37
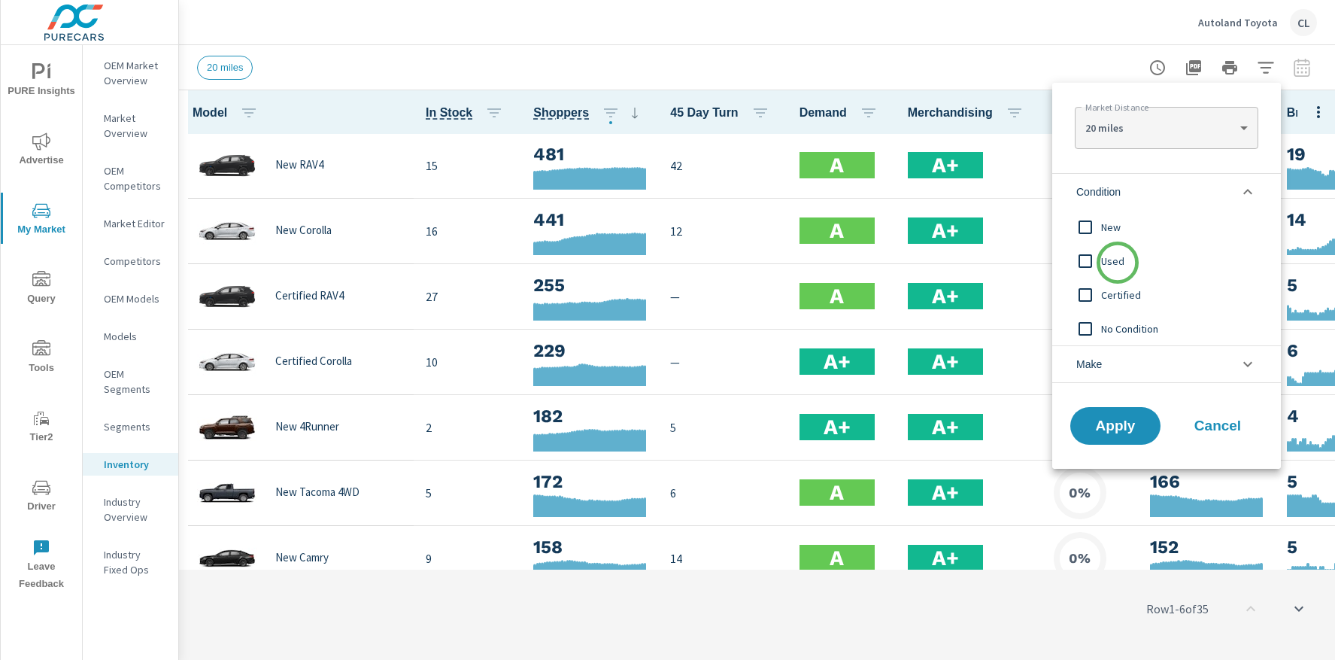
click at [1118, 263] on span "Used" at bounding box center [1183, 261] width 165 height 18
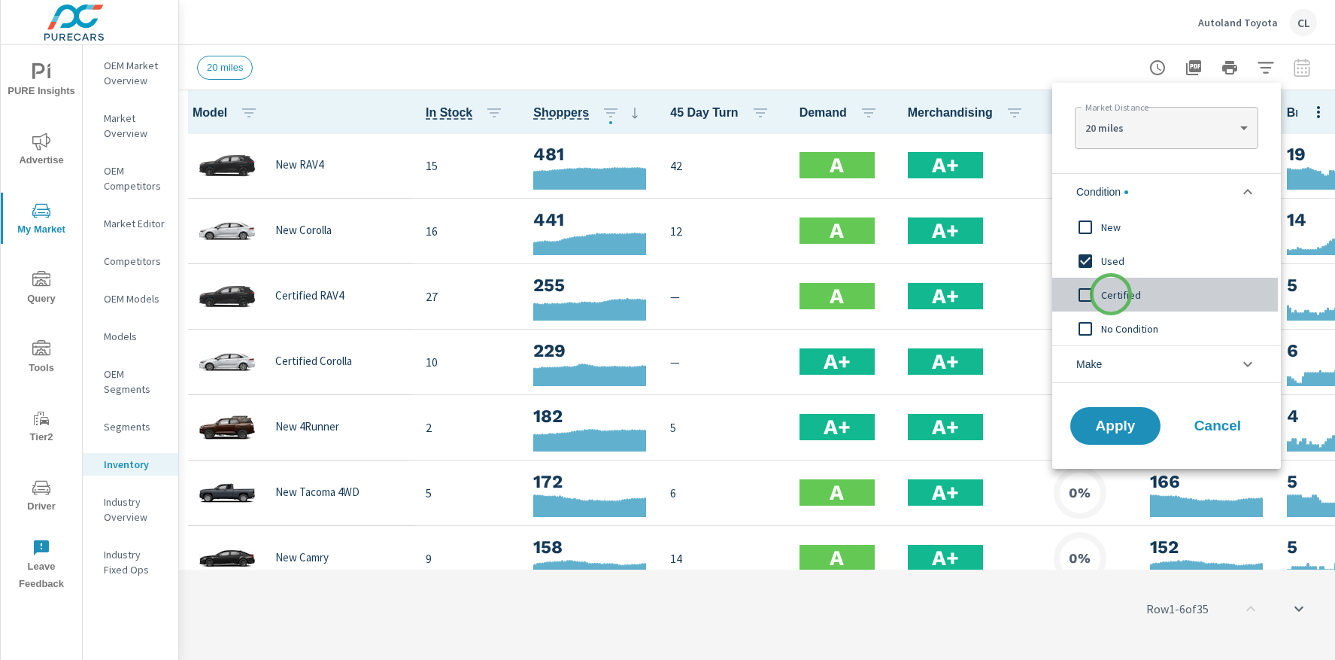
click at [1111, 294] on span "Certified" at bounding box center [1183, 295] width 165 height 18
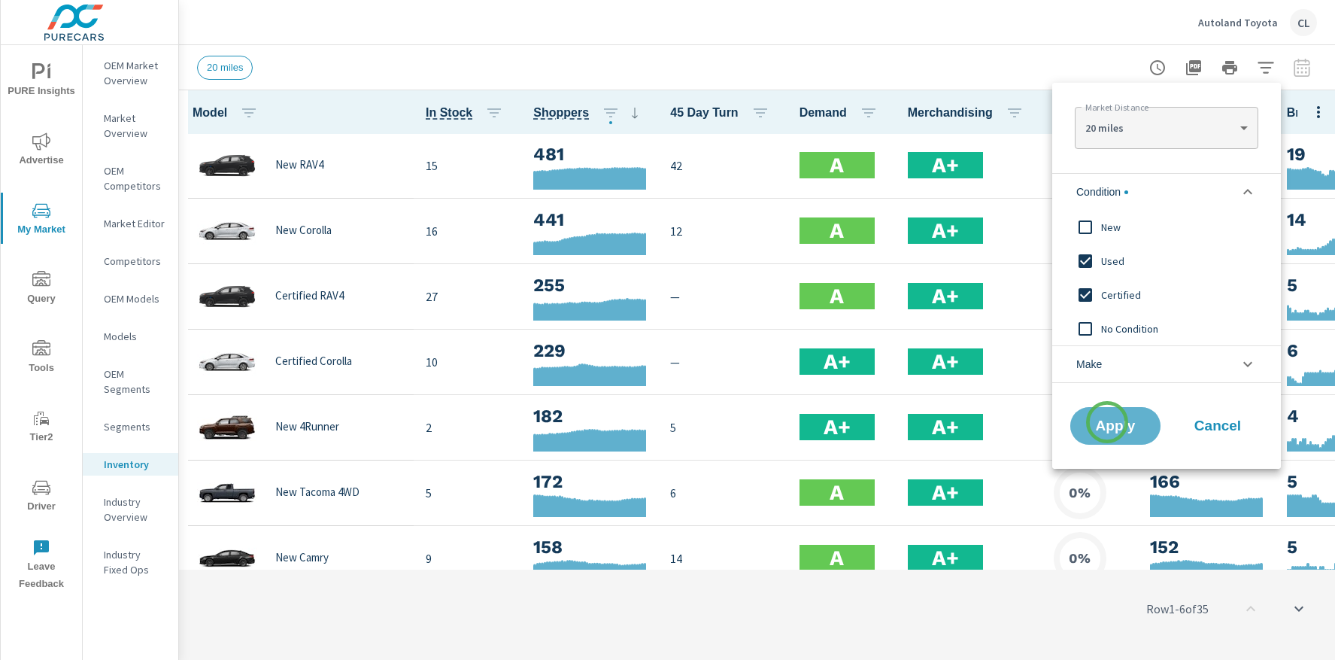
drag, startPoint x: 1107, startPoint y: 422, endPoint x: 1109, endPoint y: 402, distance: 19.6
click at [1107, 421] on span "Apply" at bounding box center [1115, 426] width 60 height 14
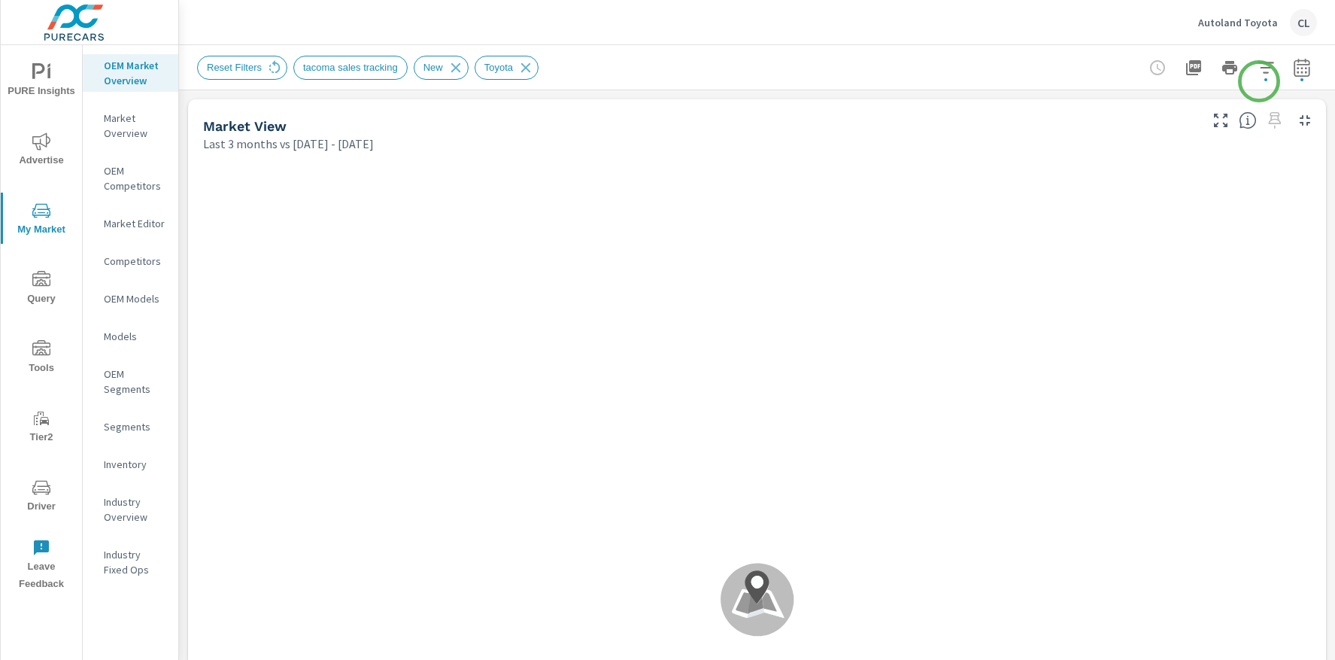
click at [1258, 67] on icon "button" at bounding box center [1266, 67] width 16 height 11
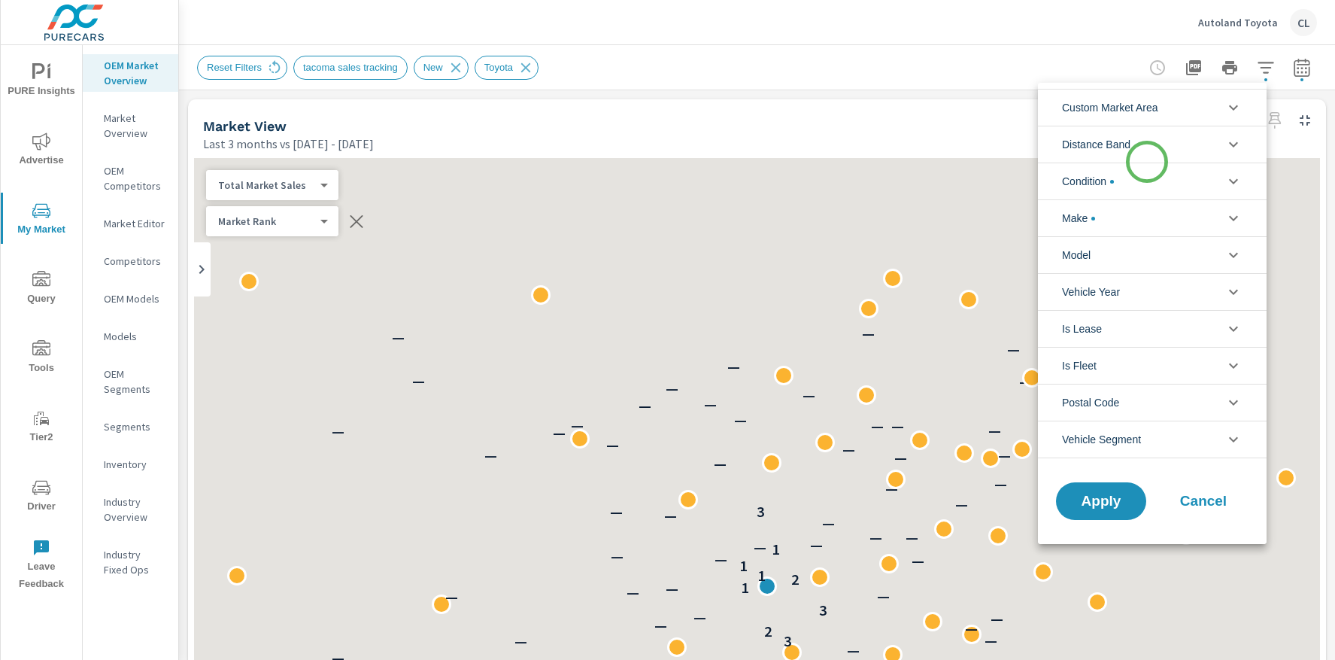
click at [1142, 181] on li "Condition" at bounding box center [1152, 180] width 229 height 37
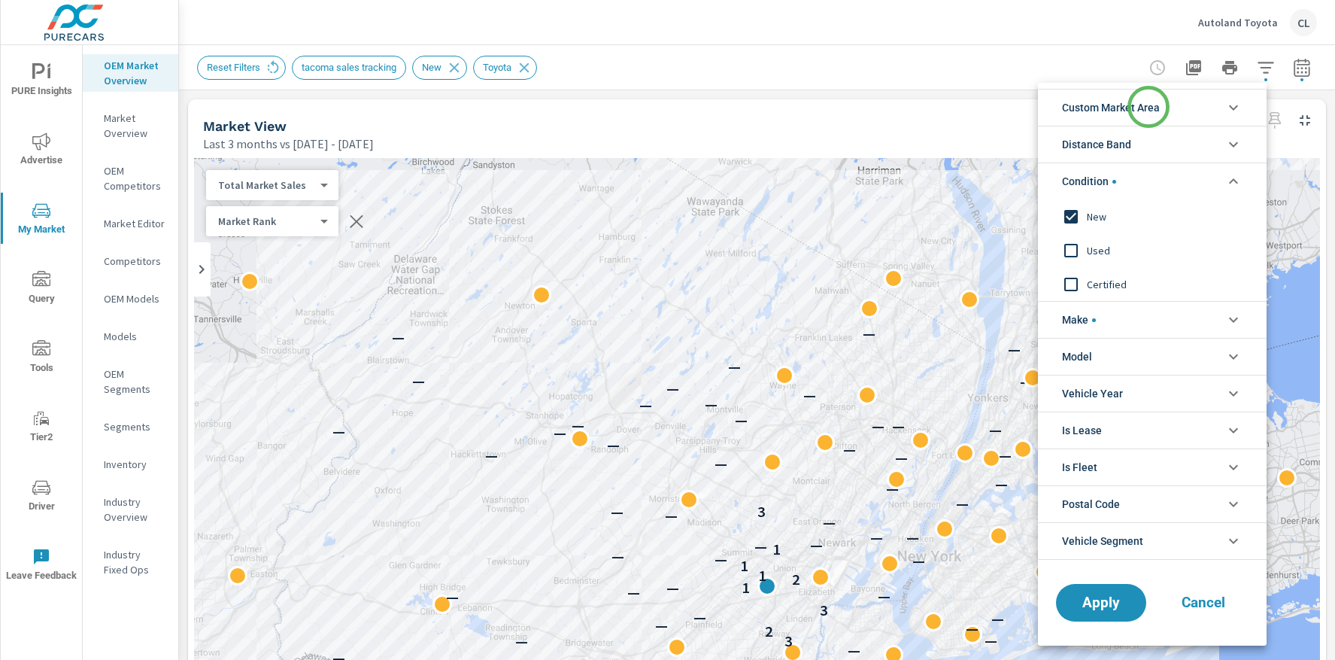
click at [1149, 107] on span "Custom Market Area" at bounding box center [1111, 108] width 98 height 36
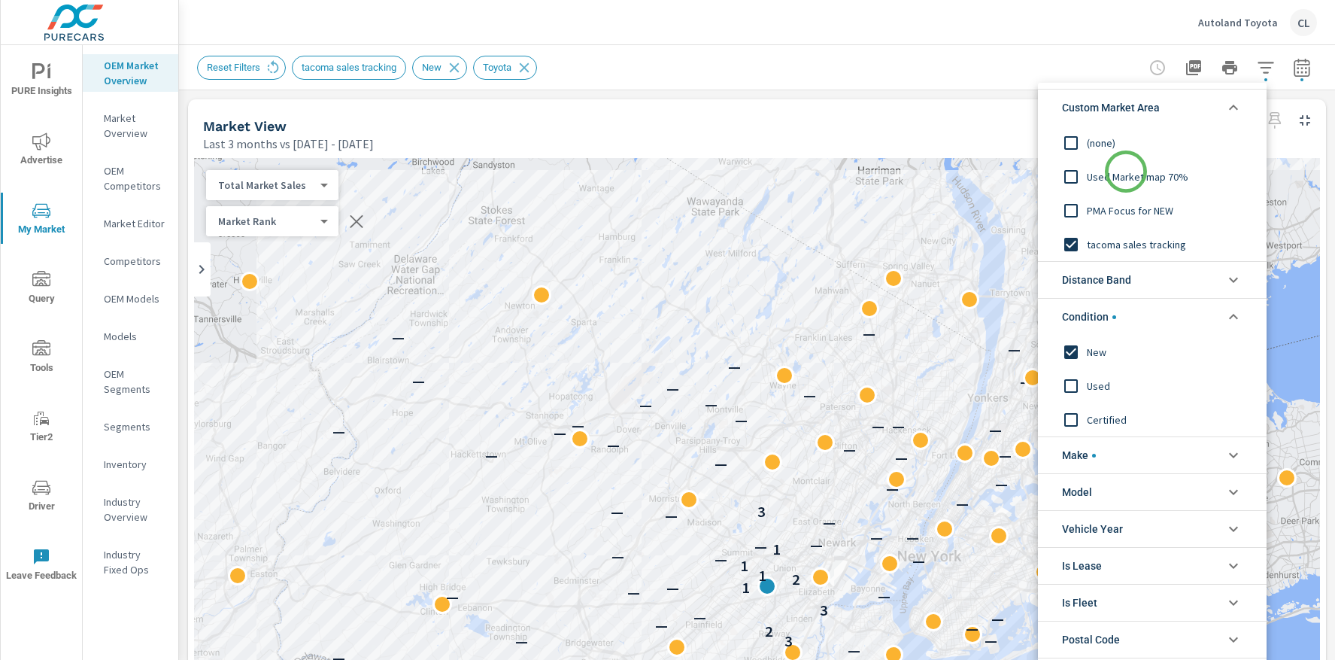
click at [1126, 171] on span "Used Market map 70%" at bounding box center [1169, 177] width 165 height 18
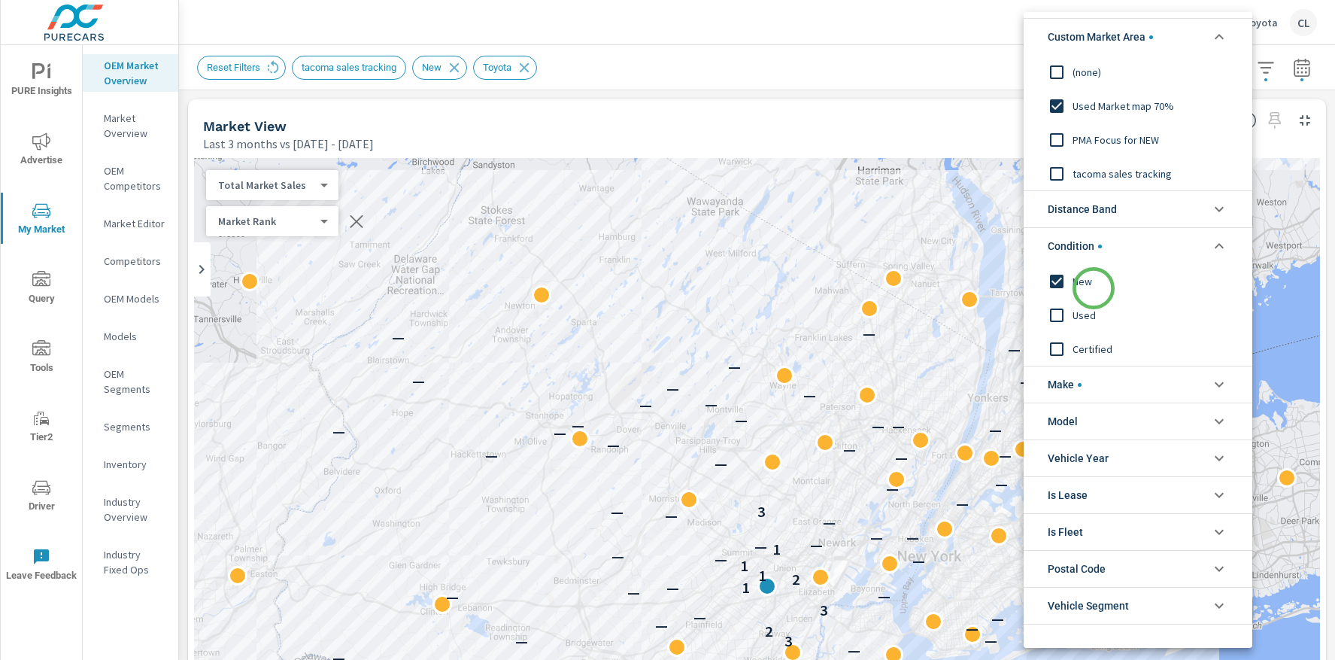
click at [1094, 288] on span "New" at bounding box center [1155, 281] width 165 height 18
click at [1094, 318] on span "Used" at bounding box center [1155, 315] width 165 height 18
click at [1091, 352] on span "Certified" at bounding box center [1155, 349] width 165 height 18
click at [1089, 378] on li "Make" at bounding box center [1138, 384] width 229 height 37
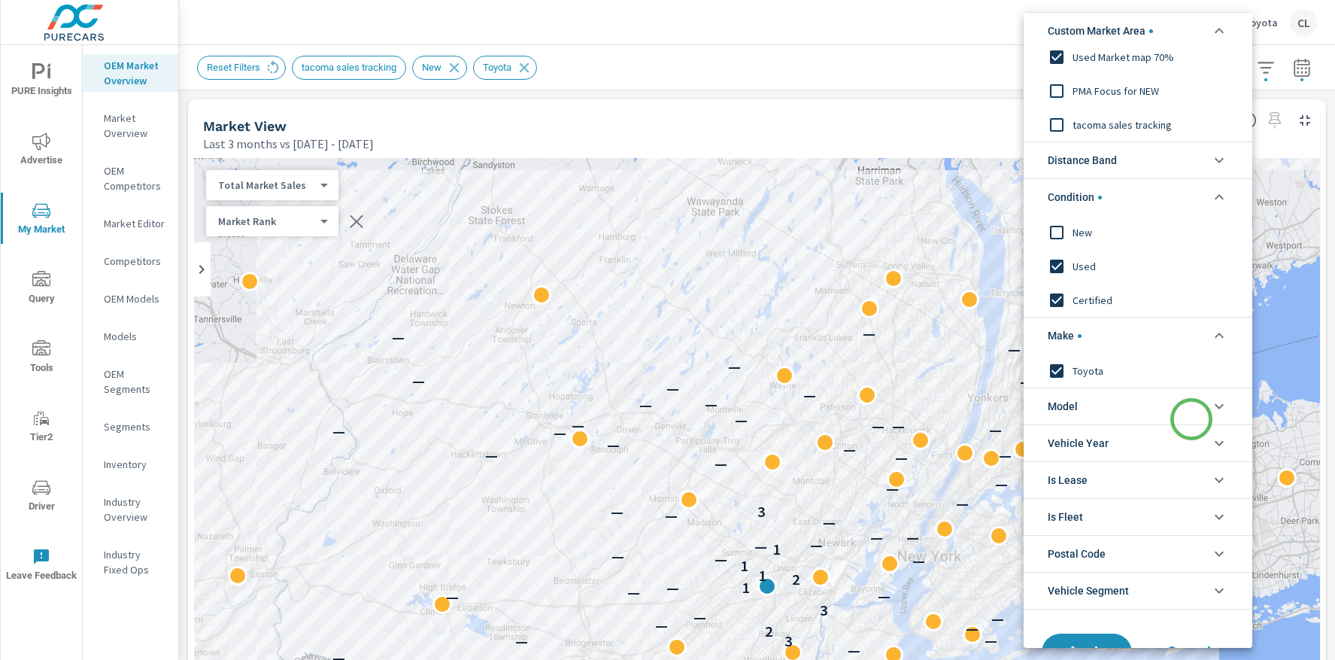
scroll to position [93, 0]
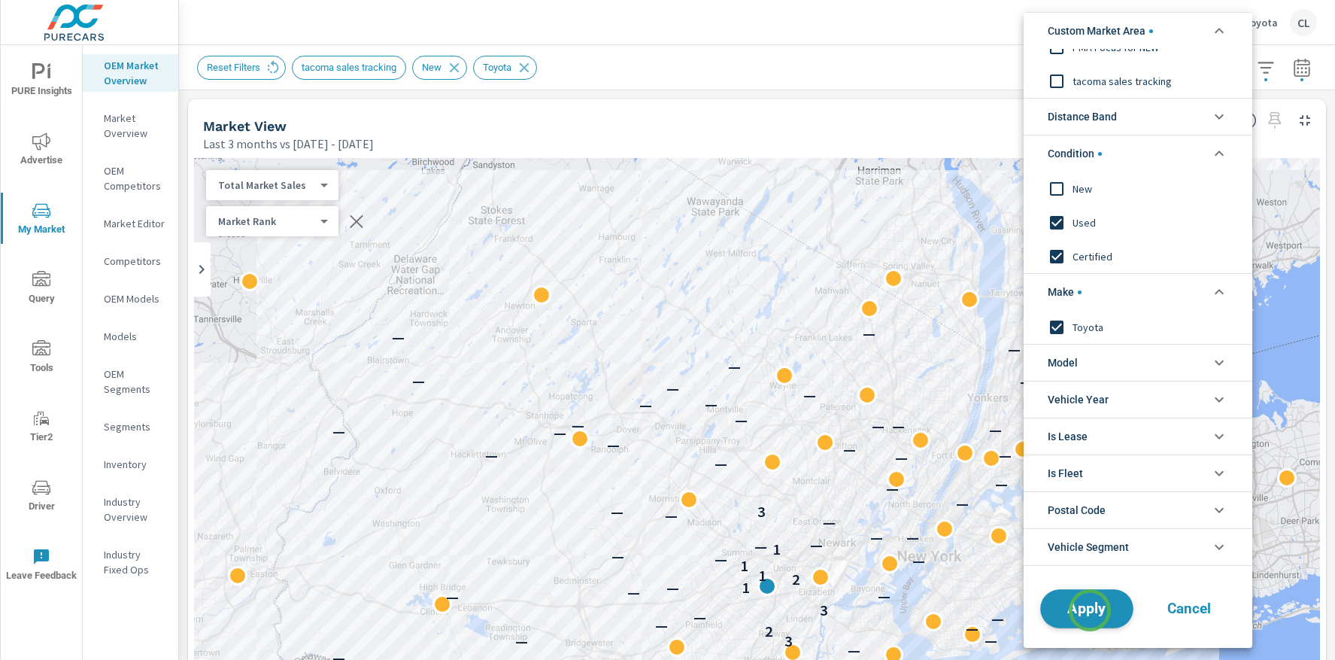
click at [1090, 610] on span "Apply" at bounding box center [1087, 609] width 62 height 14
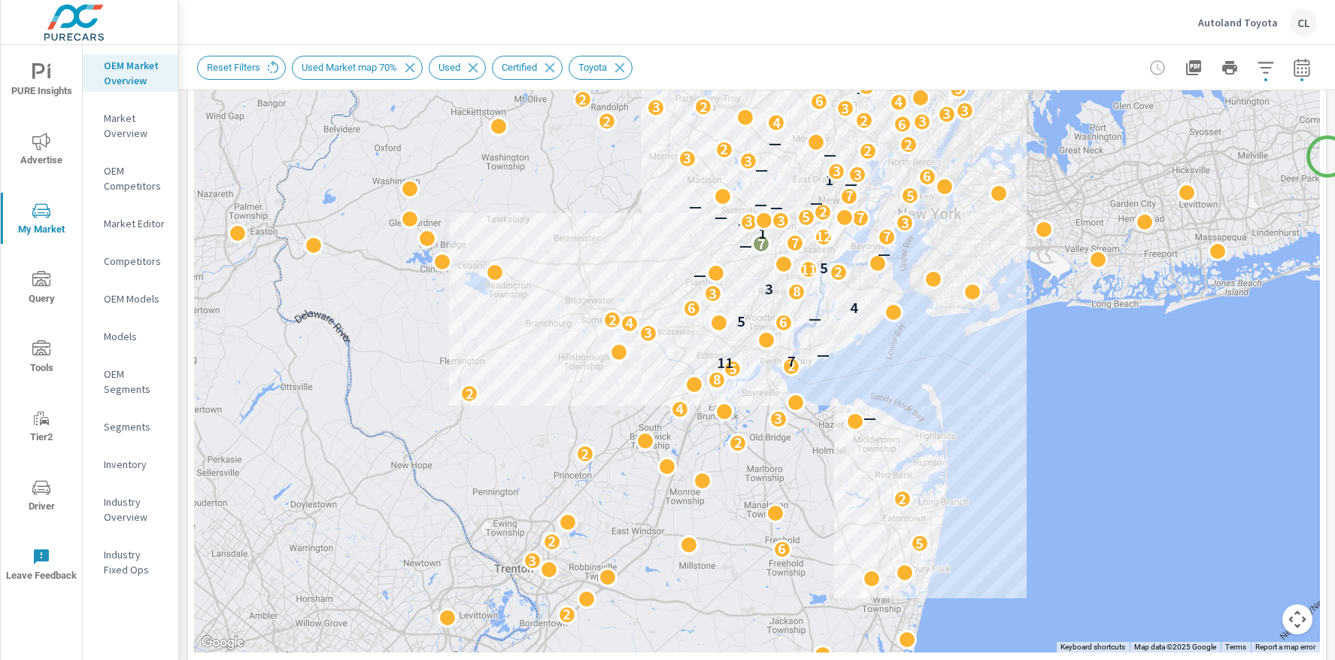
scroll to position [345, 0]
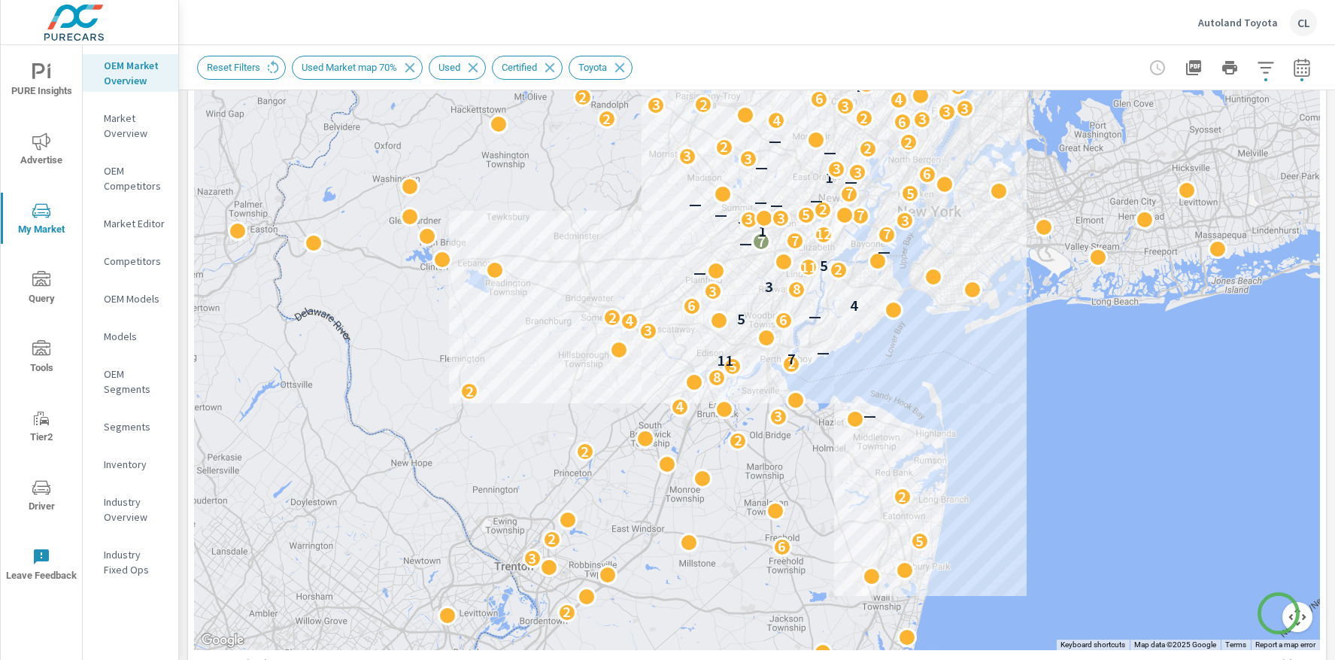
click at [1282, 613] on button "Map camera controls" at bounding box center [1297, 617] width 30 height 30
click at [1247, 543] on button "Zoom in" at bounding box center [1260, 542] width 30 height 30
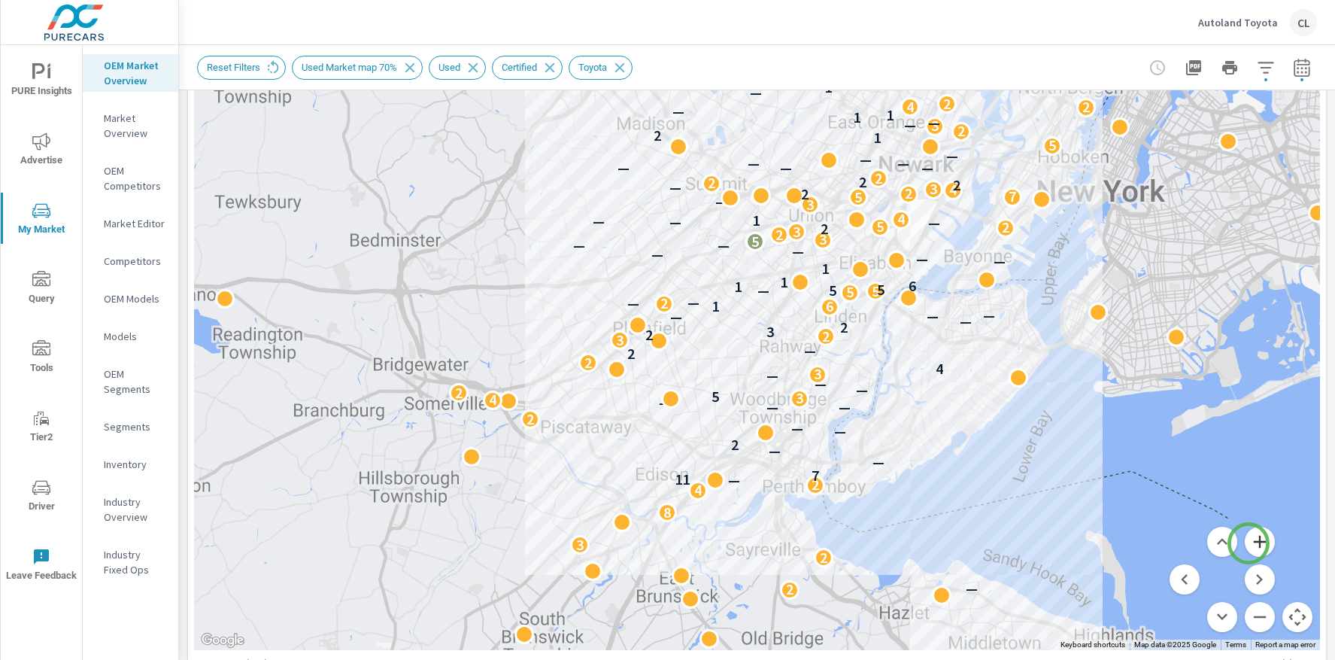
click at [1249, 543] on button "Zoom in" at bounding box center [1260, 542] width 30 height 30
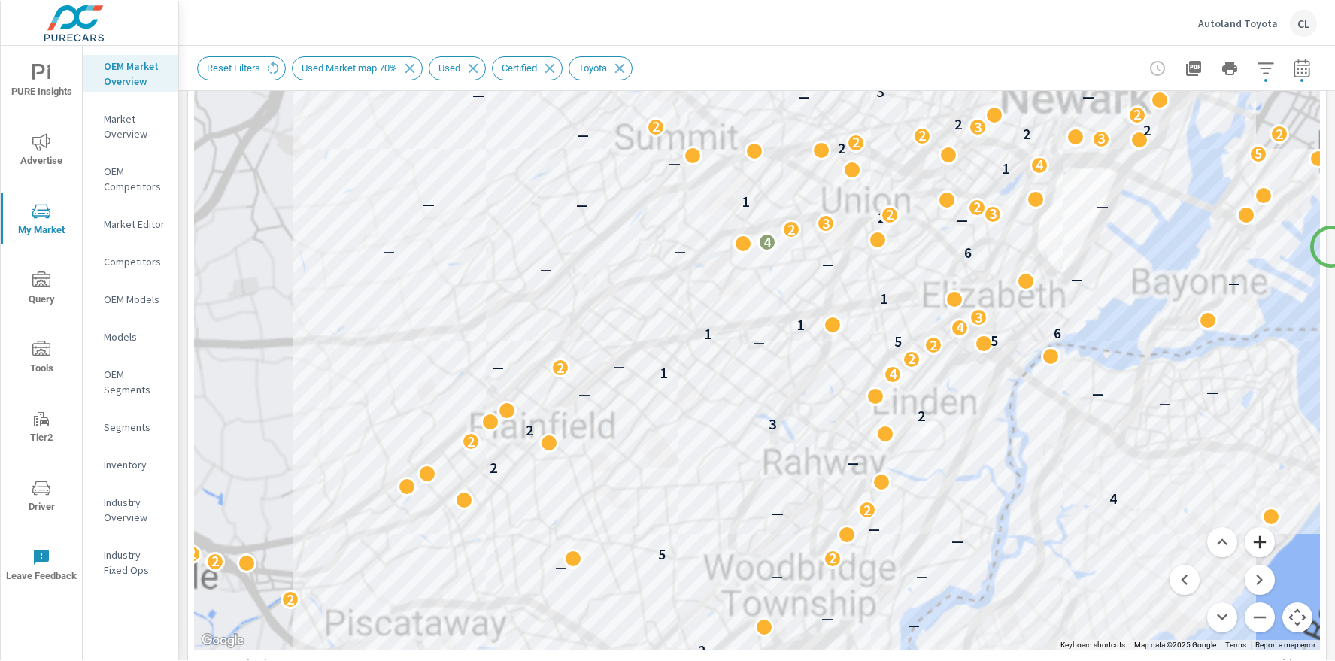
scroll to position [343, 0]
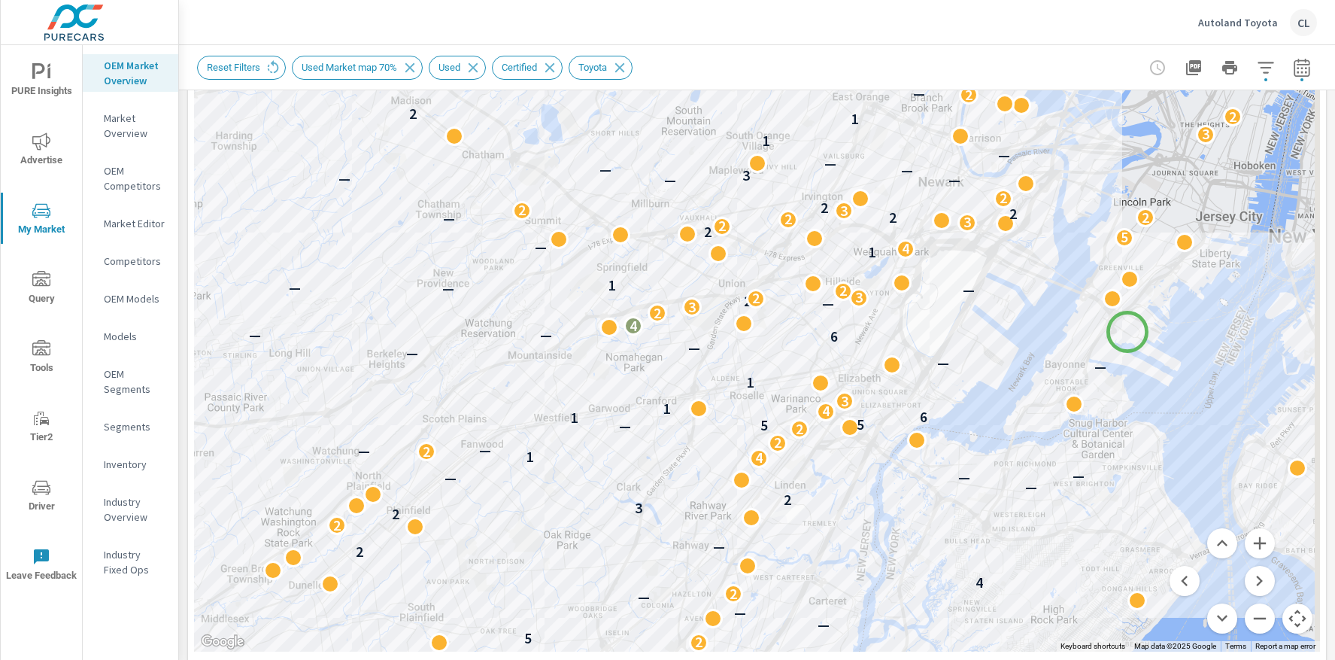
drag, startPoint x: 1264, startPoint y: 247, endPoint x: 1128, endPoint y: 332, distance: 160.5
click at [1128, 332] on div "2 2 — 2 2 6 2 2 3 — 11 7 — — 2 — — 2 — — — 2 2 5 2 2 — — — 2 4 2 — 2 2 3 2 — — …" at bounding box center [1165, 654] width 1083 height 677
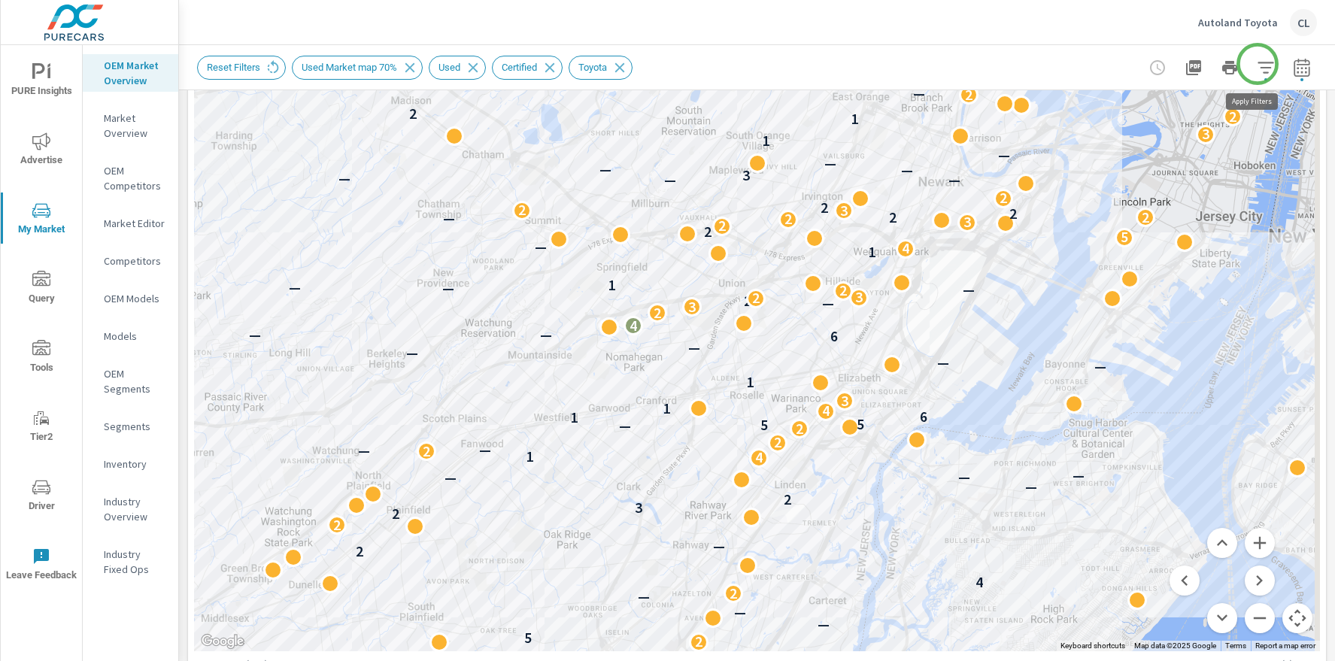
click at [1259, 63] on icon "button" at bounding box center [1266, 68] width 18 height 18
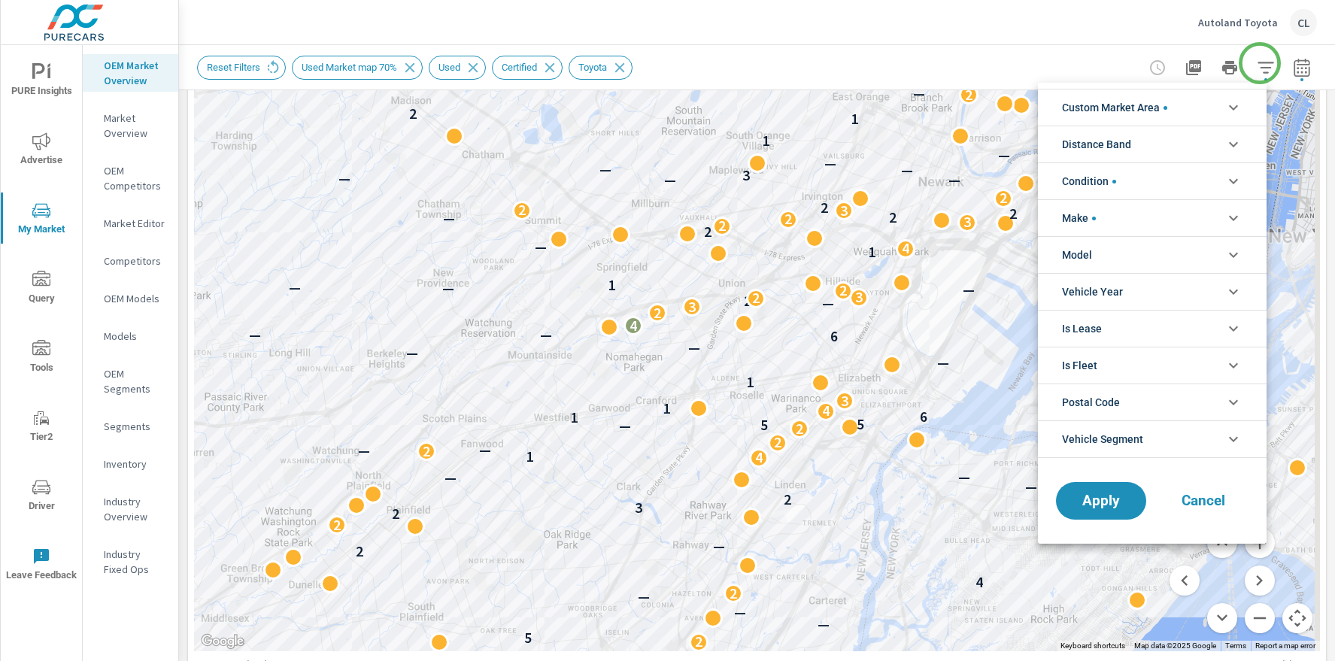
scroll to position [34, 0]
click at [1146, 135] on li "Distance Band" at bounding box center [1152, 144] width 229 height 37
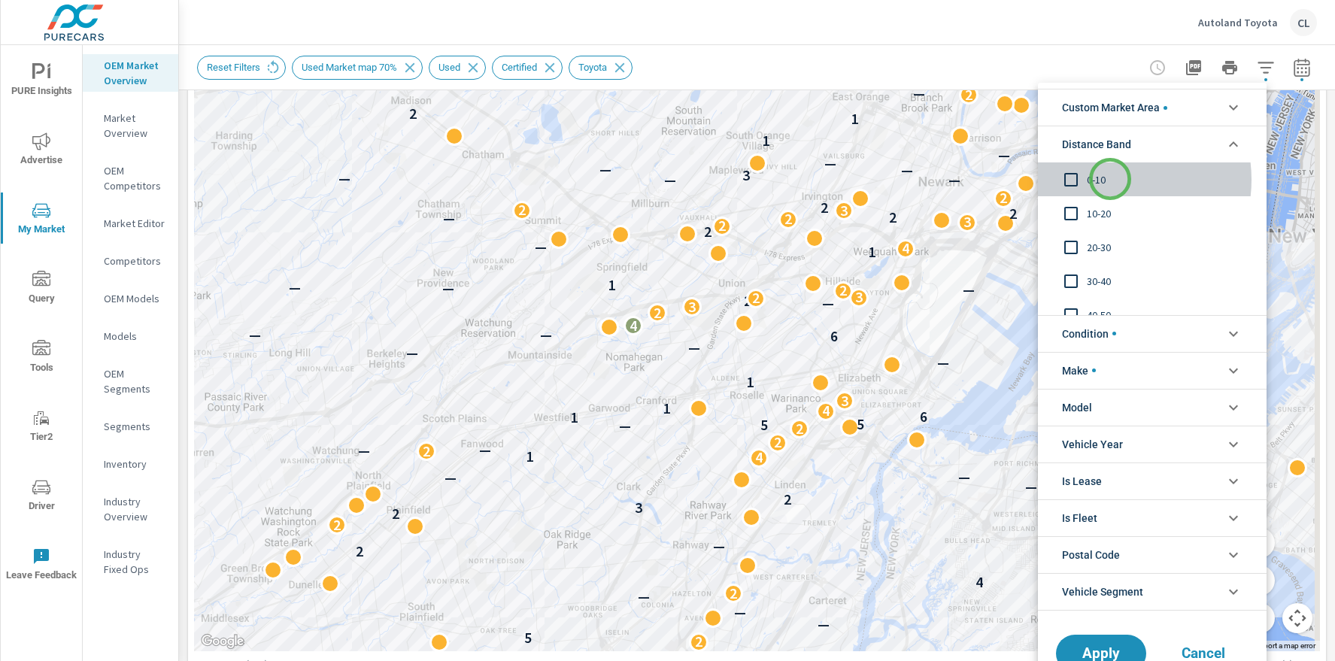
click at [1110, 179] on span "0-10" at bounding box center [1169, 180] width 165 height 18
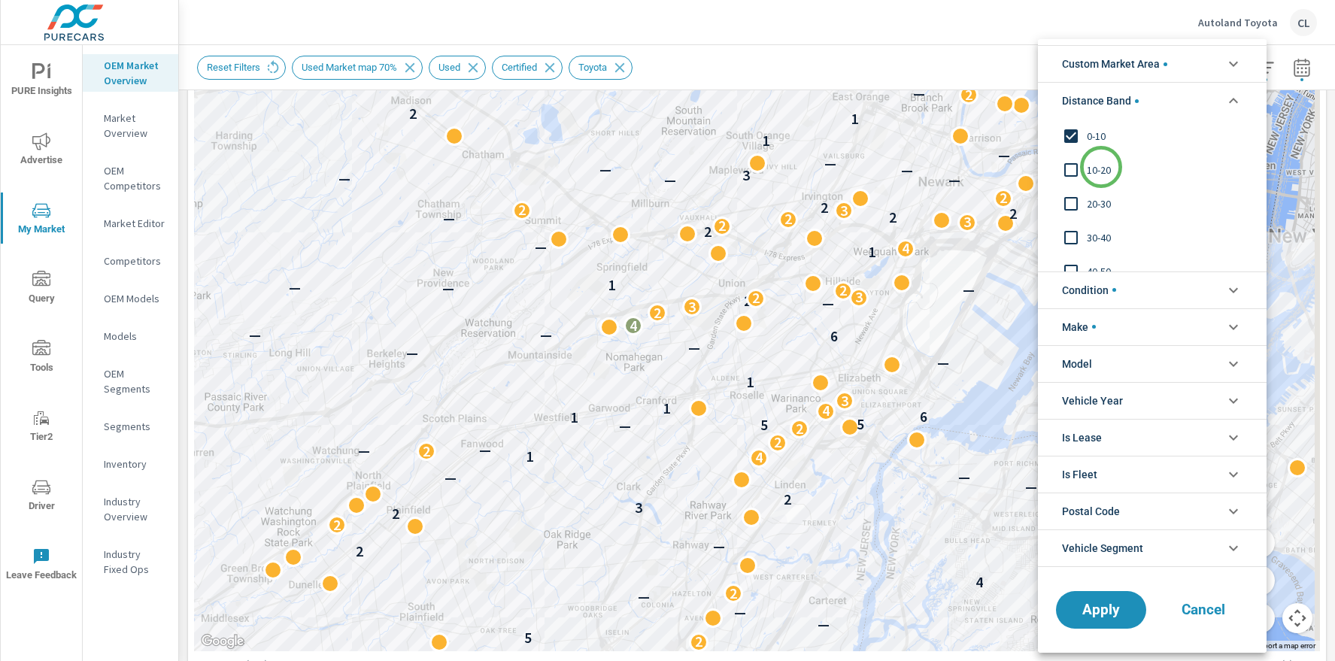
click at [1101, 167] on span "10-20" at bounding box center [1169, 170] width 165 height 18
click at [1100, 202] on span "20-30" at bounding box center [1169, 204] width 165 height 18
click at [1159, 66] on span "Custom Market Area" at bounding box center [1114, 64] width 105 height 36
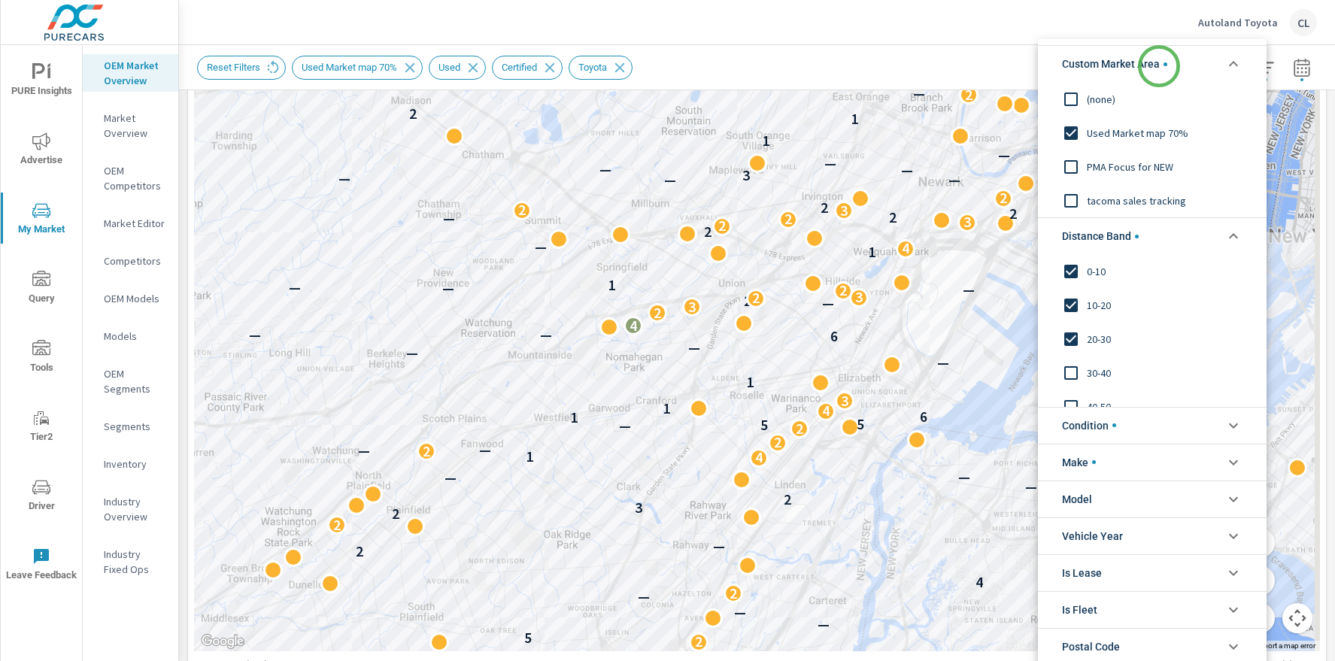
click at [1159, 66] on span "Custom Market Area" at bounding box center [1114, 64] width 105 height 36
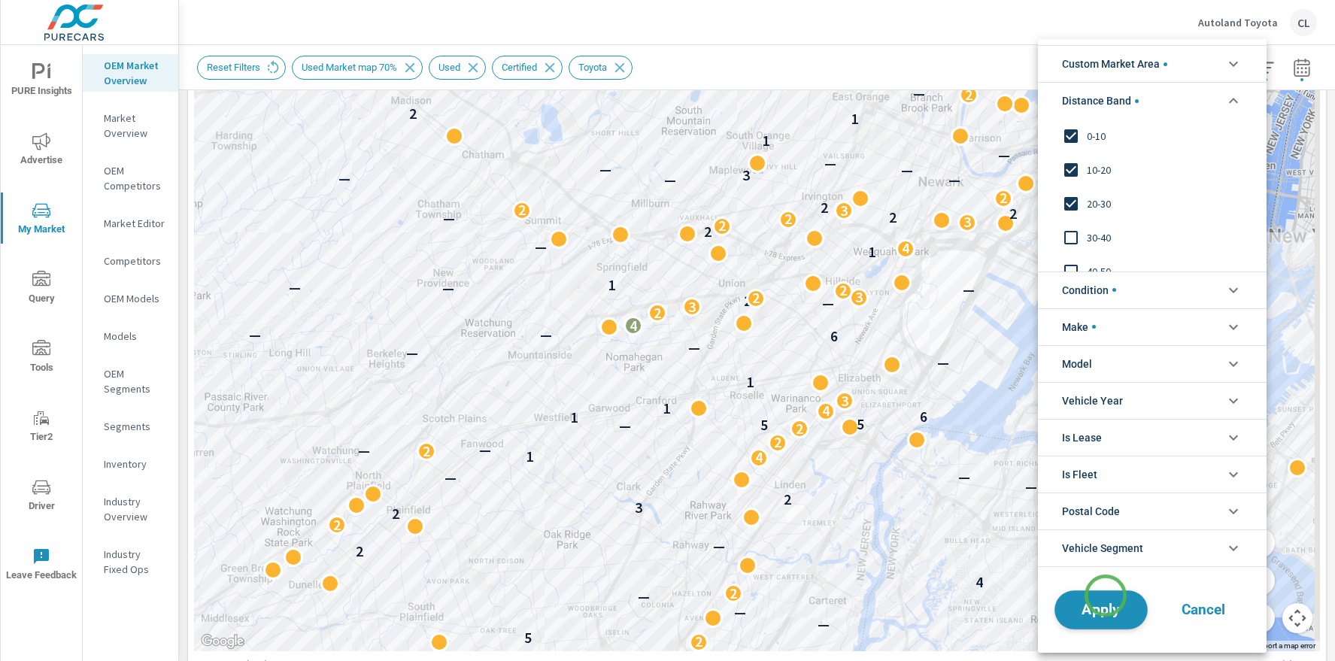
click at [1106, 596] on button "Apply" at bounding box center [1101, 609] width 93 height 39
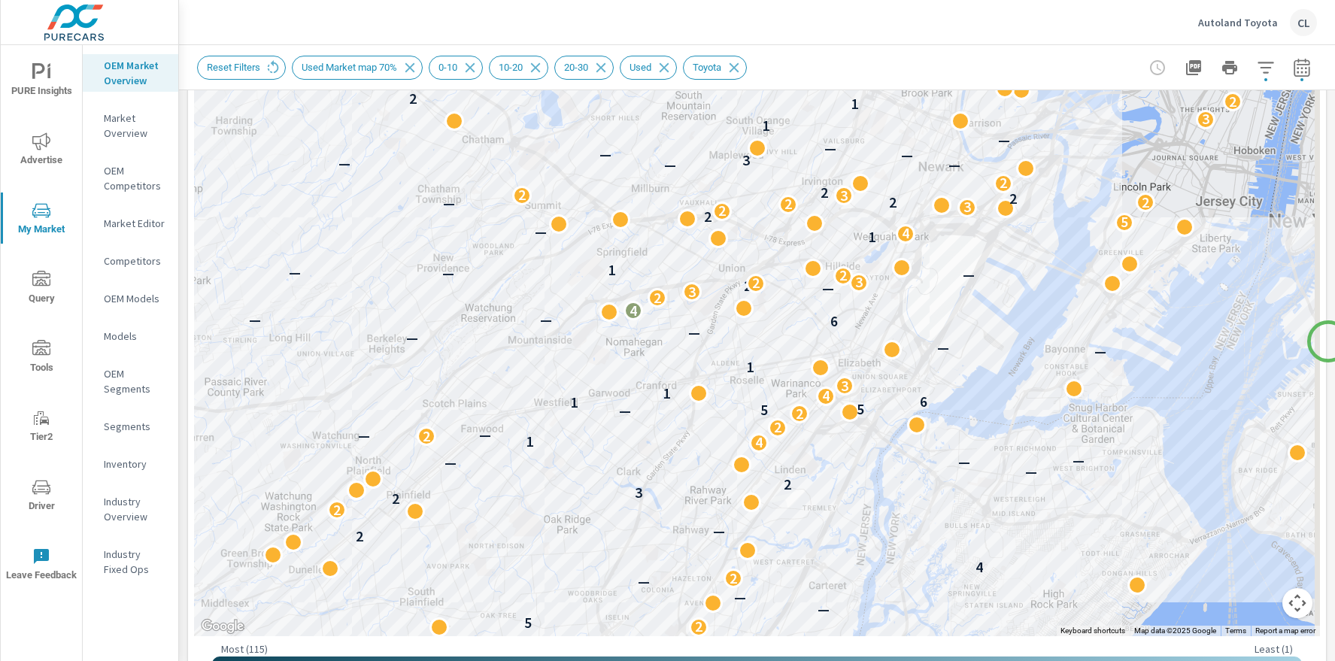
scroll to position [348, 0]
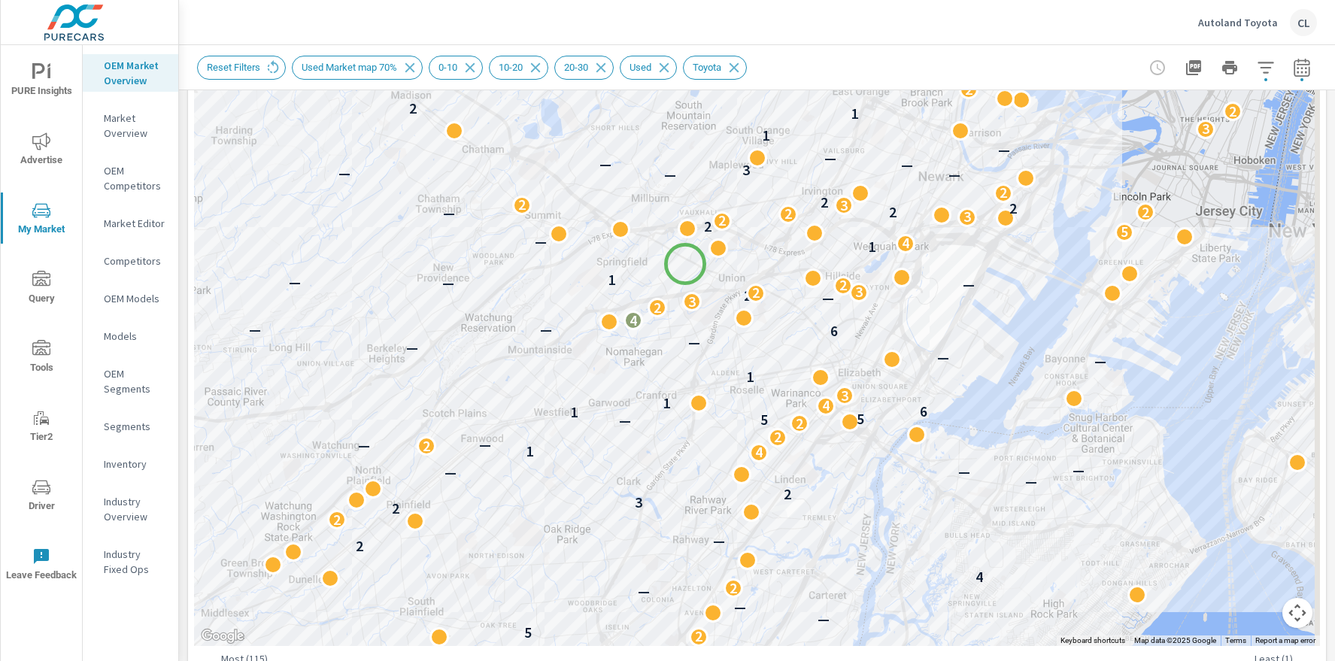
click at [685, 264] on div "2 2 — 2 2 6 2 2 3 — 11 7 — — 2 — — 2 — — — 2 2 5 2 2 — — — 2 4 2 — 2 2 3 2 — — …" at bounding box center [757, 228] width 1126 height 836
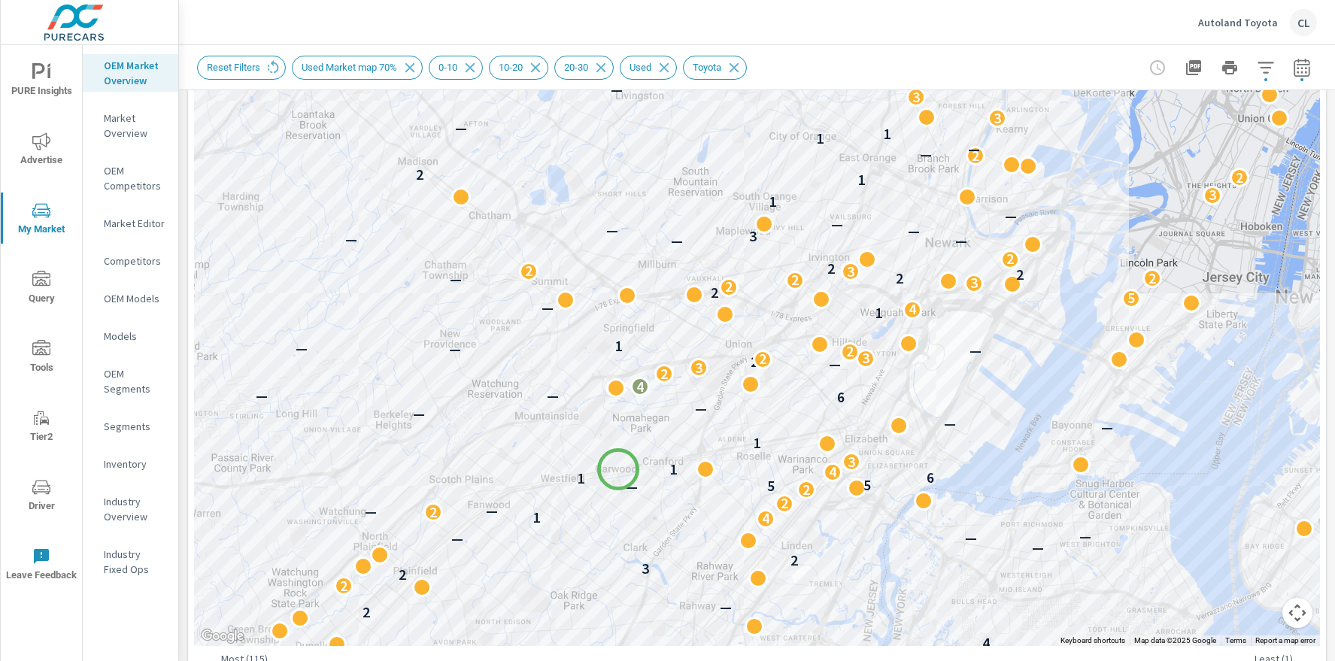
drag, startPoint x: 610, startPoint y: 394, endPoint x: 618, endPoint y: 493, distance: 98.8
click at [618, 493] on div "2 2 — 2 2 6 2 2 3 — 11 7 — — 2 — — 2 — — — 2 2 5 2 2 — — — 2 4 2 — 2 2 3 2 — — …" at bounding box center [757, 228] width 1126 height 836
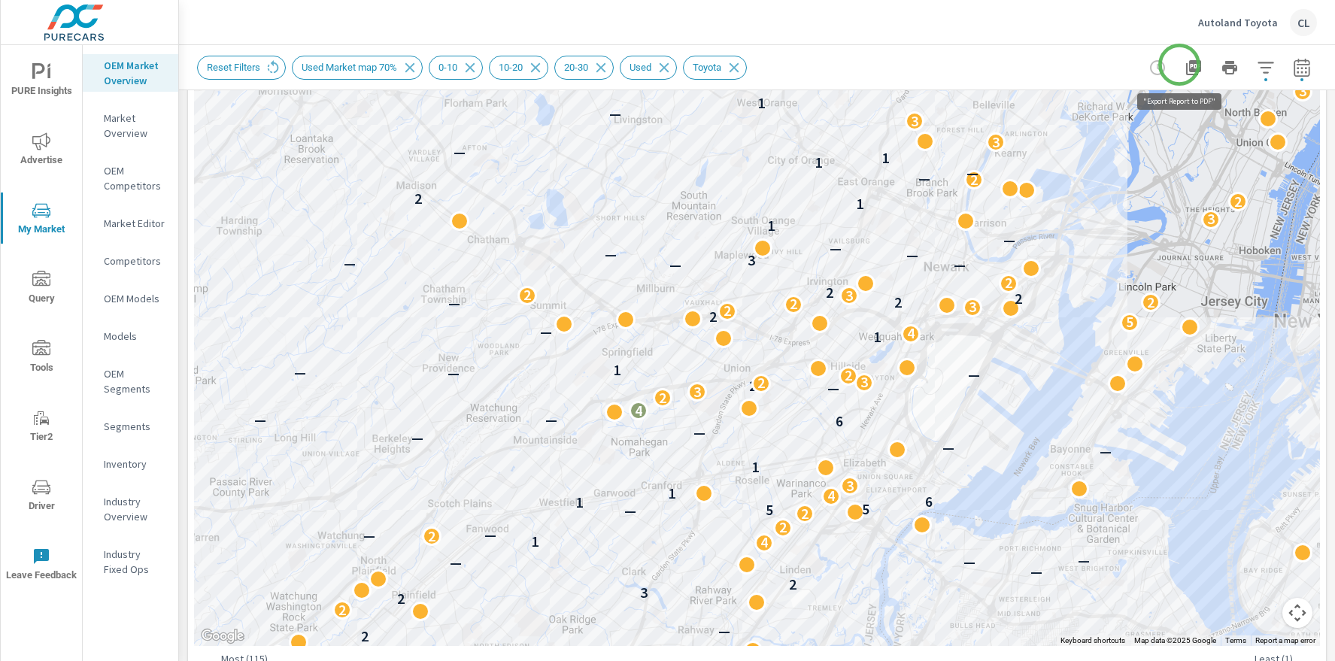
click at [1186, 65] on icon "button" at bounding box center [1193, 67] width 15 height 15
click at [1258, 66] on icon "button" at bounding box center [1266, 68] width 18 height 18
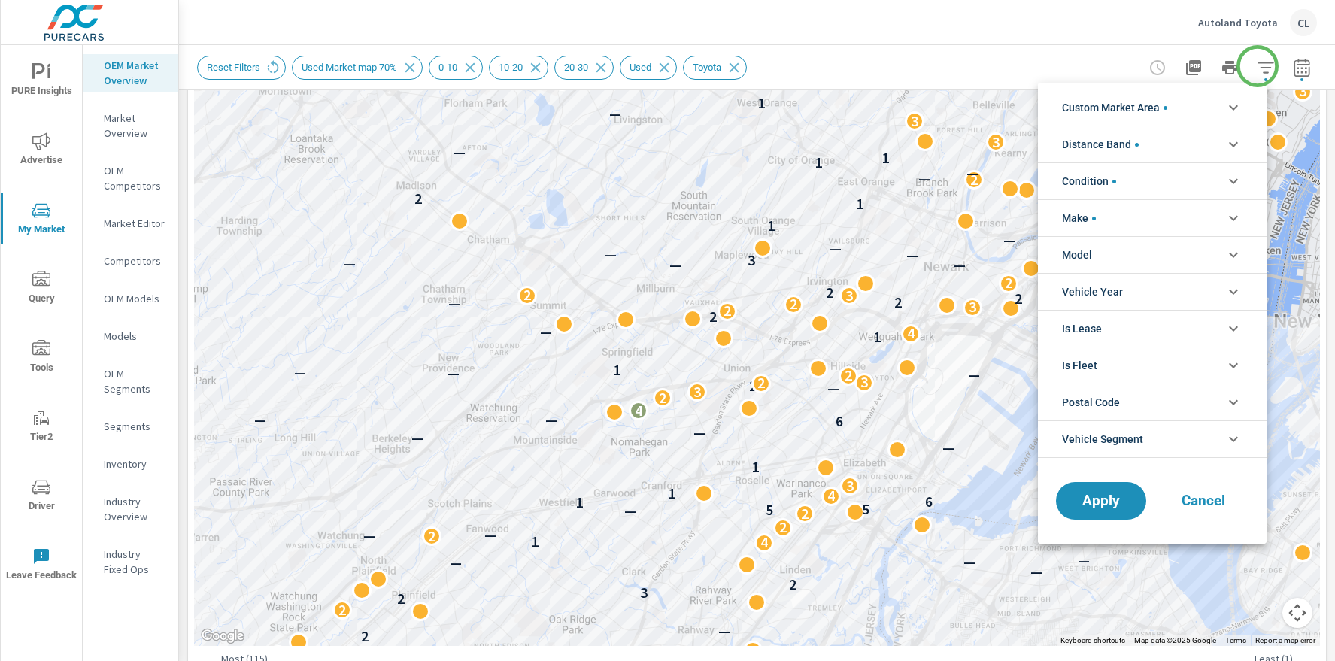
scroll to position [68, 0]
click at [1161, 172] on li "Condition" at bounding box center [1152, 180] width 229 height 37
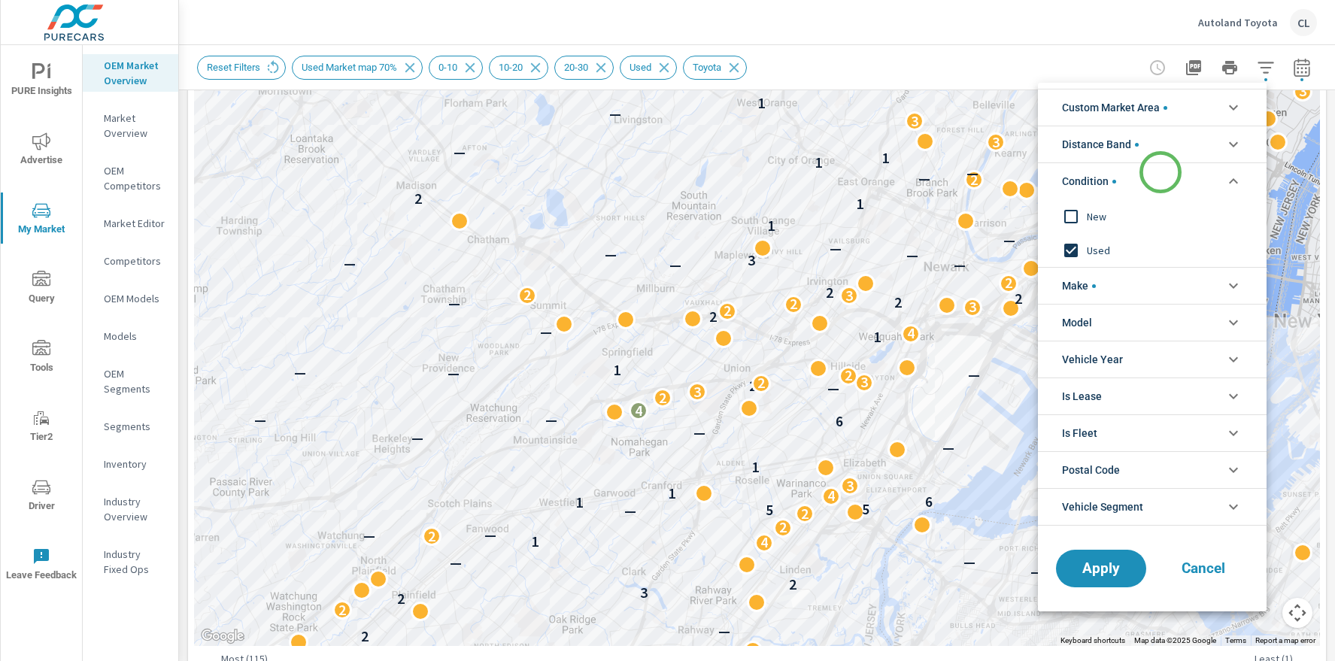
click at [1161, 172] on li "Condition" at bounding box center [1152, 180] width 229 height 37
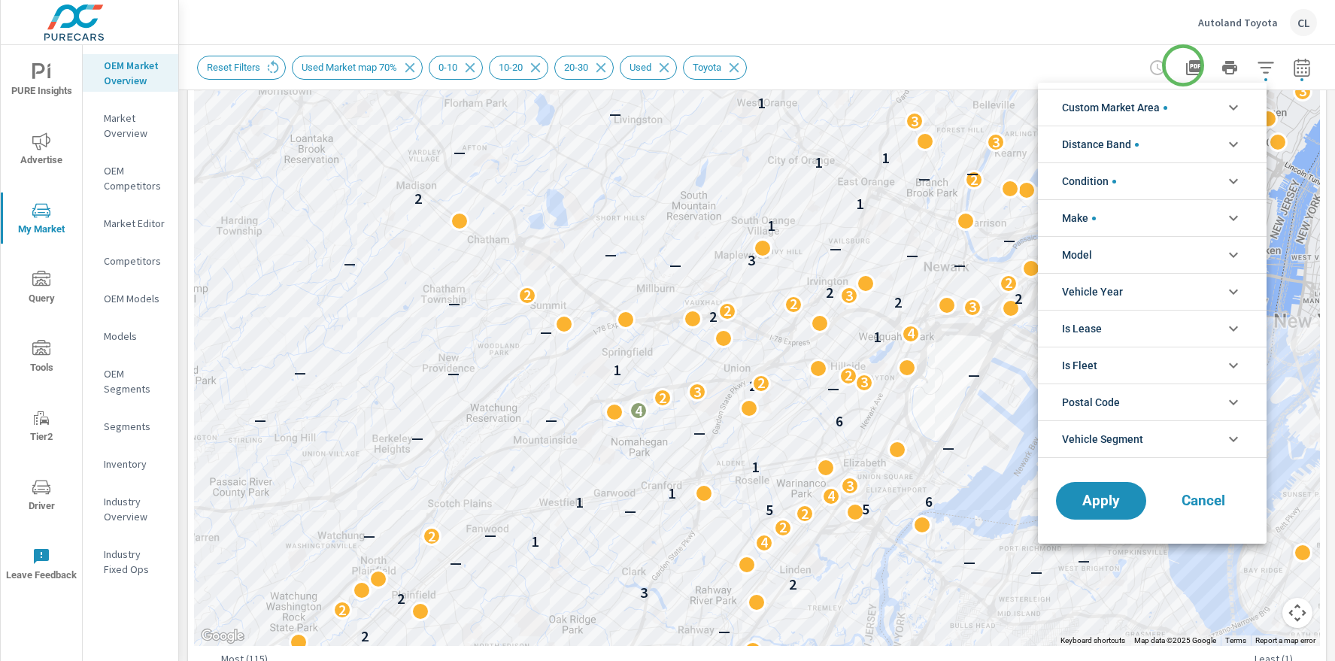
click at [1182, 65] on div at bounding box center [667, 330] width 1335 height 661
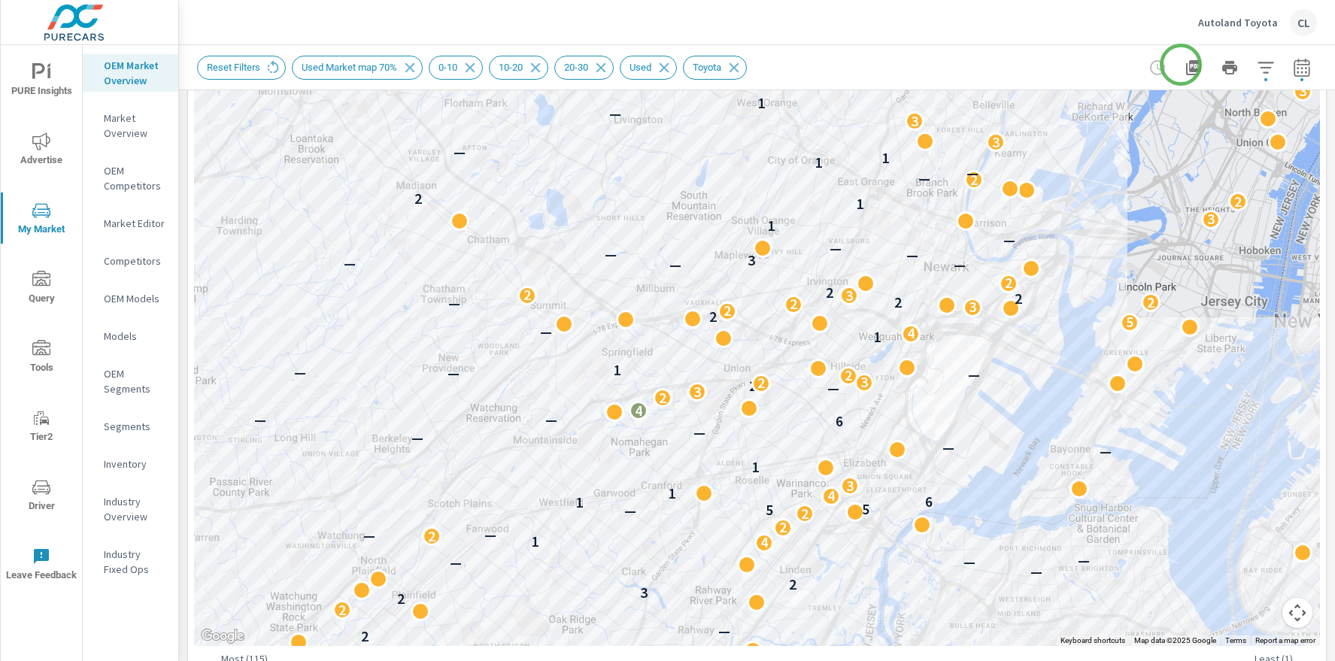
click at [1186, 65] on icon "button" at bounding box center [1193, 67] width 15 height 15
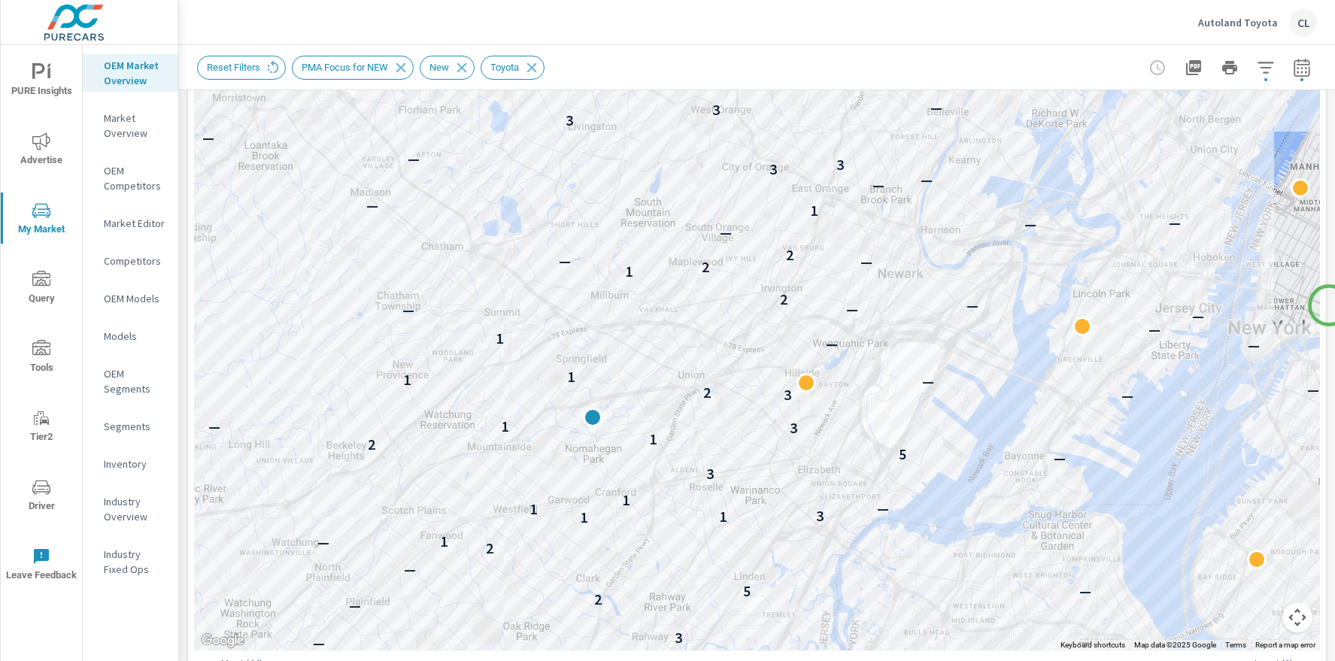
scroll to position [341, 0]
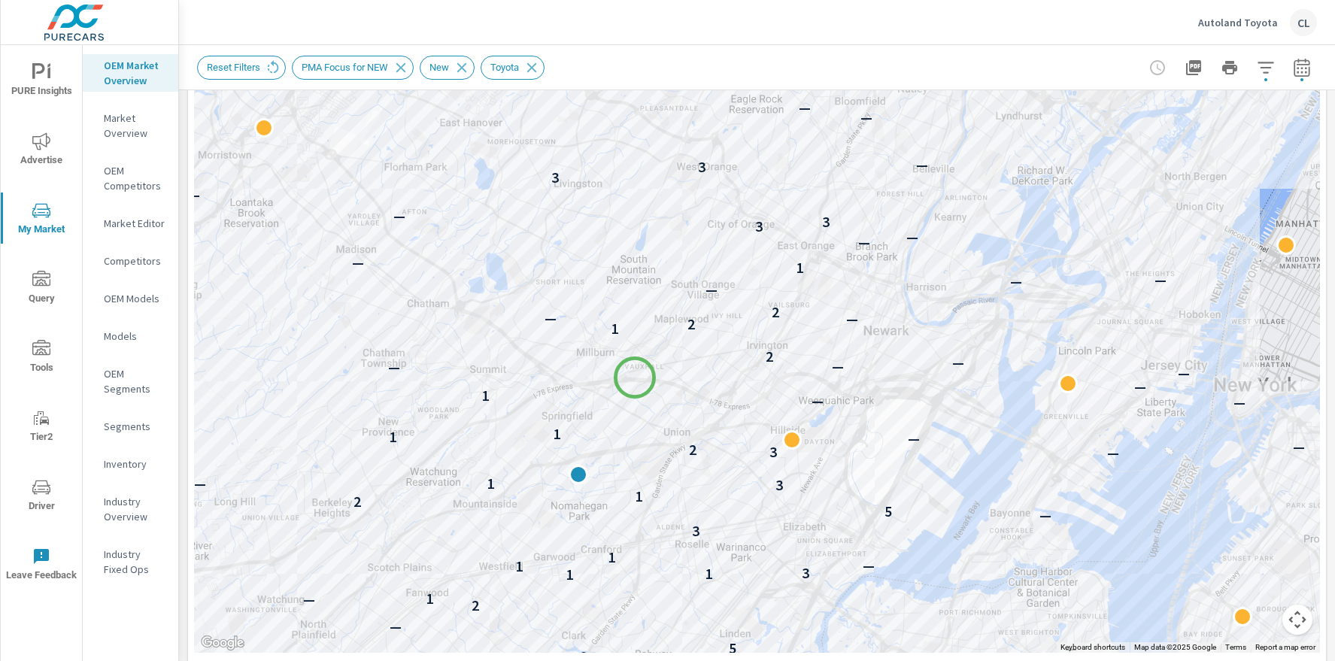
drag, startPoint x: 651, startPoint y: 319, endPoint x: 624, endPoint y: 391, distance: 77.4
click at [624, 391] on div "— — — — — — — — — — — — — — — — — — — — — — — — — — — — — — — — — — — — 3 — — 2…" at bounding box center [757, 234] width 1126 height 836
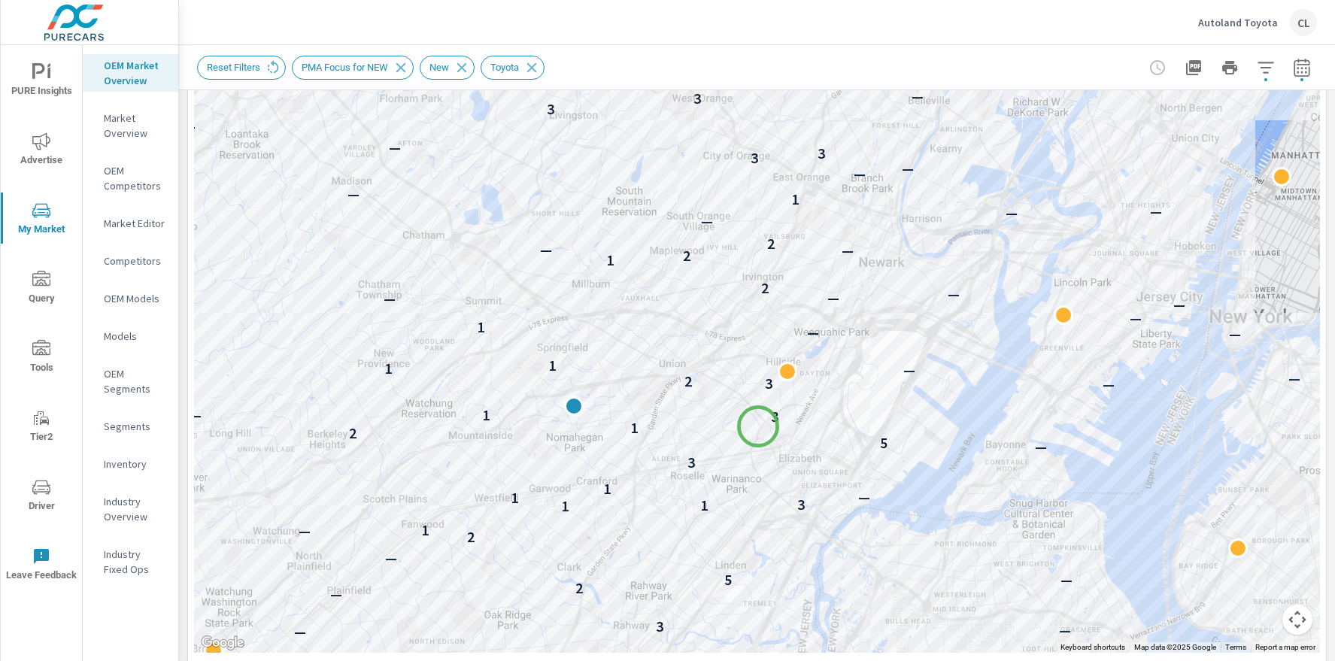
drag, startPoint x: 753, startPoint y: 514, endPoint x: 758, endPoint y: 426, distance: 87.4
click at [764, 426] on div "— — — — — — — — — — — — — — — — — — — — — — — — — — — — — — — — — 3 — — 2 — 5 —…" at bounding box center [1305, 491] width 1083 height 677
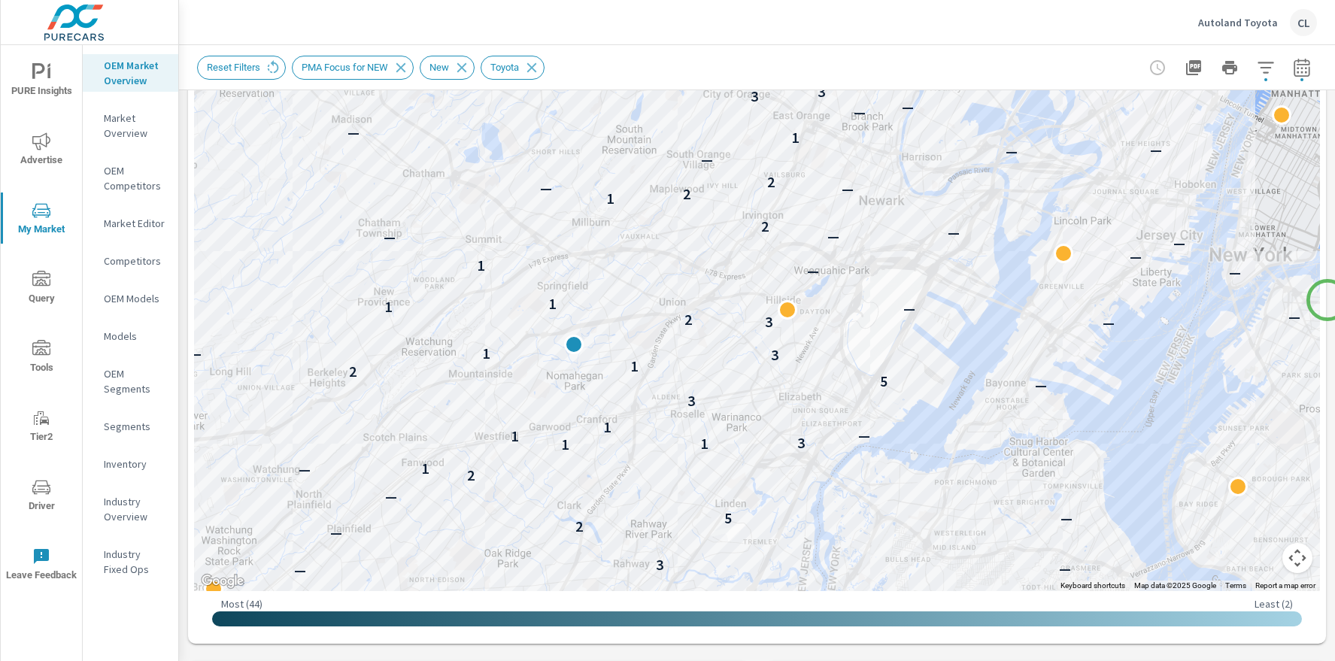
scroll to position [382, 0]
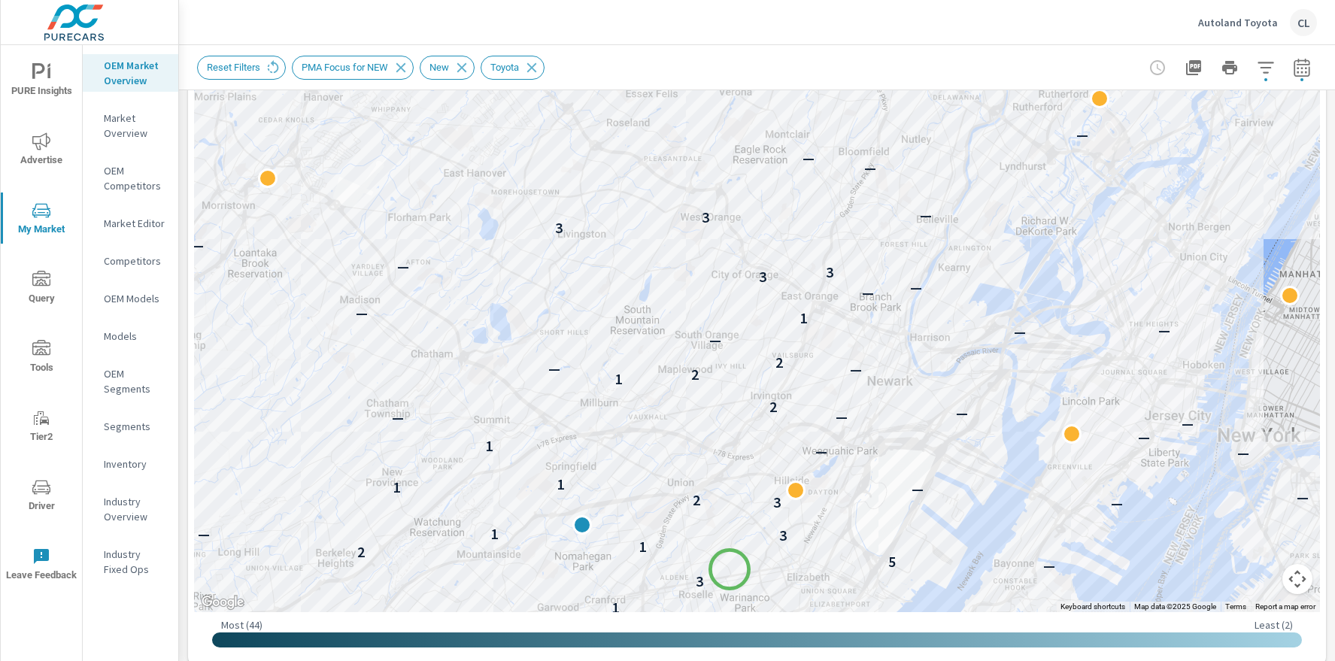
drag, startPoint x: 721, startPoint y: 406, endPoint x: 730, endPoint y: 569, distance: 163.4
click at [730, 569] on div "— — — — — — — — — — — — — — — — — — — — — — — — — — — — — — — — — — — — 3 — — 2…" at bounding box center [757, 194] width 1126 height 836
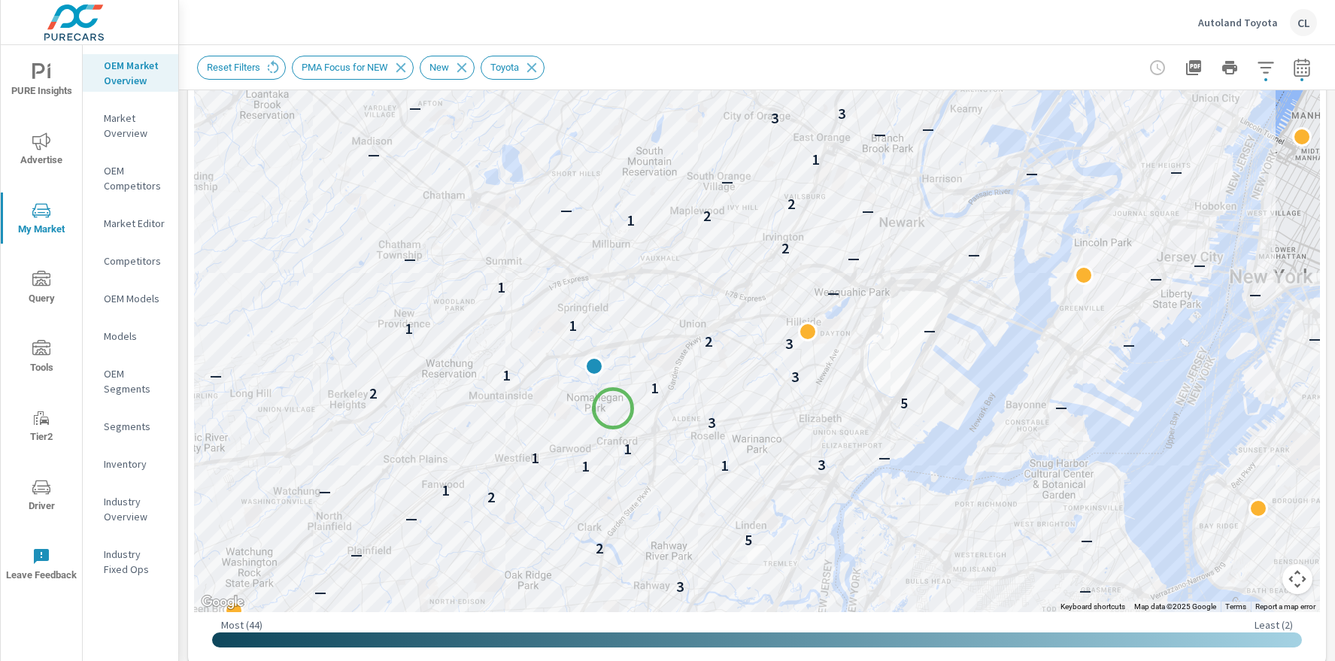
drag, startPoint x: 601, startPoint y: 569, endPoint x: 613, endPoint y: 406, distance: 163.7
click at [613, 406] on div "— — — — — — — — — — — — — — — — — — — — — — — — — — — — — — 3 — — 2 — 5 — — — 2…" at bounding box center [757, 194] width 1126 height 836
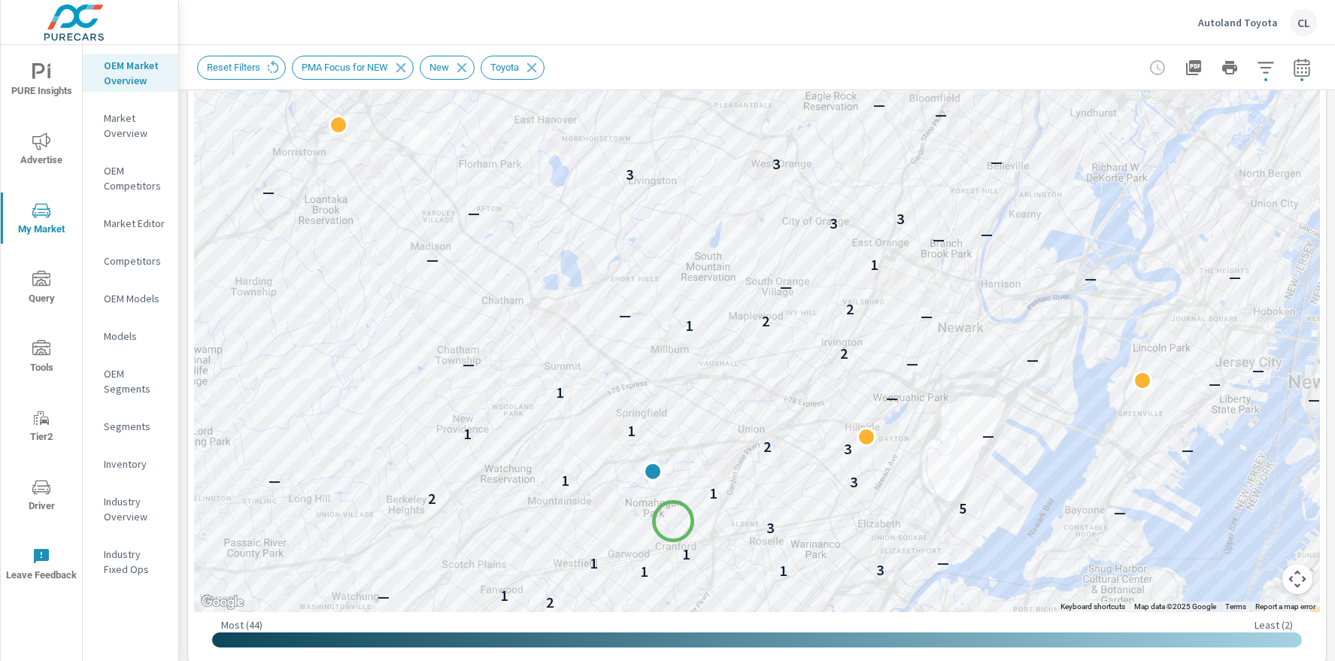
drag, startPoint x: 613, startPoint y: 409, endPoint x: 674, endPoint y: 523, distance: 128.9
click at [674, 523] on div "— — — — — — — — — — — — — — — — — — — — — — — — — — — — — — — — — — — — 3 — — 2…" at bounding box center [757, 194] width 1126 height 836
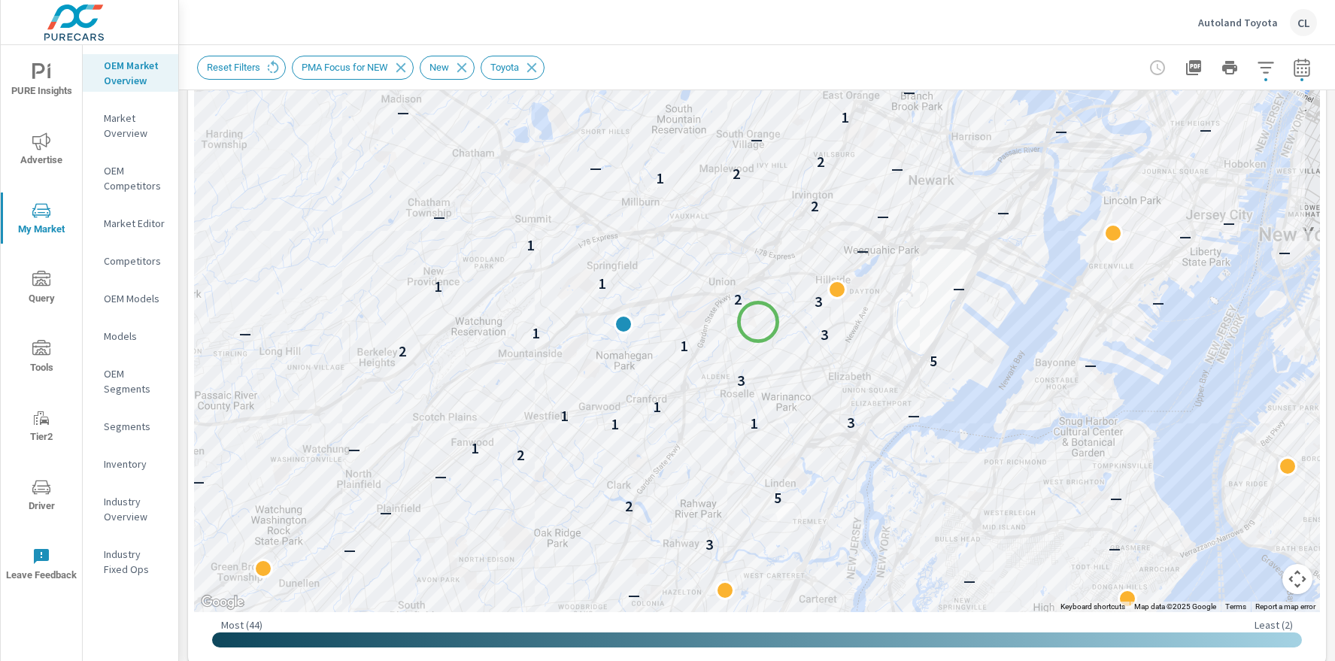
drag, startPoint x: 788, startPoint y: 469, endPoint x: 758, endPoint y: 322, distance: 149.6
click at [758, 322] on div "— — — — — — — — — — — — — — — — — — — — — — — — — — — — — — — — — — — 3 — — 2 —…" at bounding box center [1268, 382] width 1083 height 677
click at [1186, 68] on icon "button" at bounding box center [1193, 67] width 15 height 15
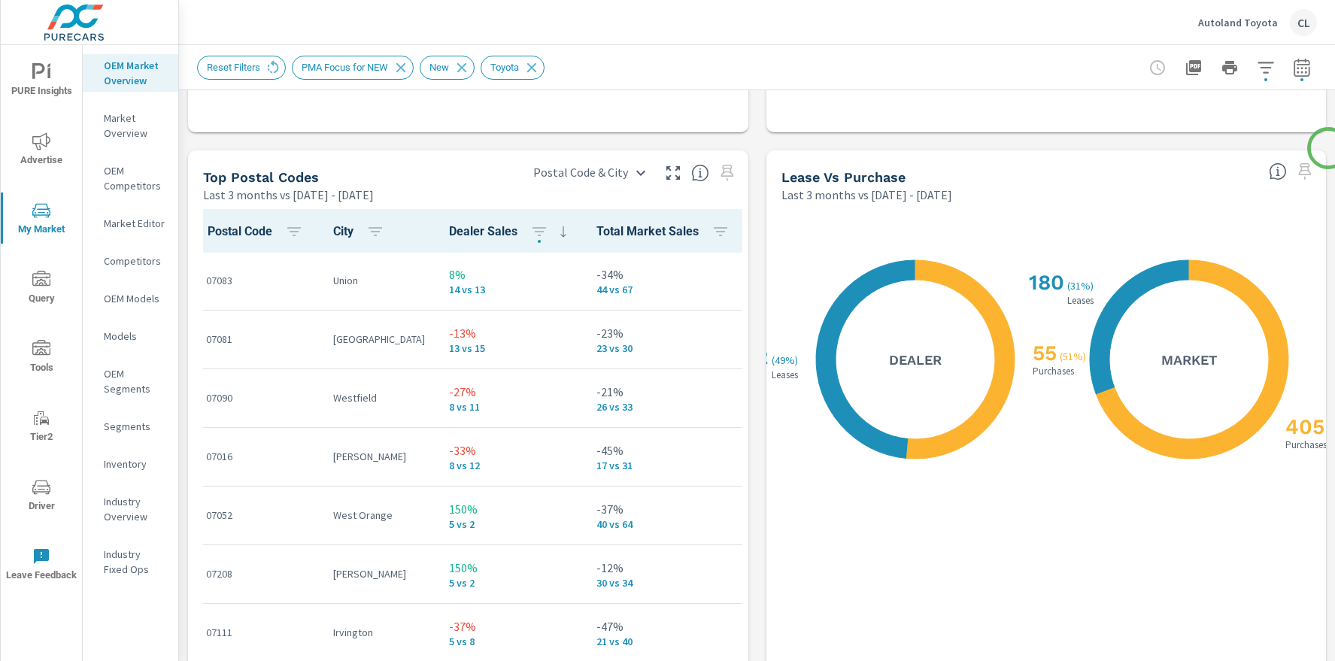
scroll to position [1717, 0]
